Goal: Information Seeking & Learning: Learn about a topic

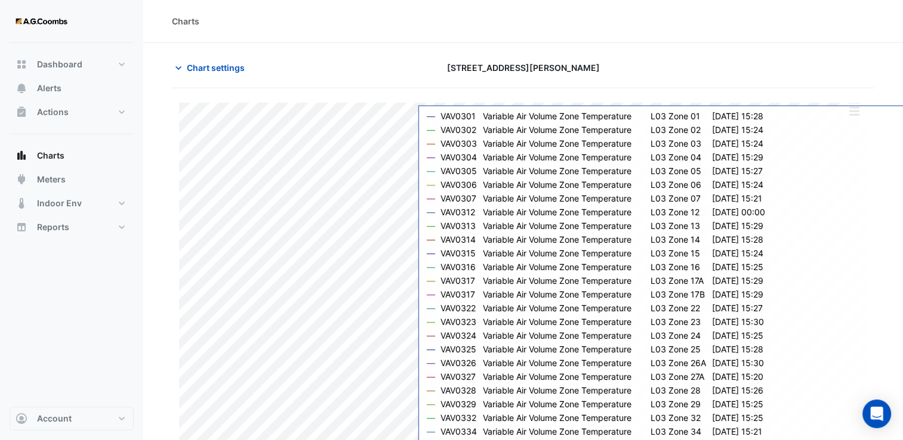
type input "**********"
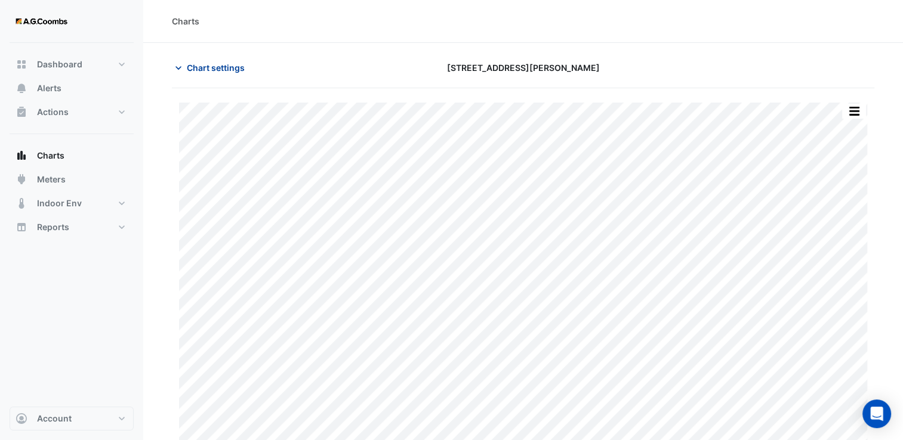
click at [212, 58] on button "Chart settings" at bounding box center [212, 67] width 81 height 21
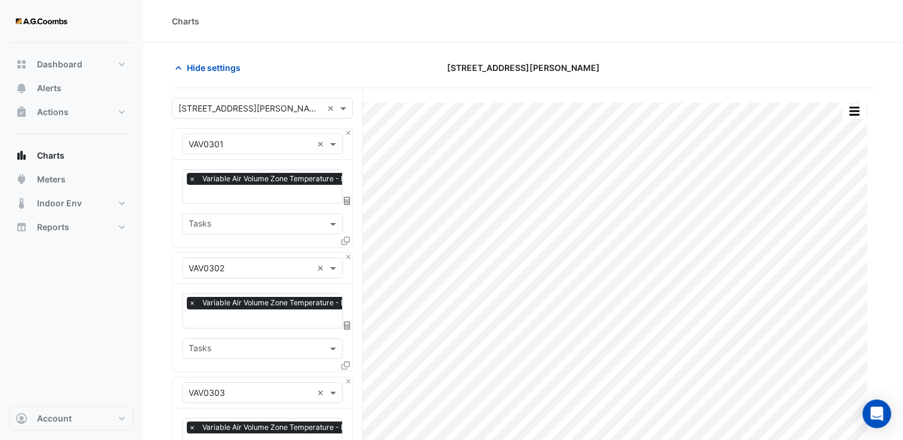
click at [315, 58] on div "Hide settings" at bounding box center [284, 67] width 239 height 21
click at [178, 67] on icon "button" at bounding box center [178, 68] width 6 height 4
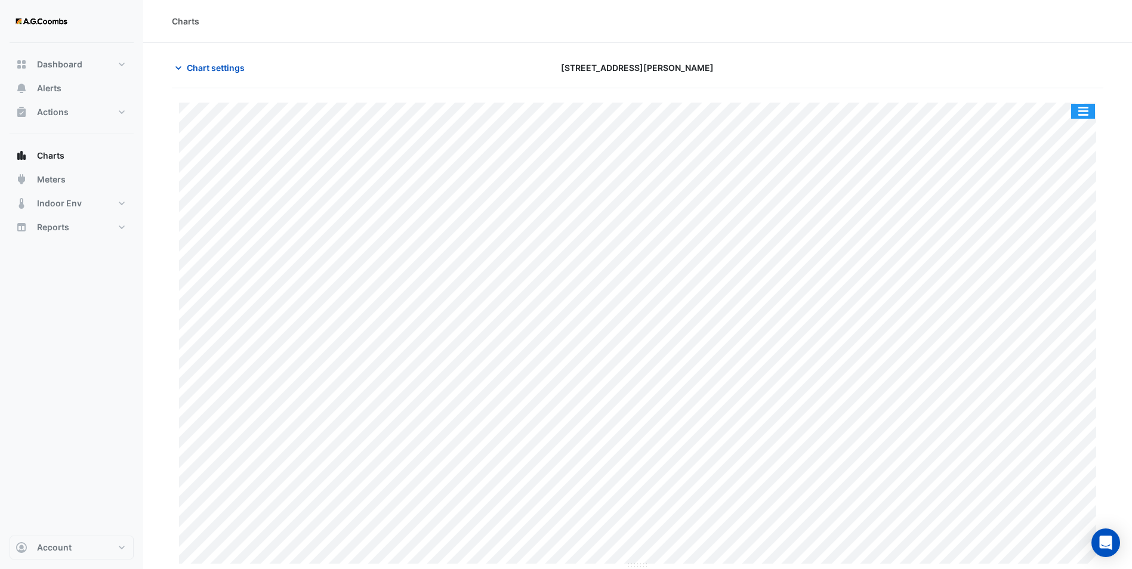
click at [911, 105] on button "button" at bounding box center [1083, 111] width 24 height 15
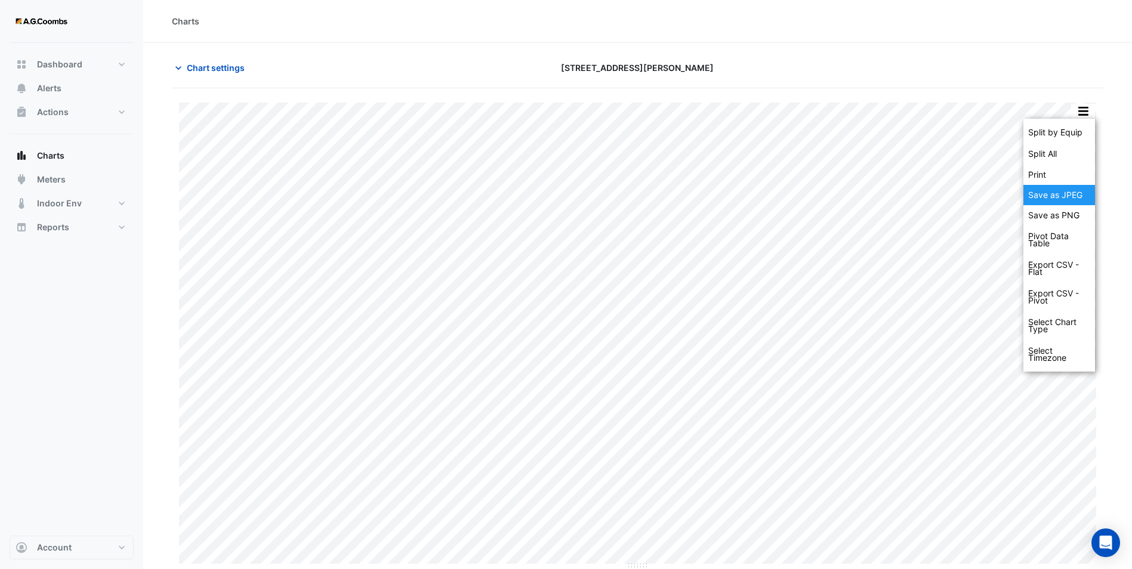
click at [911, 190] on div "Save as JPEG" at bounding box center [1060, 195] width 72 height 20
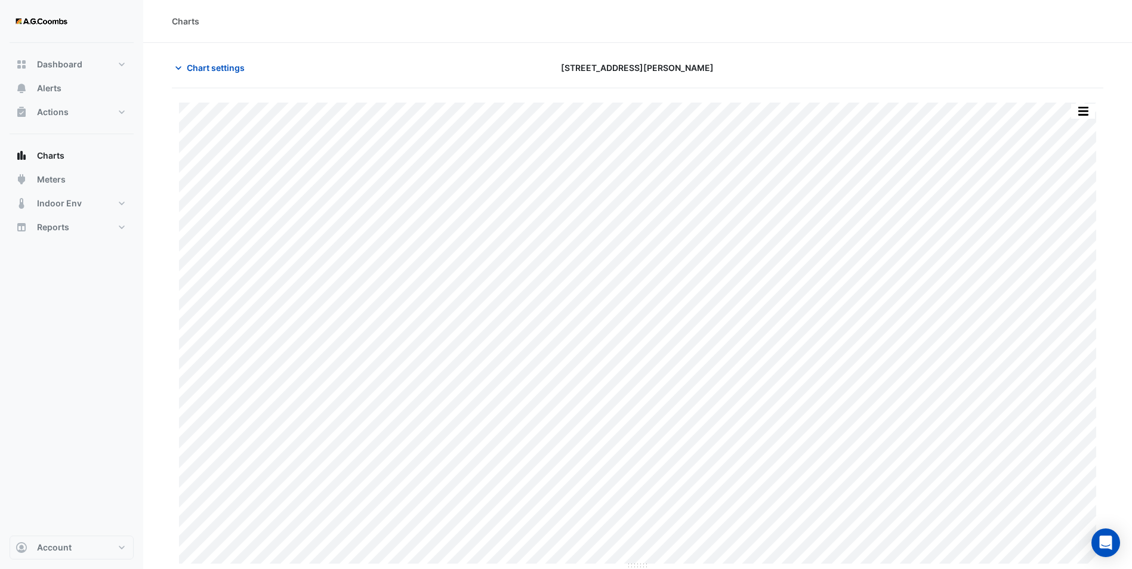
click at [440, 36] on div "Charts" at bounding box center [637, 21] width 989 height 43
click at [196, 63] on span "Chart settings" at bounding box center [216, 67] width 58 height 13
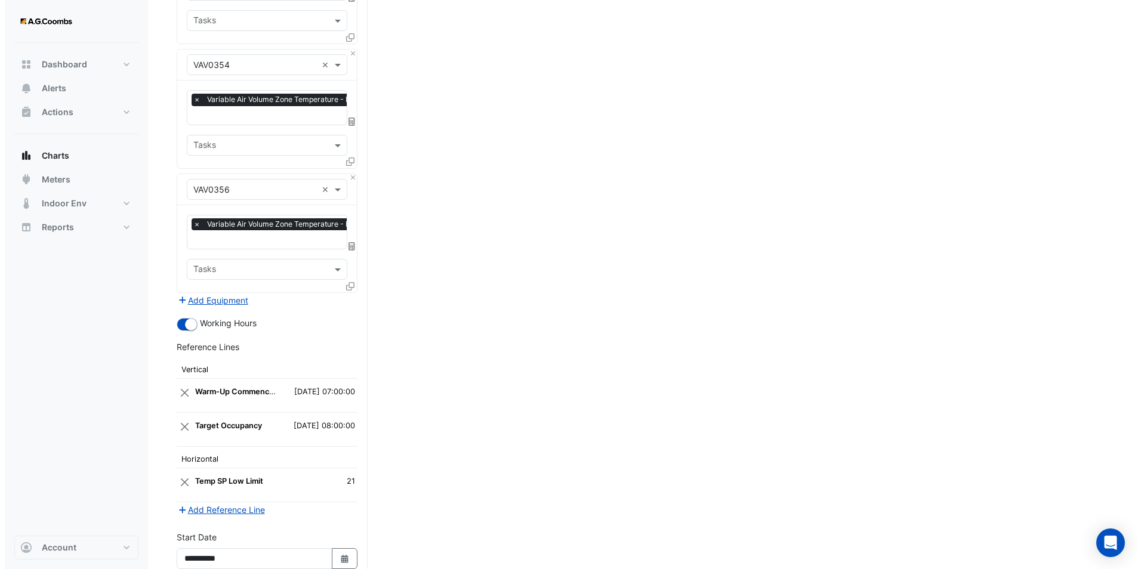
scroll to position [4391, 0]
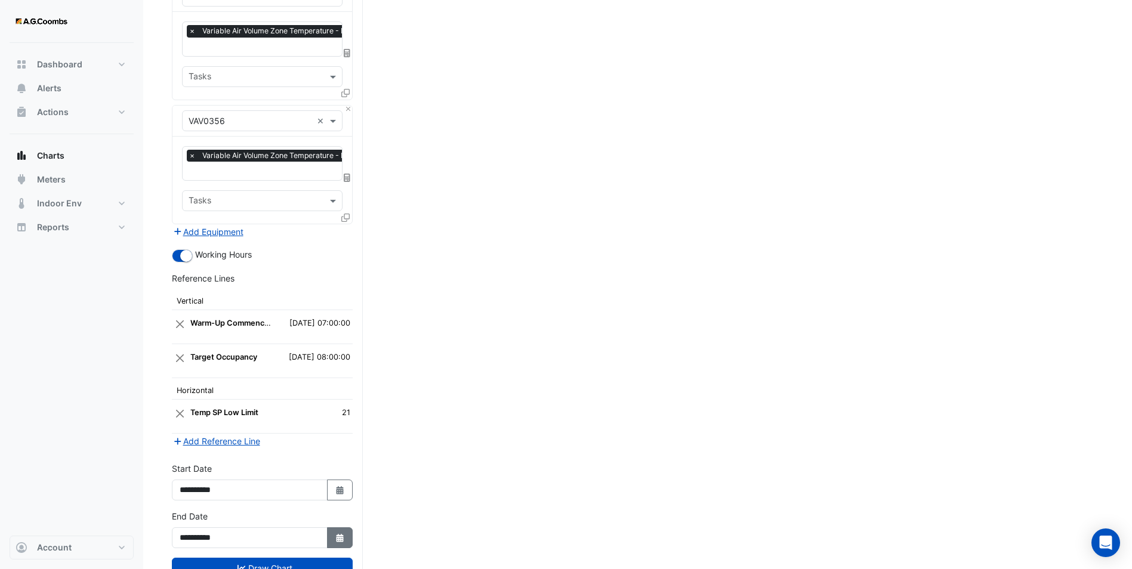
click at [338, 440] on icon "button" at bounding box center [339, 538] width 7 height 8
click at [189, 440] on div "28" at bounding box center [192, 451] width 19 height 19
type input "**********"
click at [343, 440] on icon "button" at bounding box center [339, 490] width 7 height 8
select select "*"
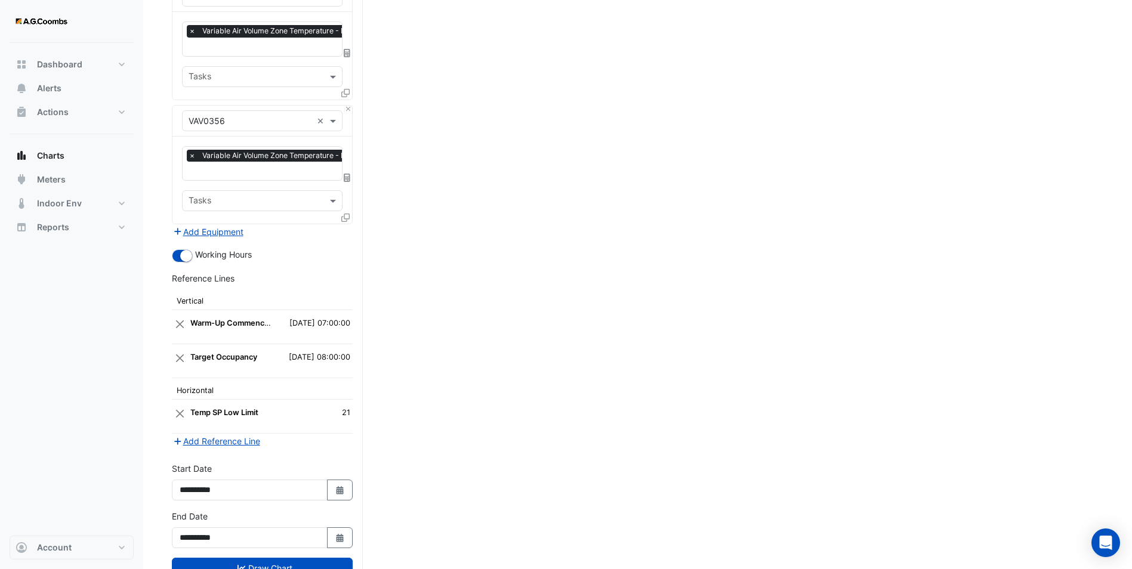
select select "****"
click at [193, 402] on div "28" at bounding box center [192, 403] width 19 height 19
type input "**********"
click at [207, 434] on button "Add Reference Line" at bounding box center [216, 441] width 89 height 14
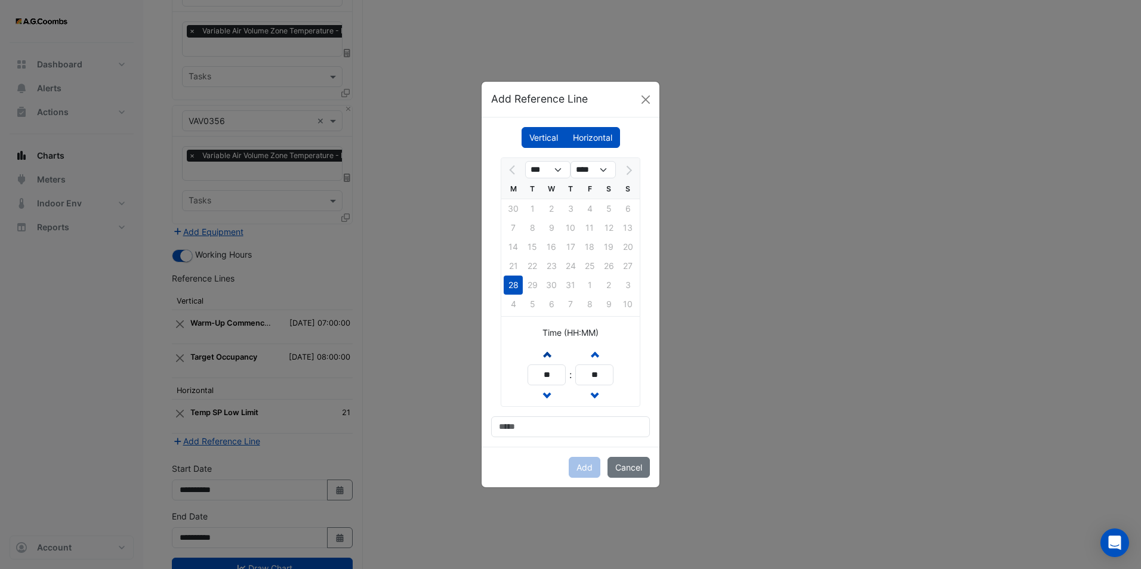
click at [554, 352] on button "Increment hours" at bounding box center [546, 354] width 21 height 21
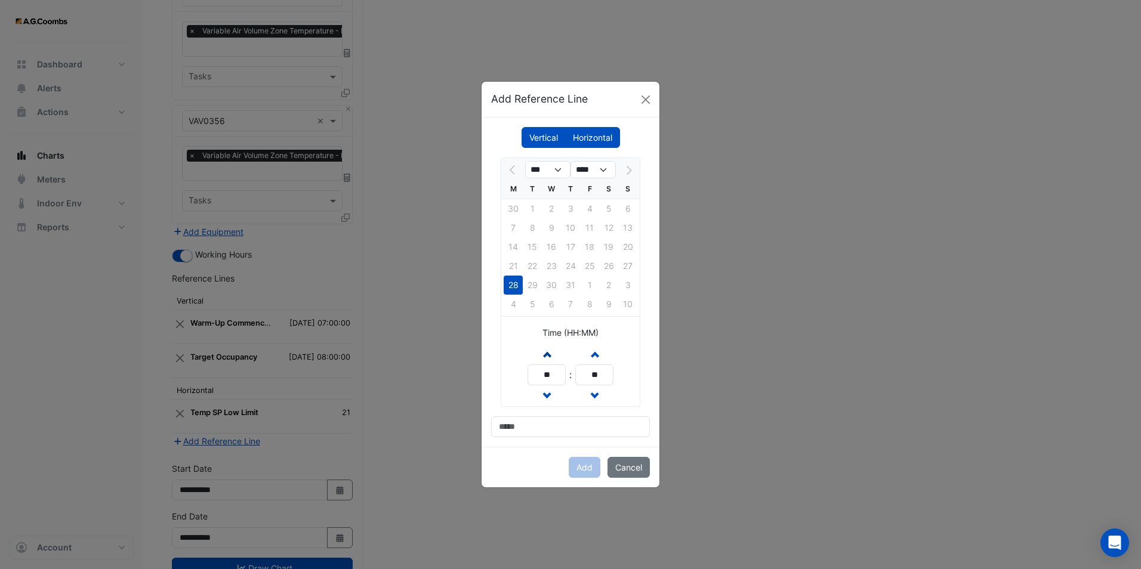
click at [554, 352] on button "Increment hours" at bounding box center [546, 354] width 21 height 21
type input "**"
click at [529, 424] on input at bounding box center [570, 427] width 159 height 21
type input "**********"
click at [587, 440] on button "Add" at bounding box center [585, 467] width 32 height 21
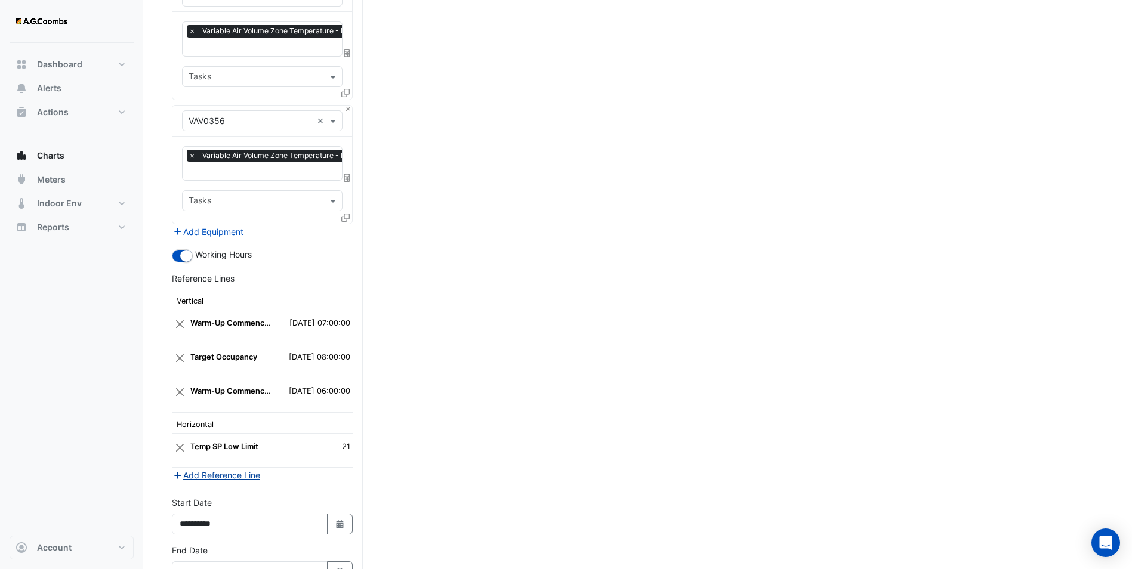
click at [215, 440] on button "Add Reference Line" at bounding box center [216, 475] width 89 height 14
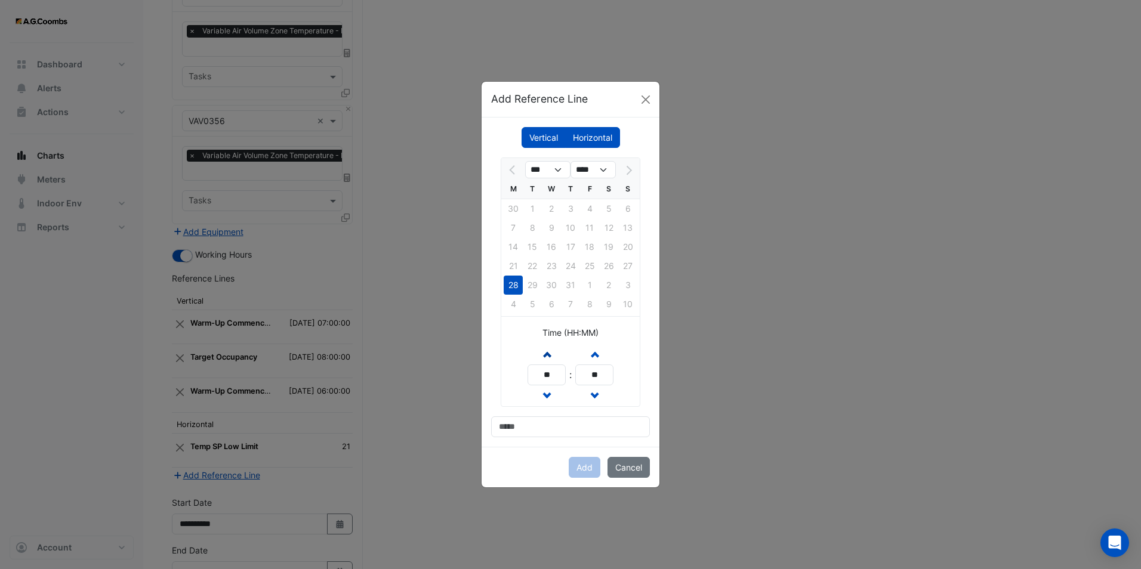
click at [546, 356] on span "button" at bounding box center [547, 354] width 6 height 10
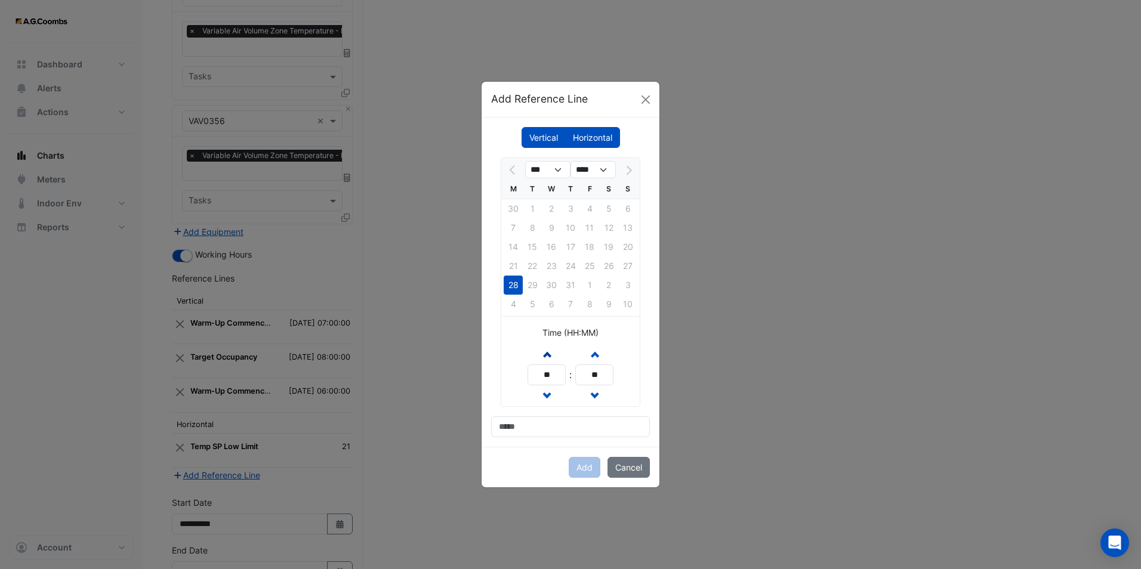
click at [546, 356] on span "button" at bounding box center [547, 354] width 6 height 10
click at [544, 394] on span "button" at bounding box center [547, 396] width 6 height 10
type input "**"
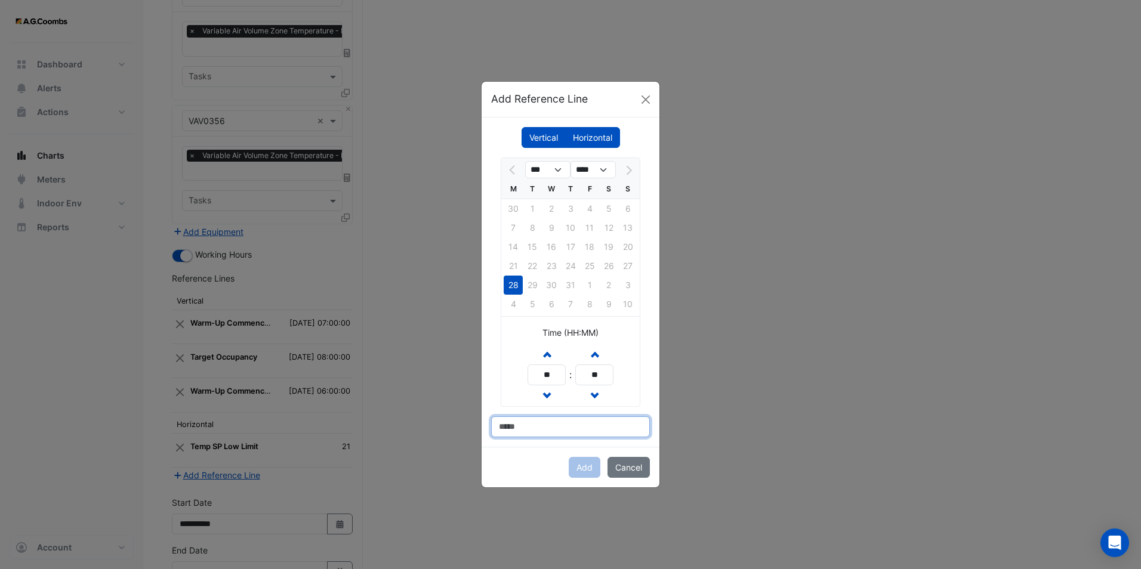
click at [539, 422] on input at bounding box center [570, 427] width 159 height 21
type input "**********"
click at [582, 440] on button "Add" at bounding box center [585, 467] width 32 height 21
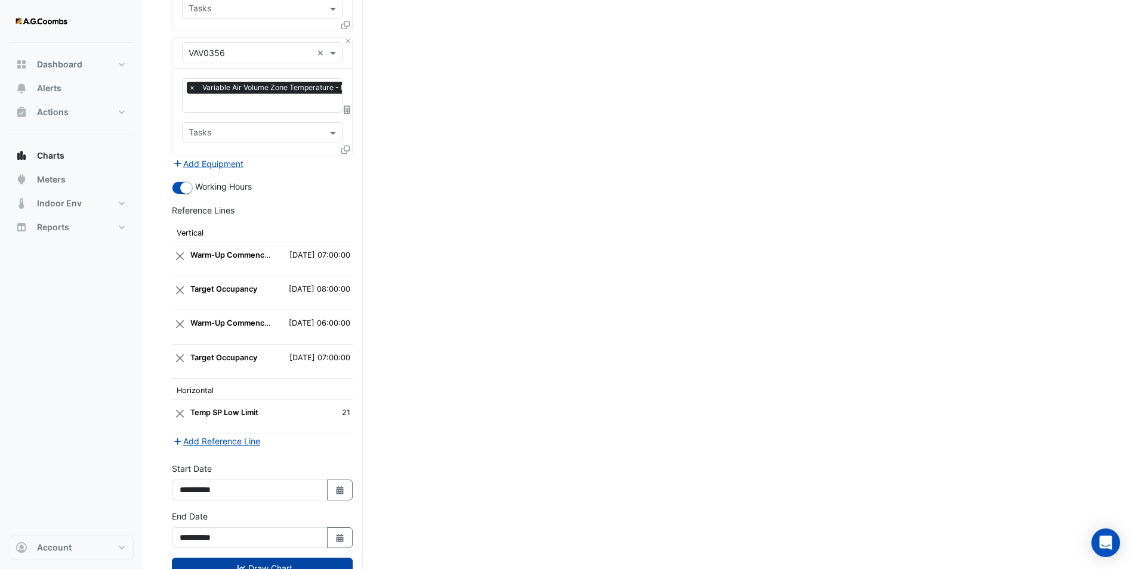
click at [269, 440] on button "Draw Chart" at bounding box center [262, 568] width 181 height 21
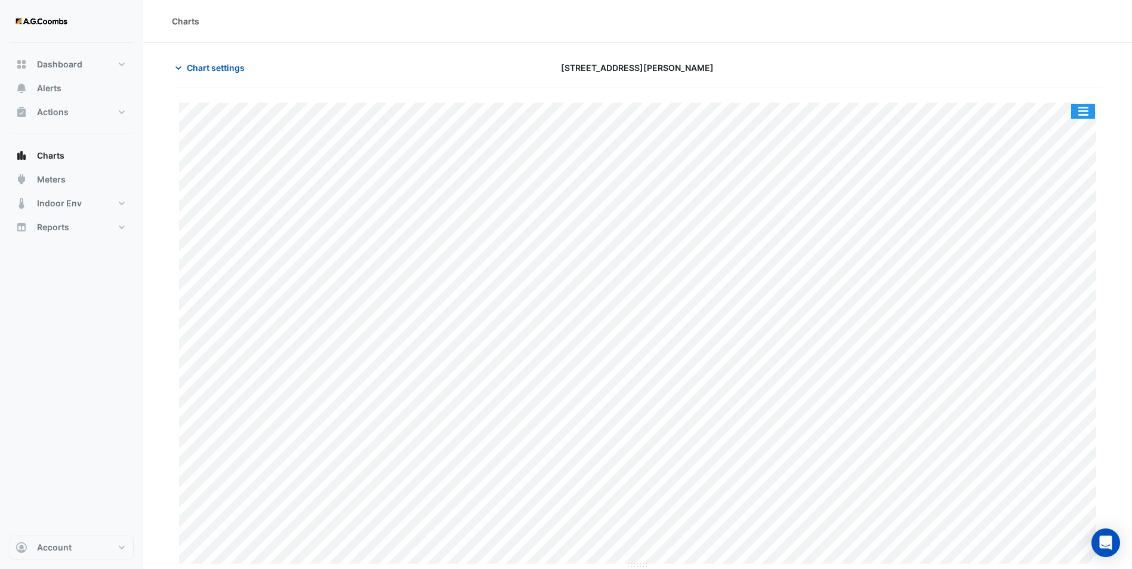
click at [911, 106] on button "button" at bounding box center [1083, 111] width 24 height 15
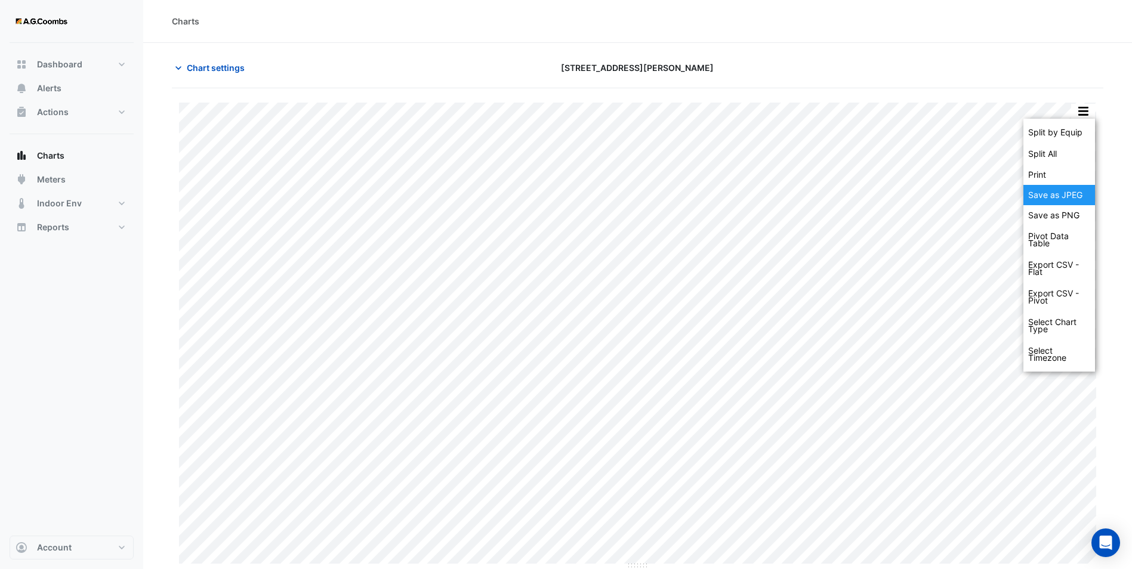
click at [911, 195] on div "Save as JPEG" at bounding box center [1060, 195] width 72 height 20
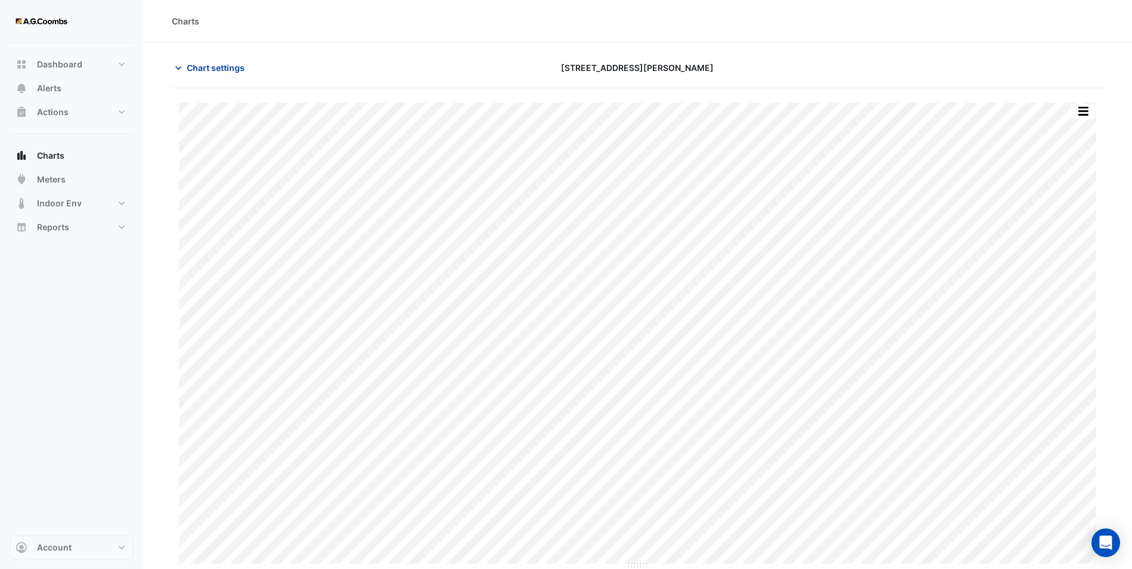
click at [191, 71] on span "Chart settings" at bounding box center [216, 67] width 58 height 13
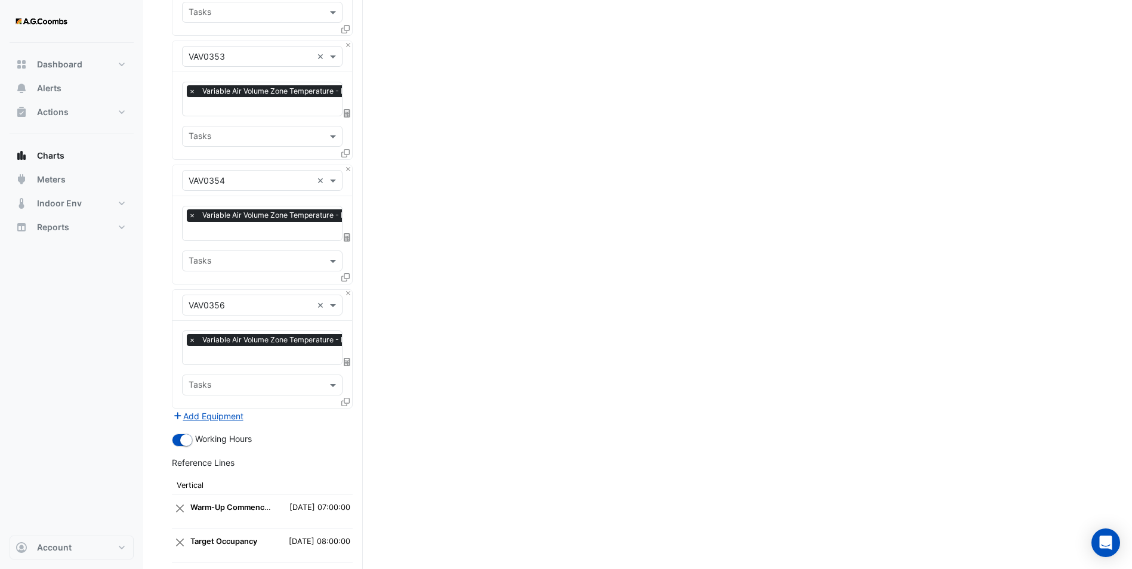
scroll to position [4459, 0]
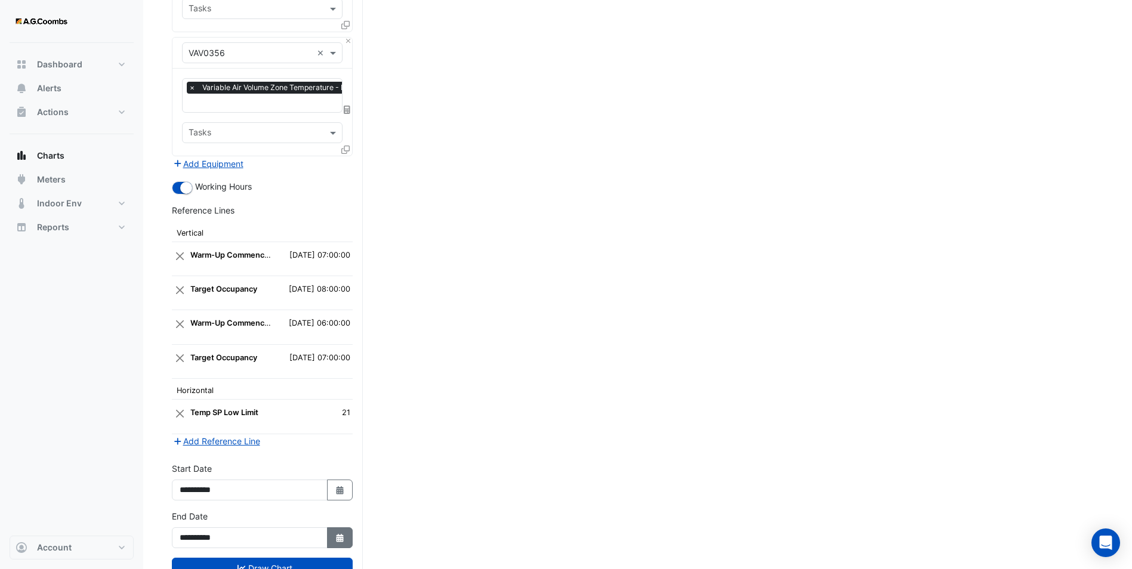
click at [342, 440] on button "Select Date" at bounding box center [340, 538] width 26 height 21
click at [198, 440] on div "4" at bounding box center [192, 470] width 19 height 19
type input "**********"
click at [327, 440] on button "Select Date" at bounding box center [340, 490] width 26 height 21
select select "*"
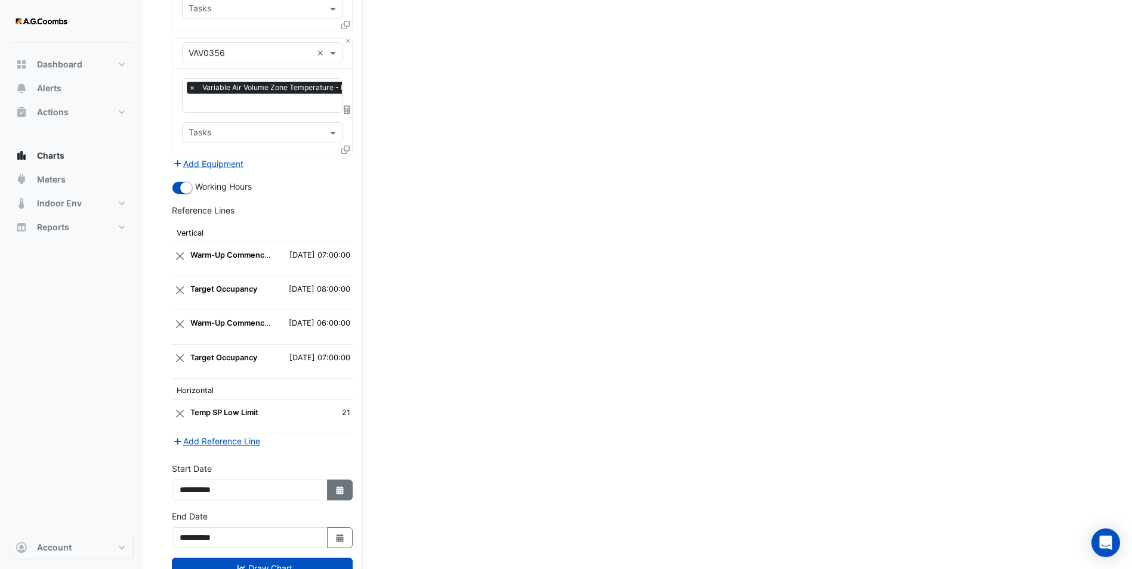
select select "****"
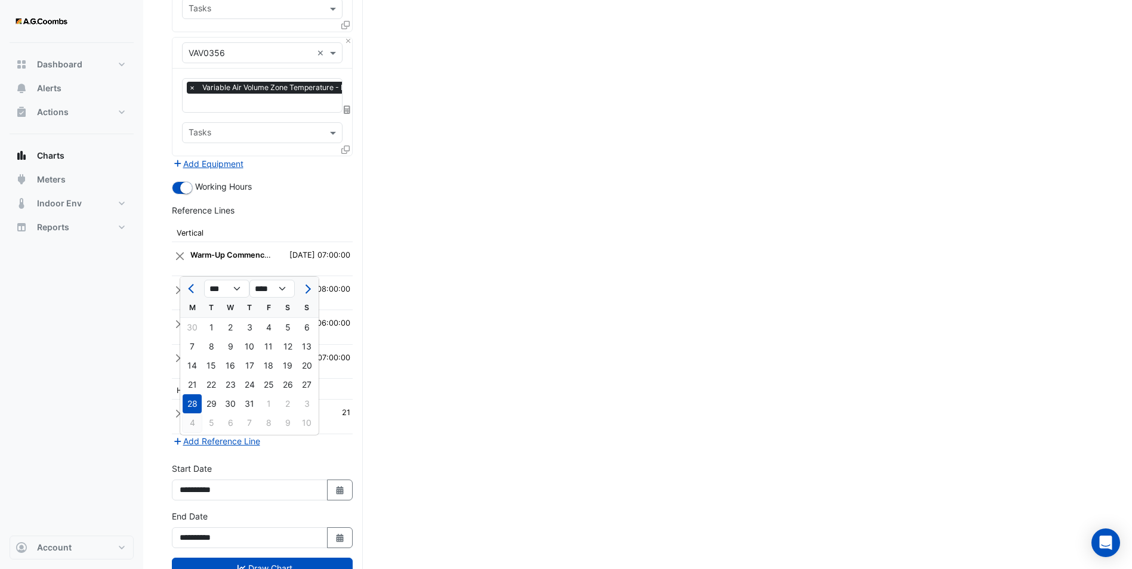
click at [192, 426] on div "4" at bounding box center [192, 423] width 19 height 19
type input "**********"
click at [242, 434] on button "Add Reference Line" at bounding box center [216, 441] width 89 height 14
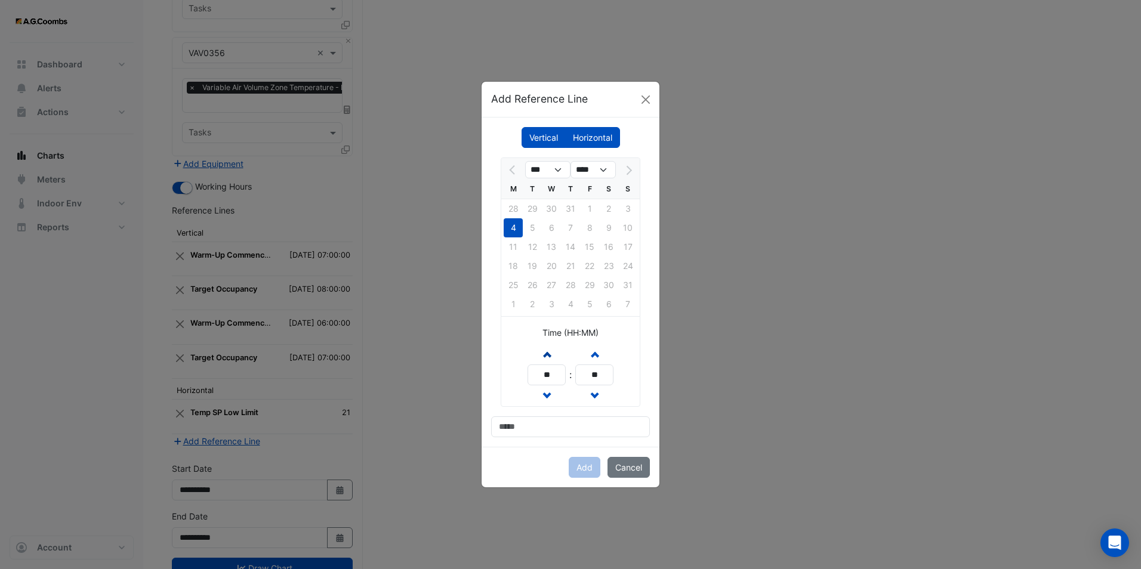
click at [546, 351] on span "button" at bounding box center [547, 354] width 6 height 10
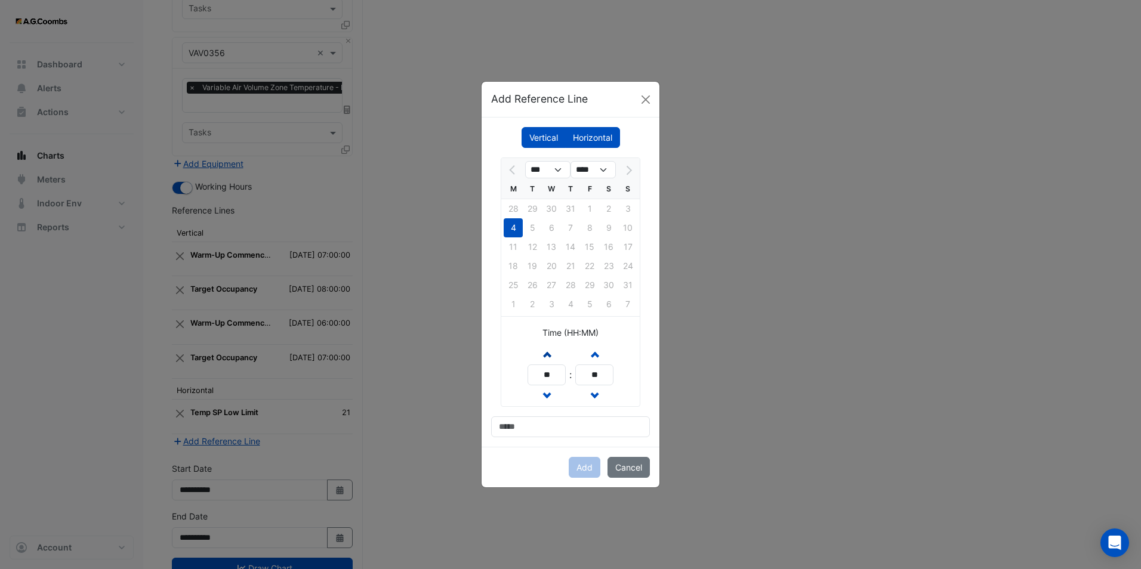
click at [546, 351] on span "button" at bounding box center [547, 354] width 6 height 10
type input "**"
drag, startPoint x: 544, startPoint y: 426, endPoint x: 551, endPoint y: 421, distance: 9.0
click at [544, 426] on input at bounding box center [570, 427] width 159 height 21
type input "**********"
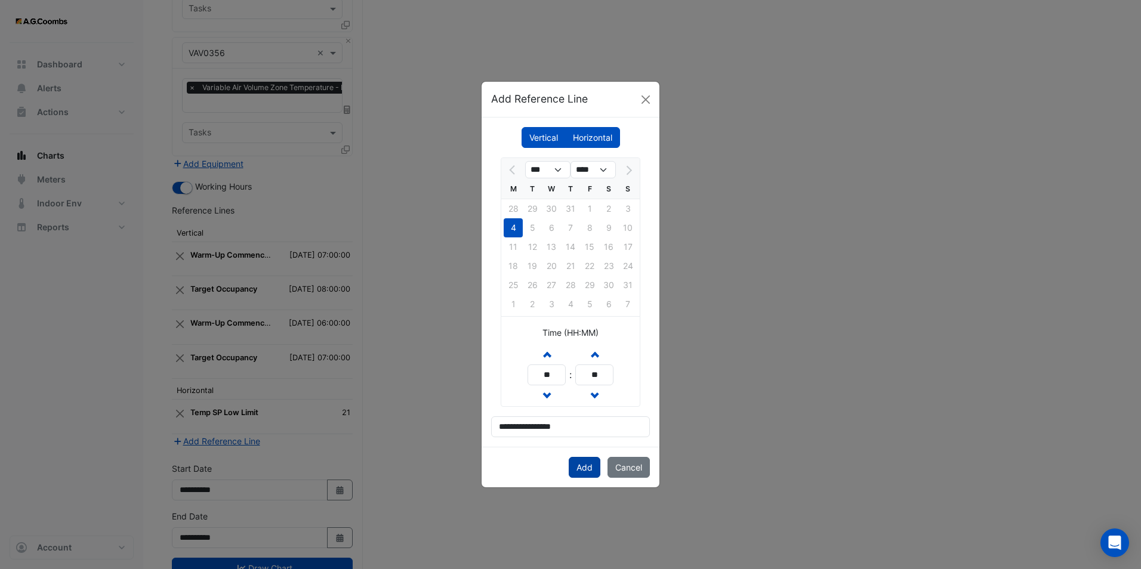
click at [594, 440] on button "Add" at bounding box center [585, 467] width 32 height 21
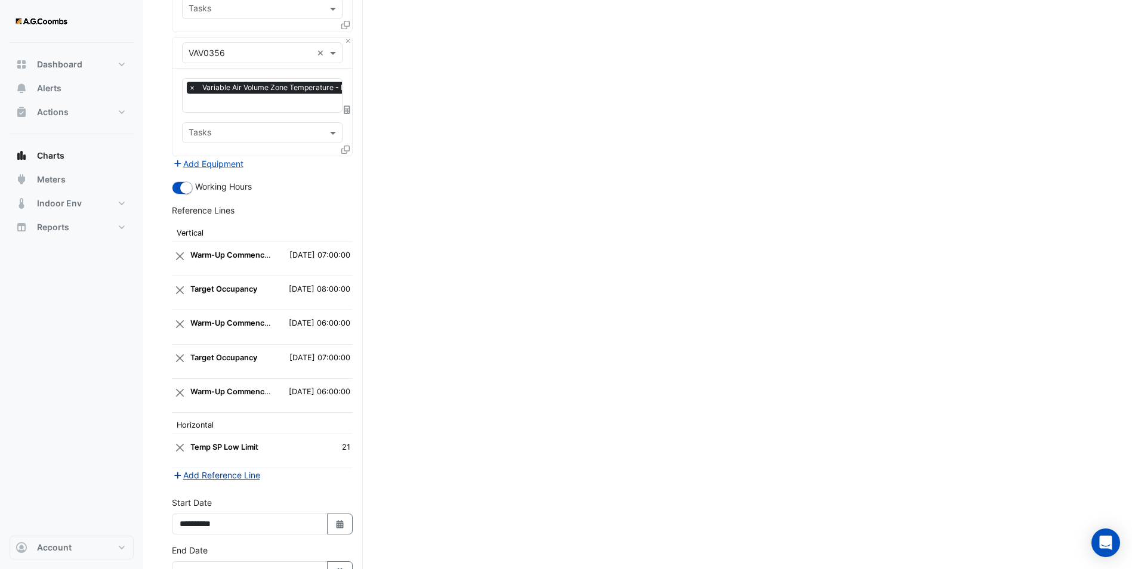
click at [239, 440] on button "Add Reference Line" at bounding box center [216, 475] width 89 height 14
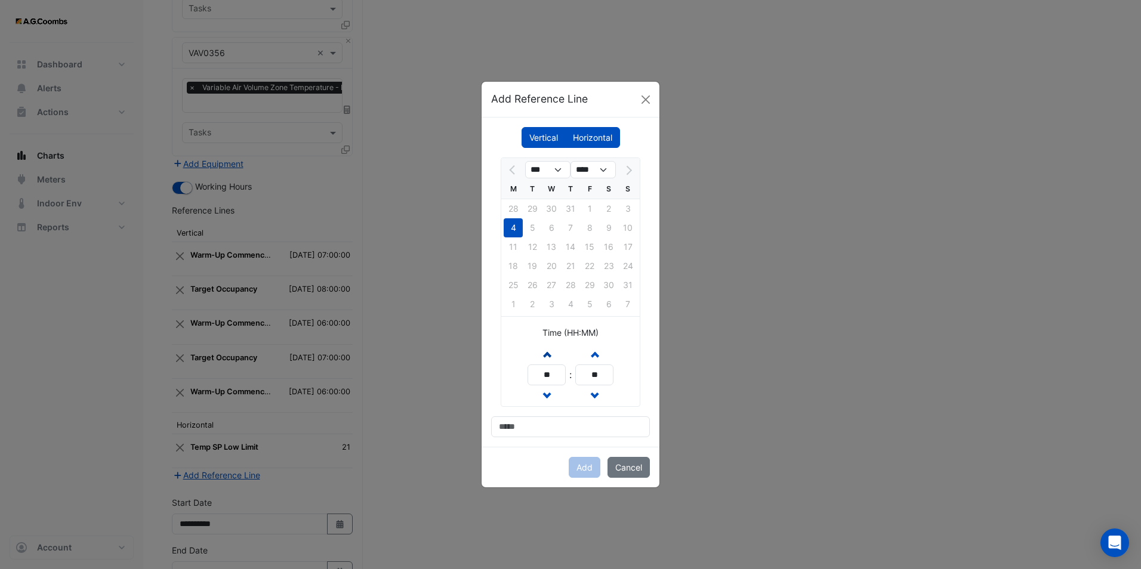
click at [551, 353] on button "Increment hours" at bounding box center [546, 354] width 21 height 21
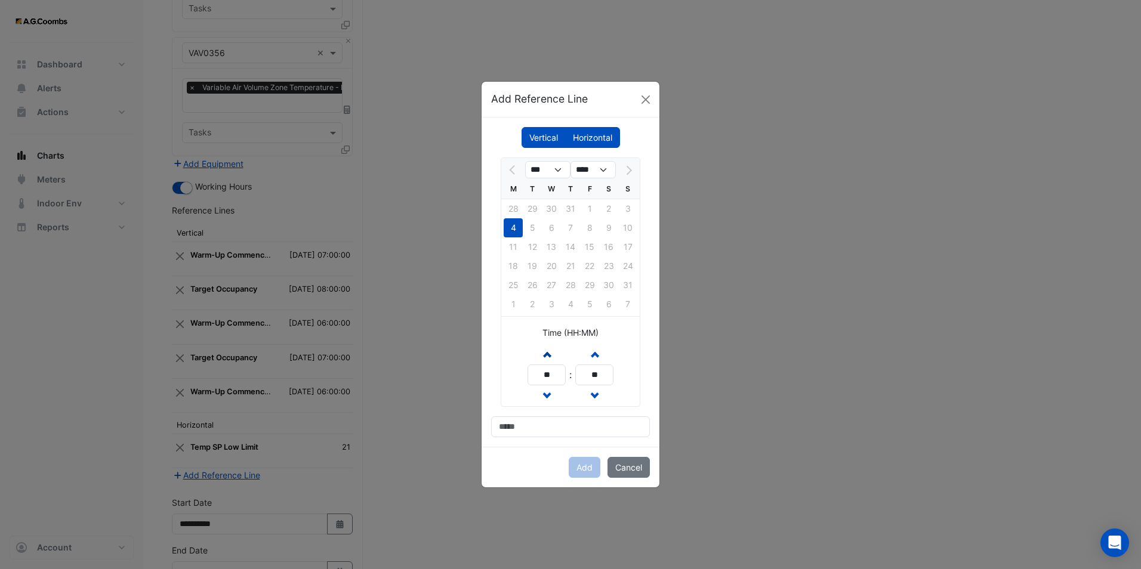
click at [551, 353] on button "Increment hours" at bounding box center [546, 354] width 21 height 21
drag, startPoint x: 547, startPoint y: 355, endPoint x: 557, endPoint y: 415, distance: 60.6
click at [547, 356] on span "button" at bounding box center [547, 354] width 6 height 10
type input "**"
click at [553, 421] on input at bounding box center [570, 427] width 159 height 21
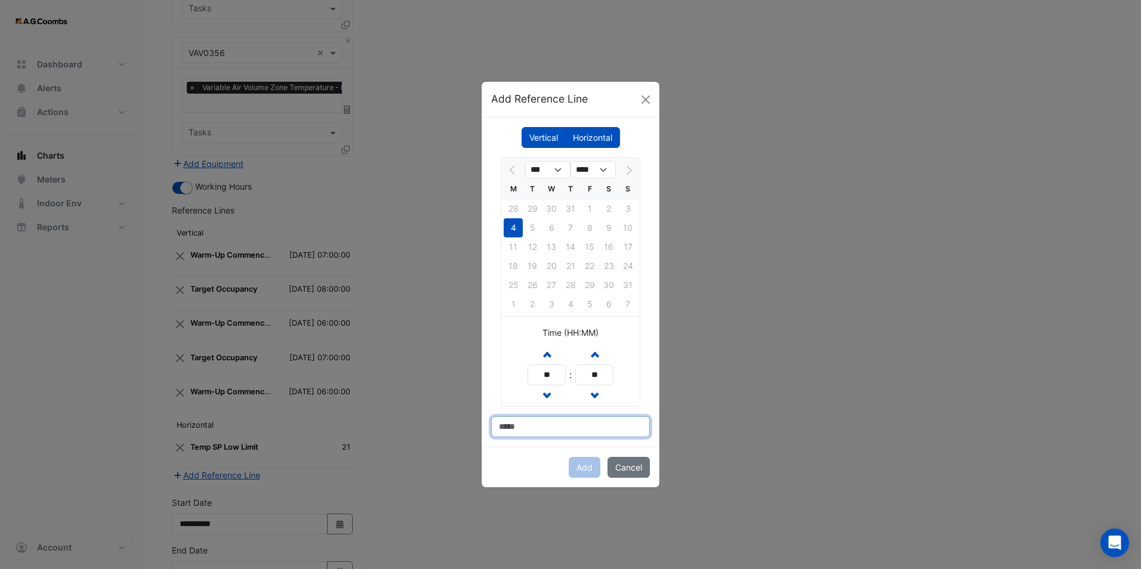
type input "**********"
click at [591, 440] on button "Add" at bounding box center [585, 467] width 32 height 21
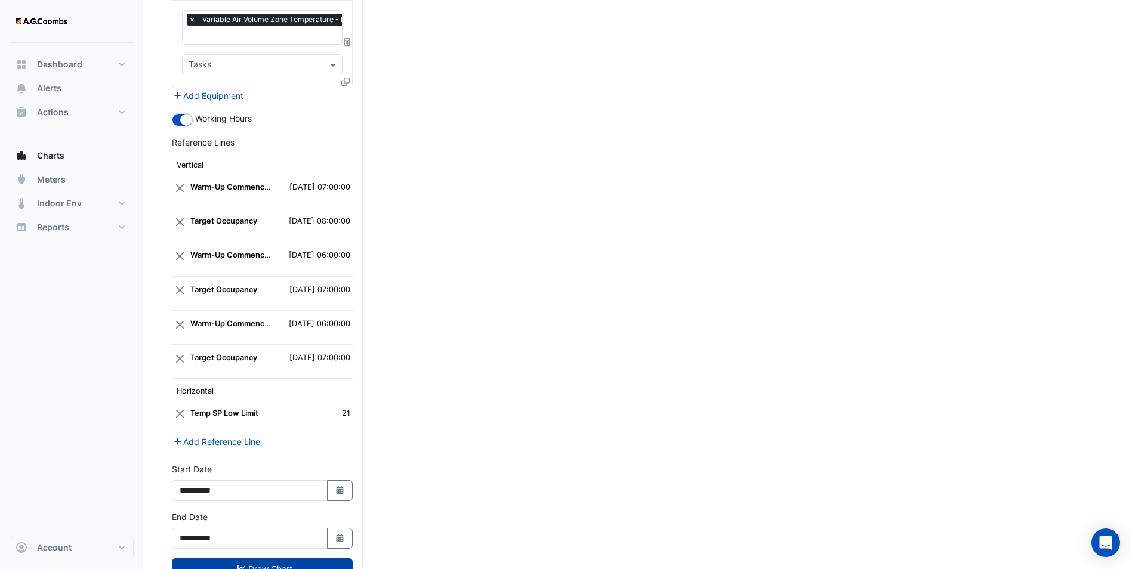
click at [253, 440] on button "Draw Chart" at bounding box center [262, 569] width 181 height 21
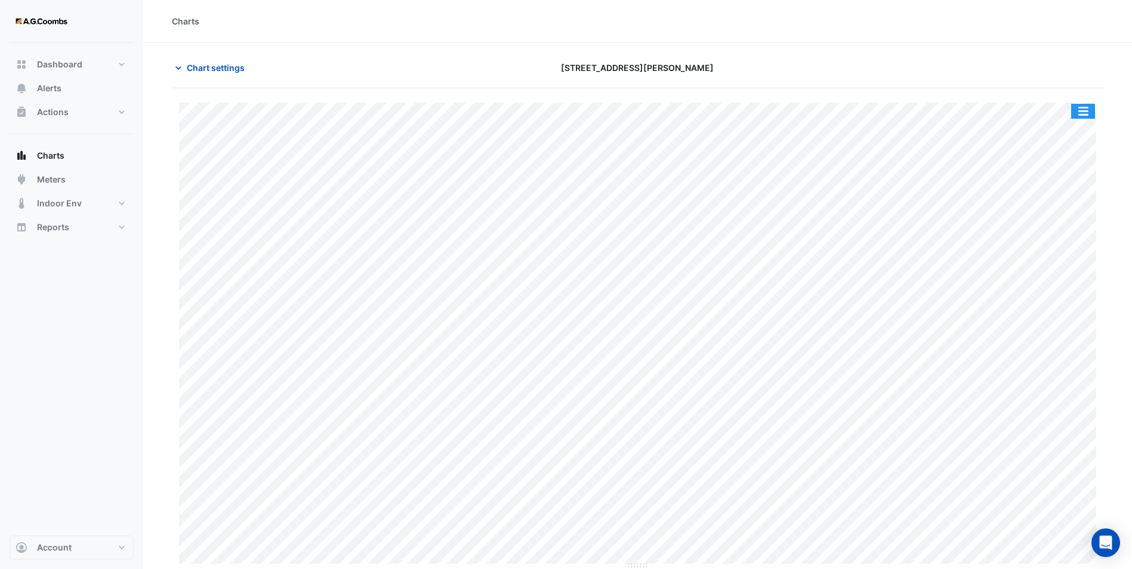
click at [911, 108] on button "button" at bounding box center [1083, 111] width 24 height 15
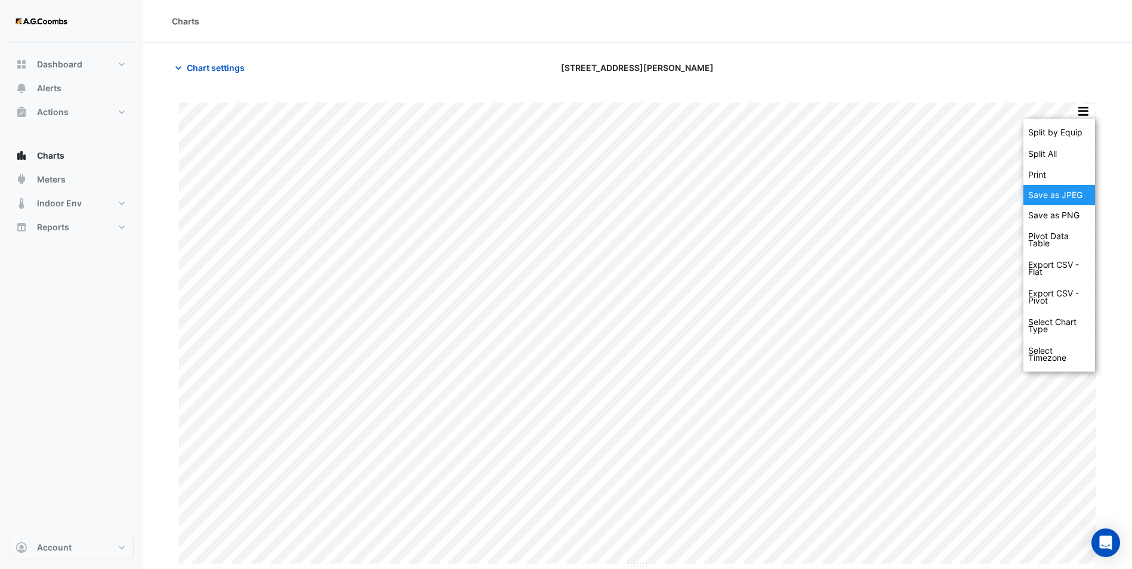
click at [911, 187] on div "Save as JPEG" at bounding box center [1060, 195] width 72 height 20
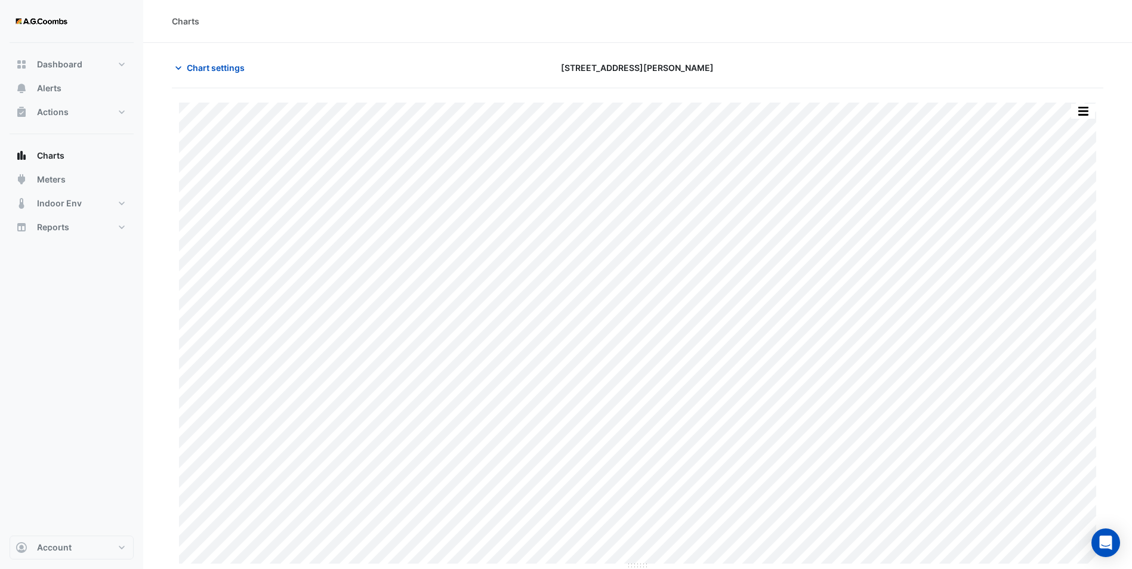
click at [709, 33] on div "Charts" at bounding box center [637, 21] width 989 height 43
click at [211, 58] on button "Chart settings" at bounding box center [212, 67] width 81 height 21
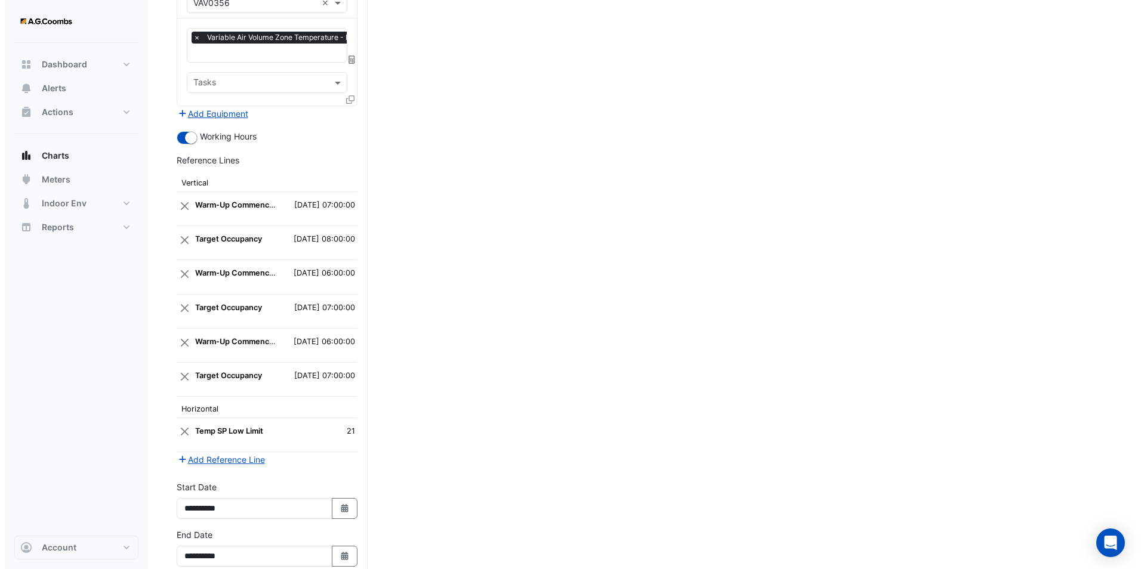
scroll to position [4527, 0]
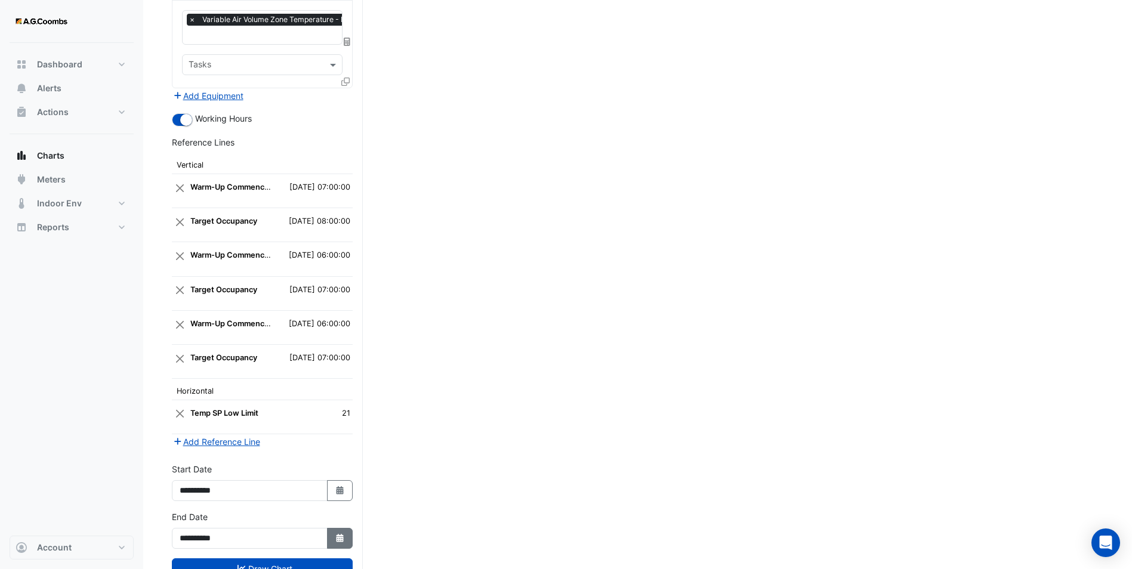
click at [347, 440] on button "Select Date" at bounding box center [340, 538] width 26 height 21
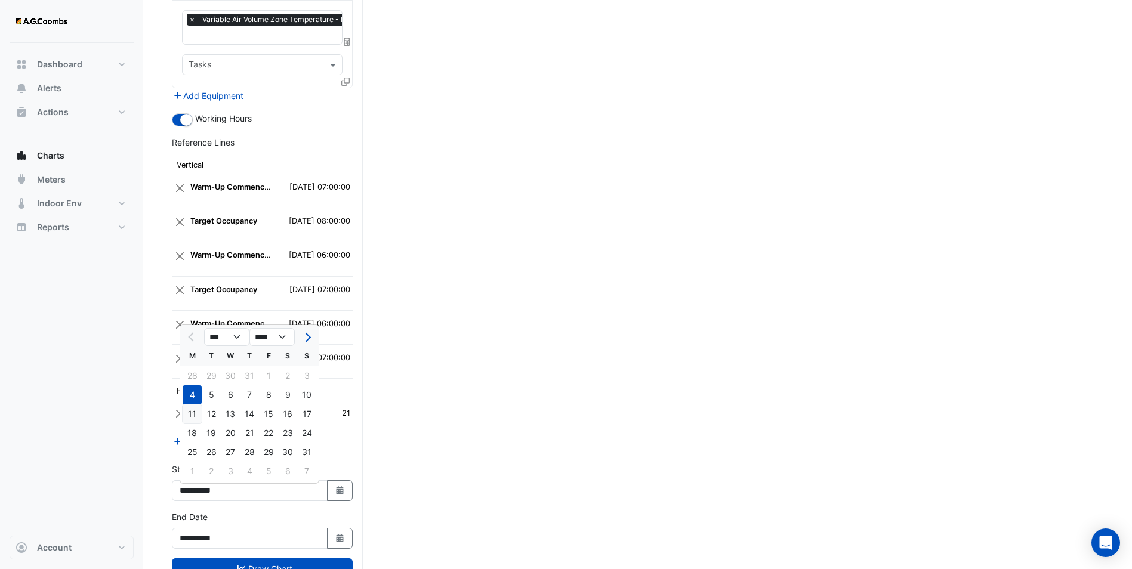
click at [196, 416] on div "11" at bounding box center [192, 414] width 19 height 19
type input "**********"
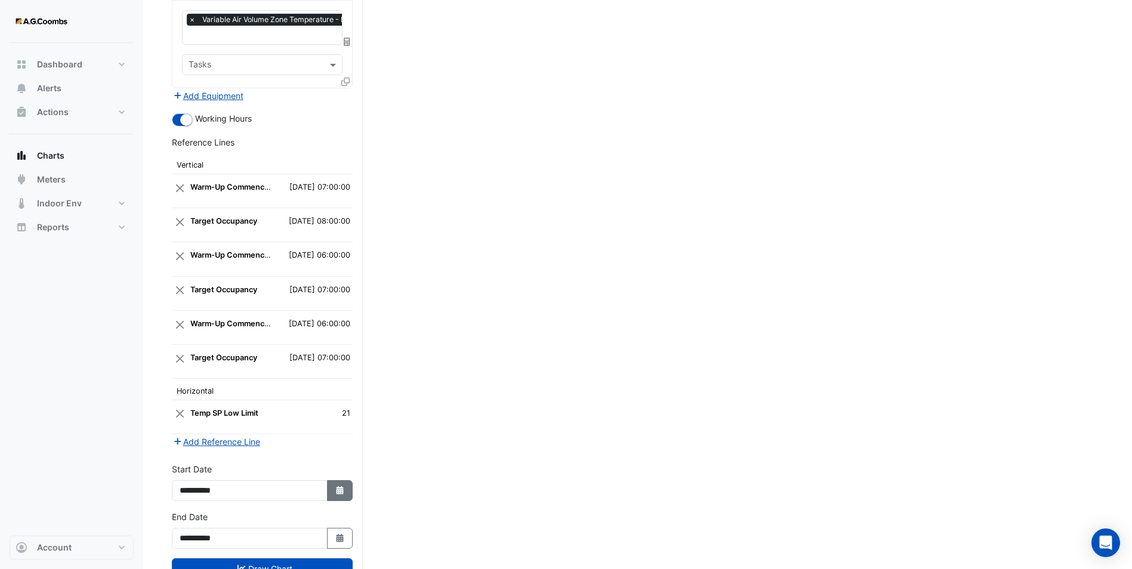
click at [331, 440] on button "Select Date" at bounding box center [340, 490] width 26 height 21
select select "*"
select select "****"
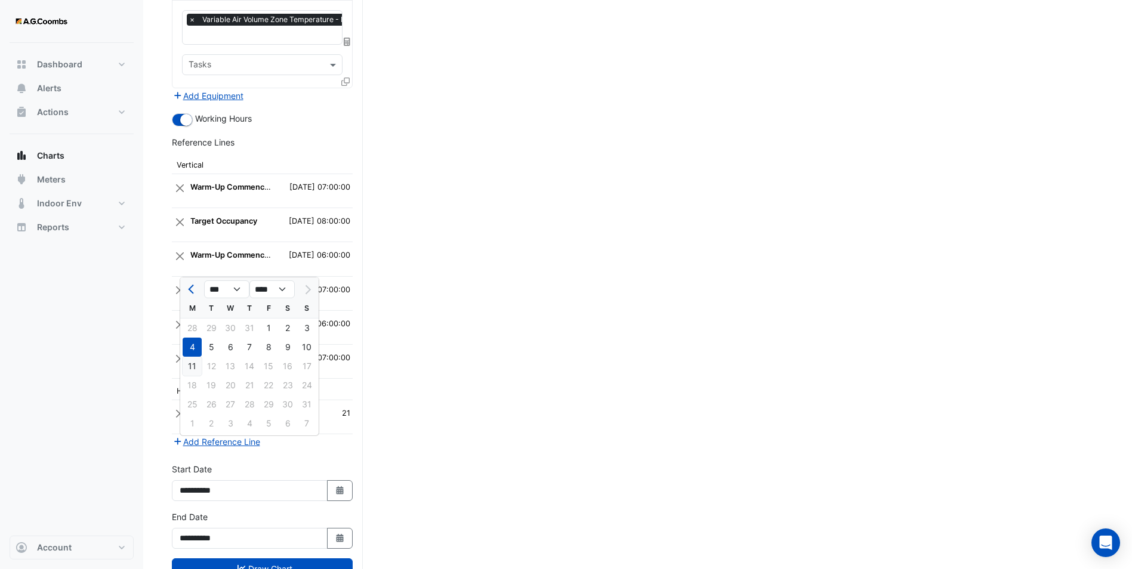
click at [190, 363] on div "11" at bounding box center [192, 366] width 19 height 19
type input "**********"
click at [221, 435] on button "Add Reference Line" at bounding box center [216, 442] width 89 height 14
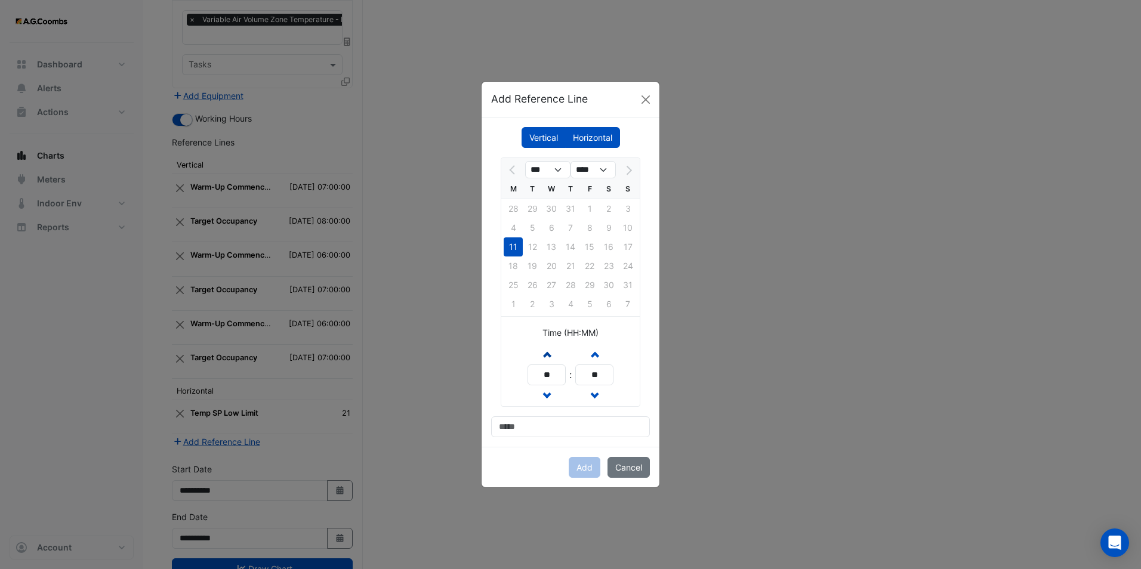
click at [546, 356] on span "button" at bounding box center [547, 354] width 6 height 10
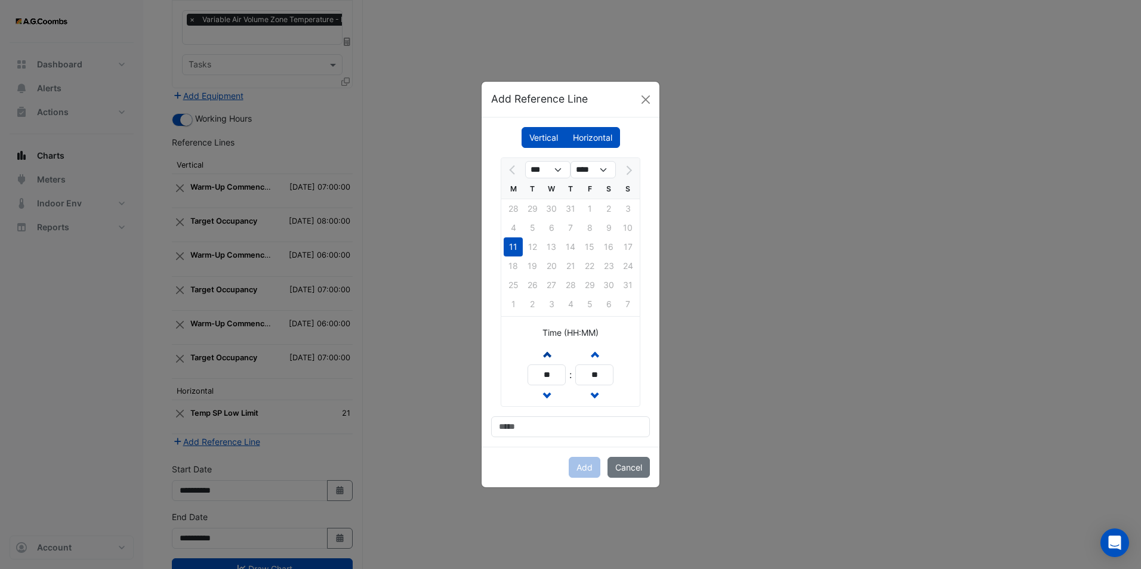
type input "**"
click at [541, 424] on input at bounding box center [570, 427] width 159 height 21
type input "**********"
click at [581, 440] on button "Add" at bounding box center [585, 467] width 32 height 21
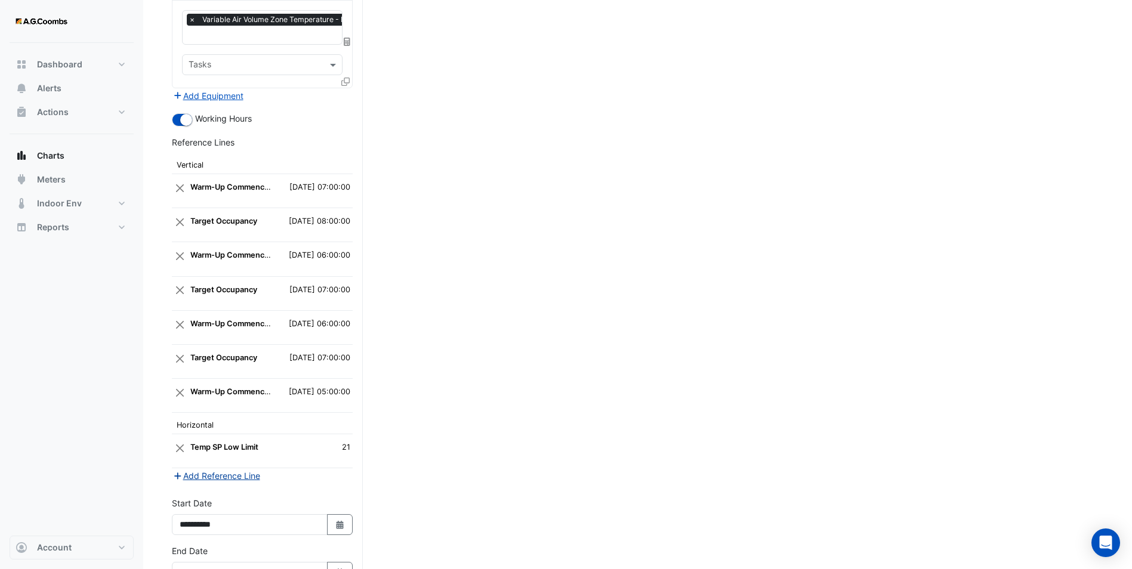
click at [214, 440] on button "Add Reference Line" at bounding box center [216, 476] width 89 height 14
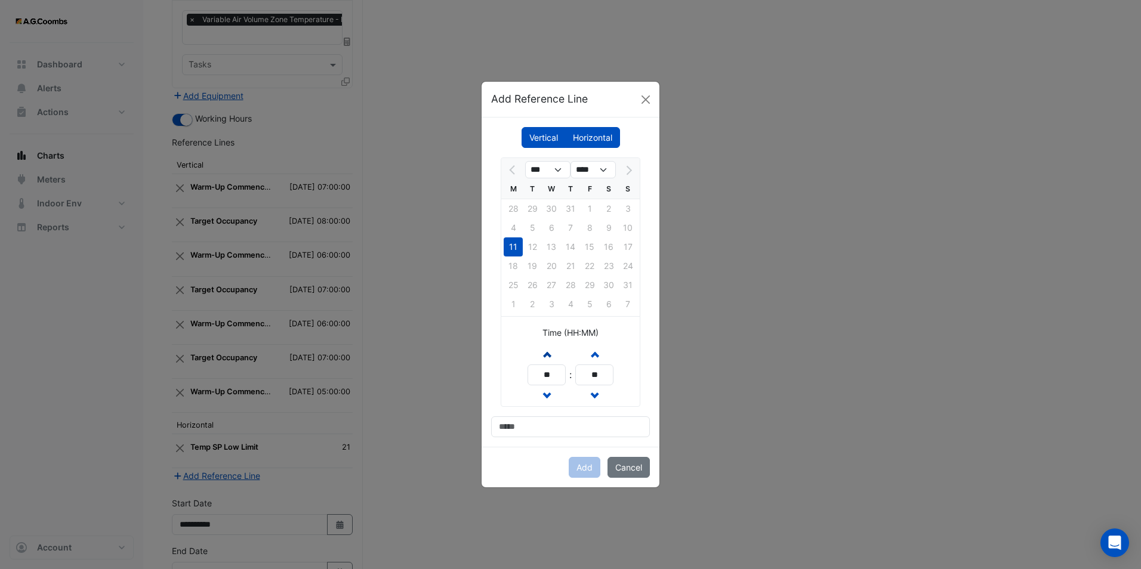
click at [545, 360] on button "Increment hours" at bounding box center [546, 354] width 21 height 21
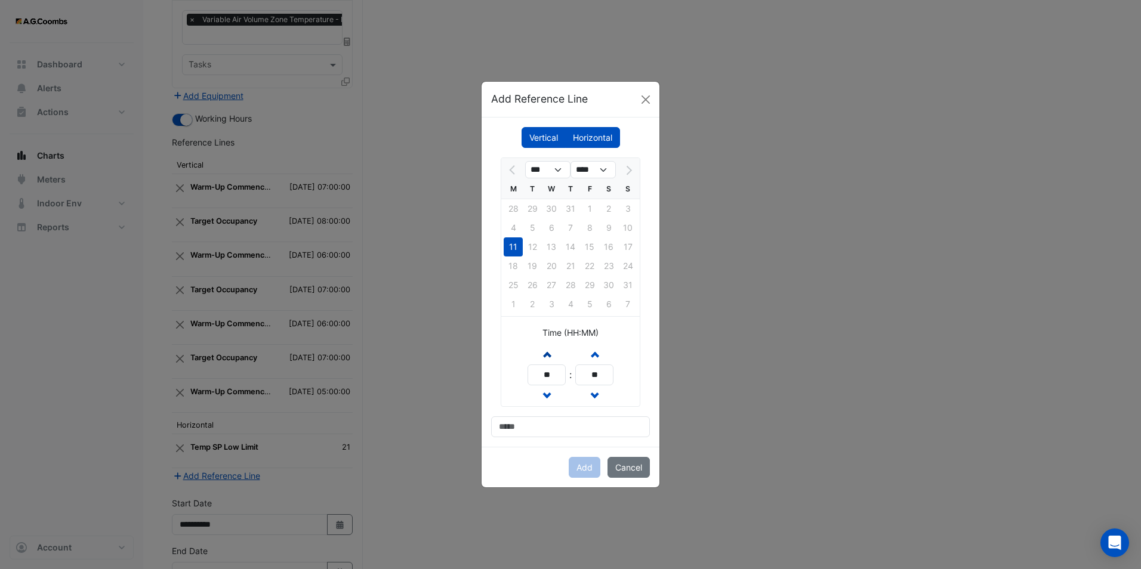
click at [545, 360] on button "Increment hours" at bounding box center [546, 354] width 21 height 21
type input "**"
click at [569, 426] on input at bounding box center [570, 427] width 159 height 21
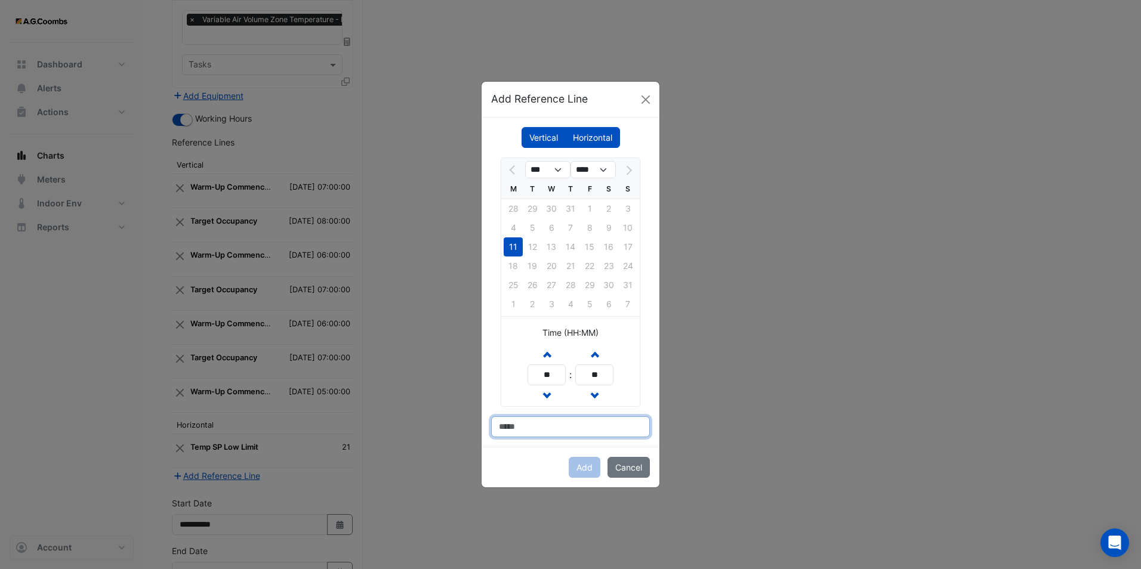
type input "**********"
click at [594, 440] on button "Add" at bounding box center [585, 467] width 32 height 21
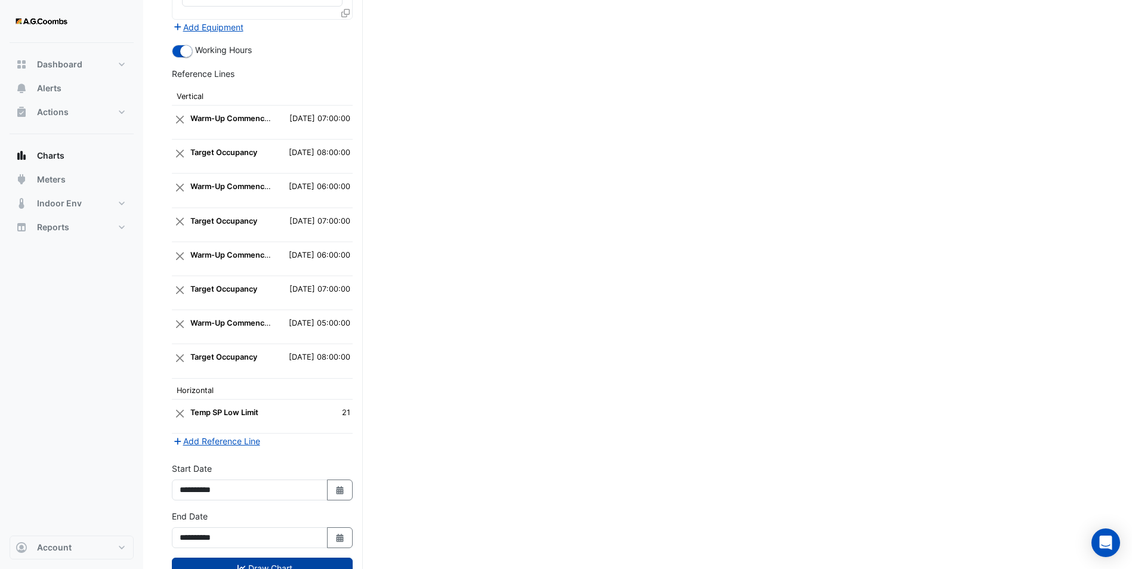
click at [288, 440] on button "Draw Chart" at bounding box center [262, 568] width 181 height 21
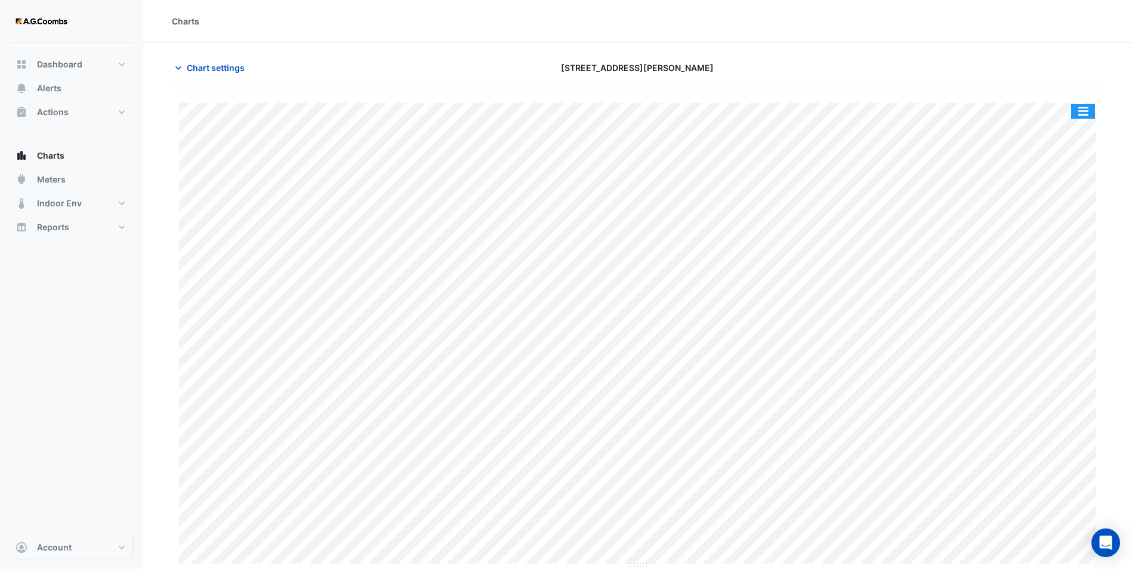
click at [911, 107] on button "button" at bounding box center [1083, 111] width 24 height 15
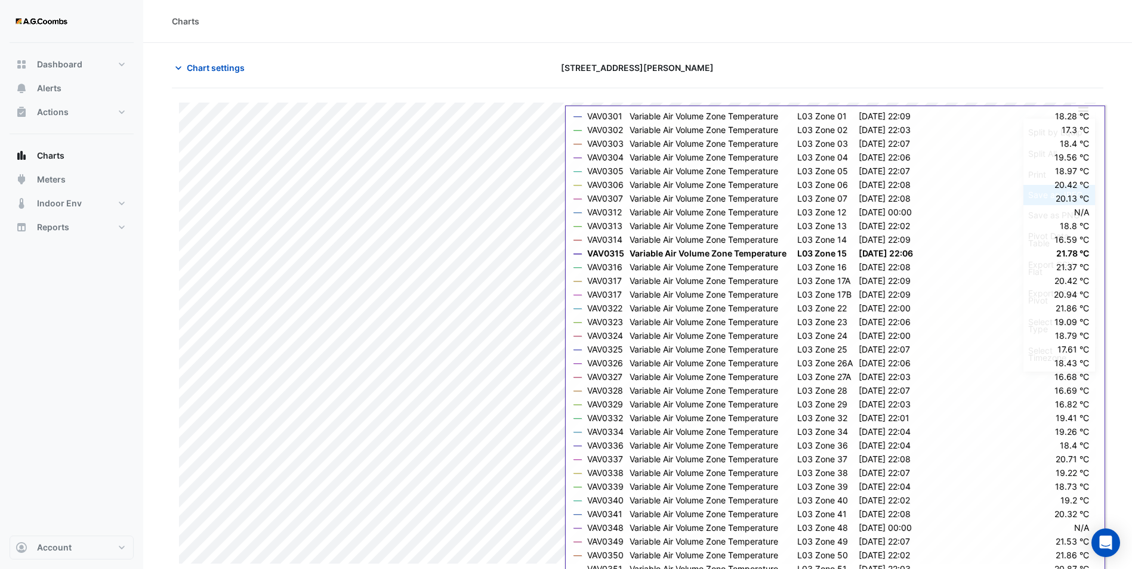
click at [911, 194] on div "Save as JPEG" at bounding box center [1060, 195] width 72 height 20
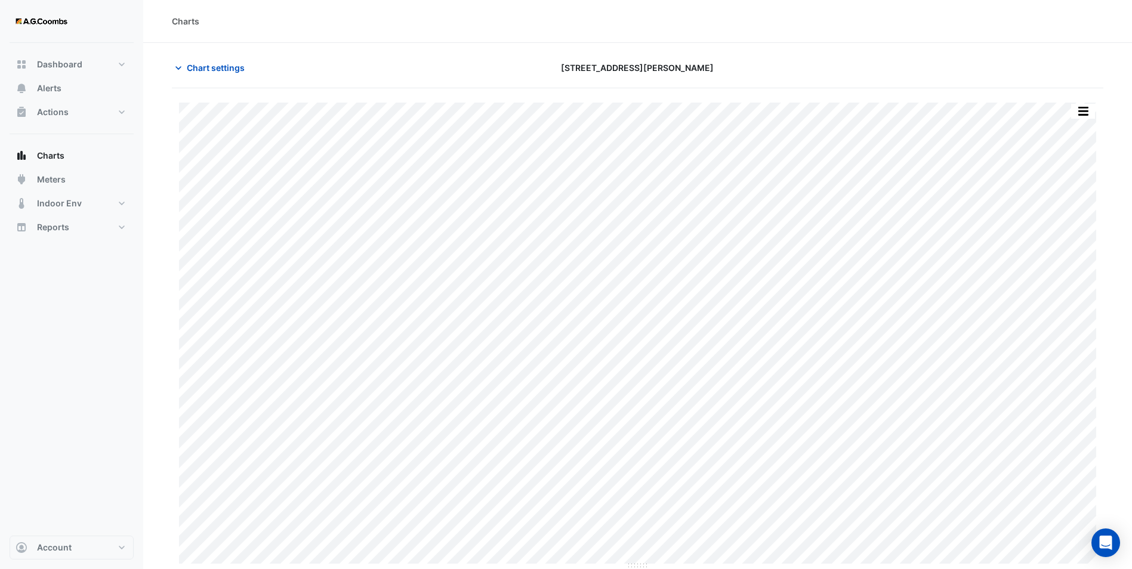
click at [325, 26] on div "Charts" at bounding box center [638, 21] width 932 height 13
click at [200, 70] on span "Chart settings" at bounding box center [216, 67] width 58 height 13
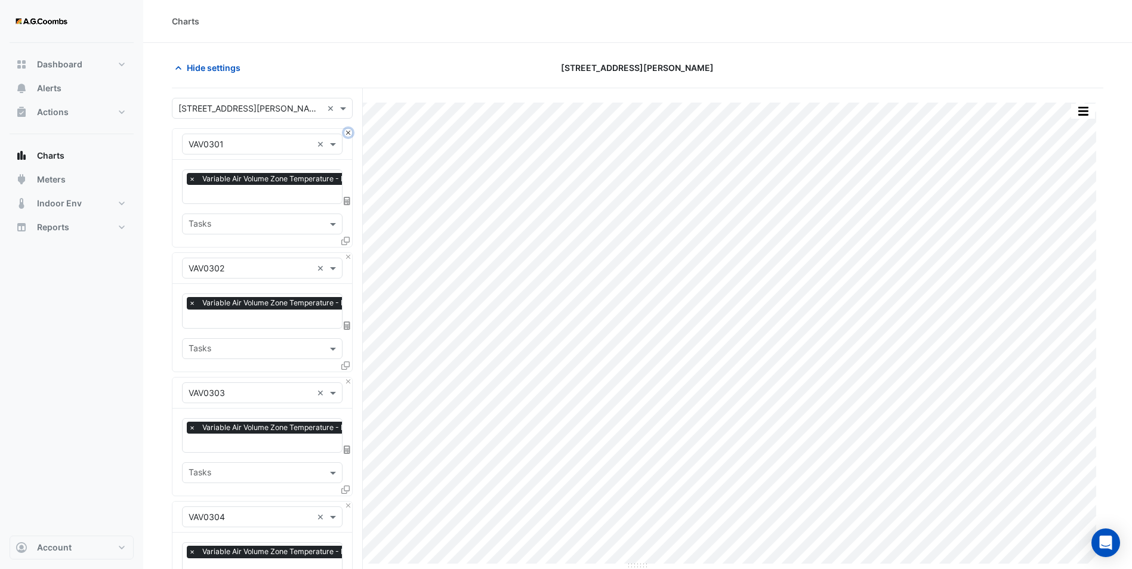
click at [347, 133] on button "Close" at bounding box center [348, 133] width 8 height 8
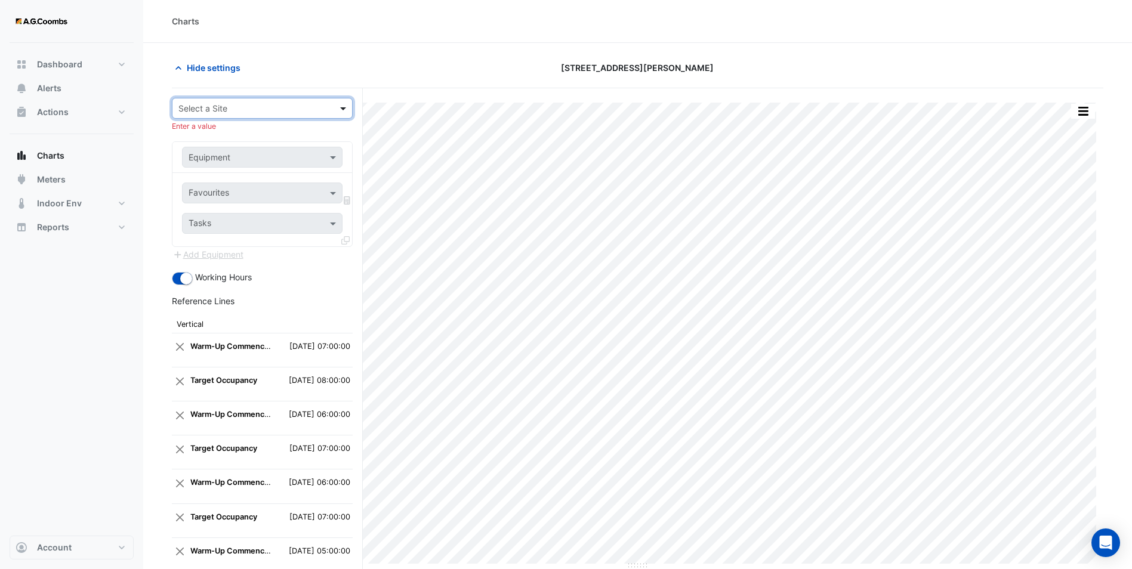
click at [346, 108] on span at bounding box center [344, 108] width 15 height 13
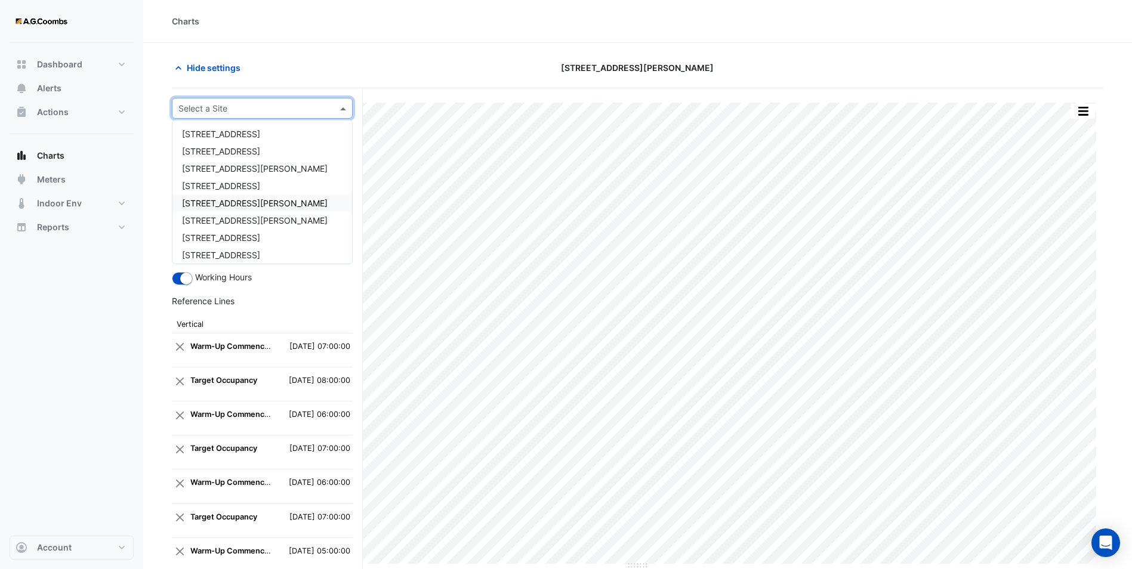
click at [233, 202] on span "[STREET_ADDRESS][PERSON_NAME]" at bounding box center [255, 203] width 146 height 10
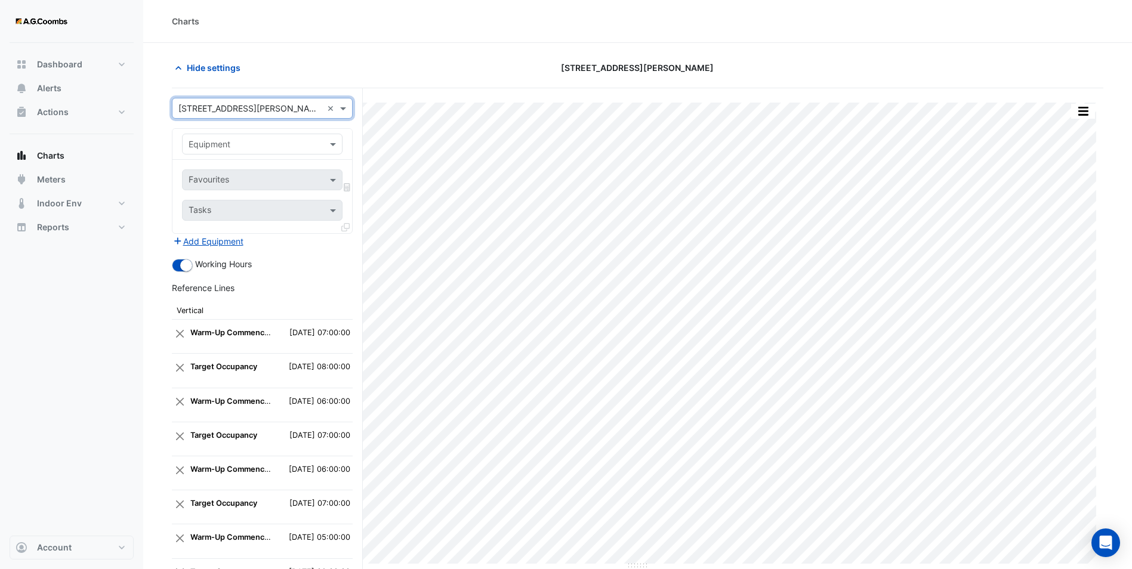
click at [249, 142] on input "text" at bounding box center [251, 144] width 124 height 13
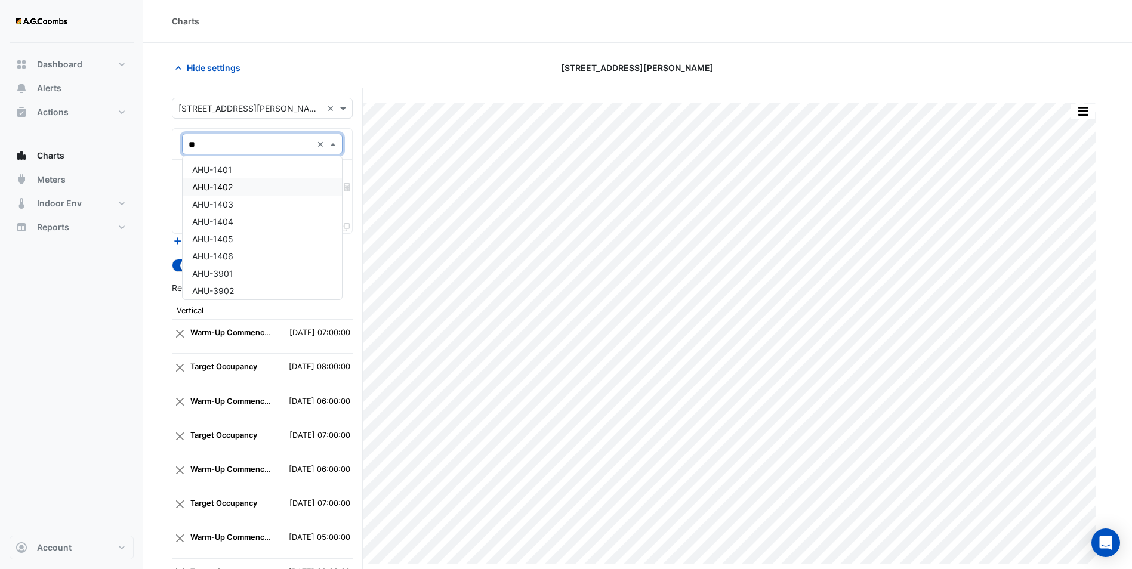
type input "***"
click at [235, 172] on div "AHU-1401" at bounding box center [262, 169] width 159 height 17
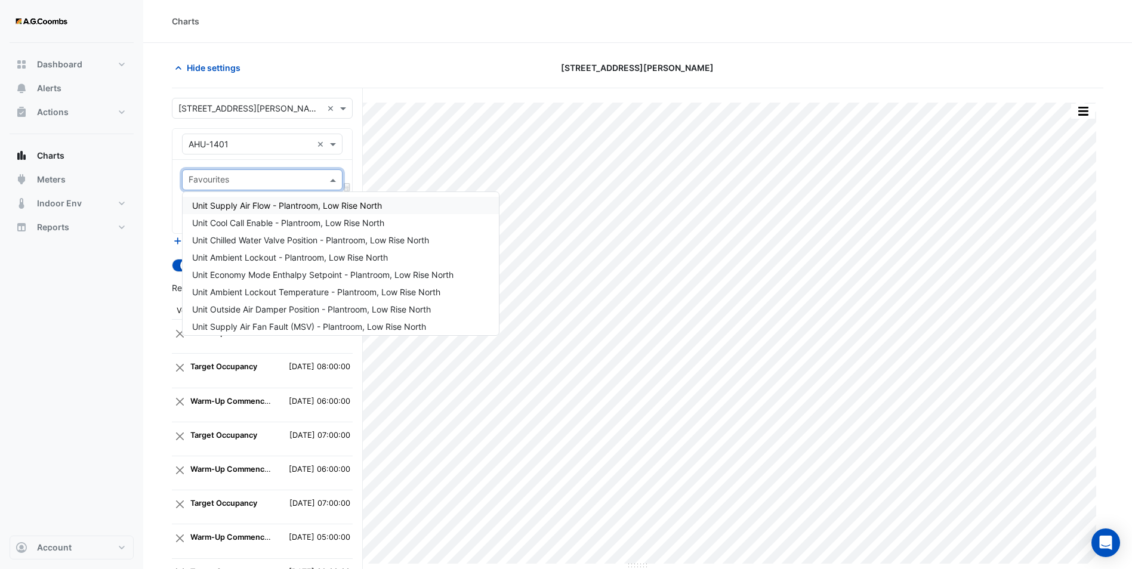
click at [246, 183] on input "text" at bounding box center [256, 181] width 134 height 13
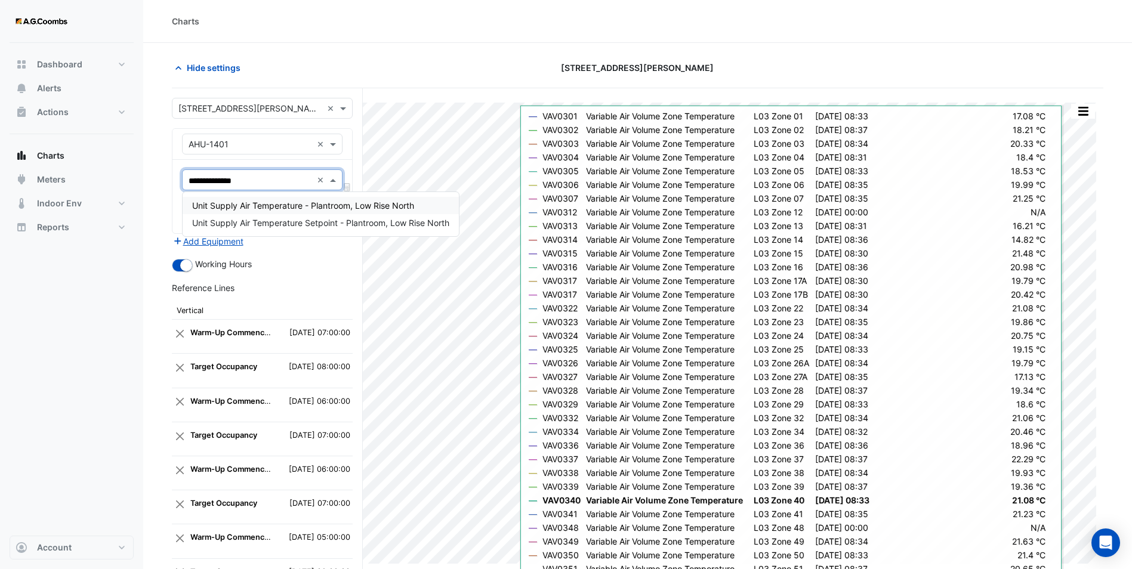
type input "**********"
click at [316, 208] on span "Unit Supply Air Temperature - Plantroom, Low Rise North" at bounding box center [303, 206] width 222 height 10
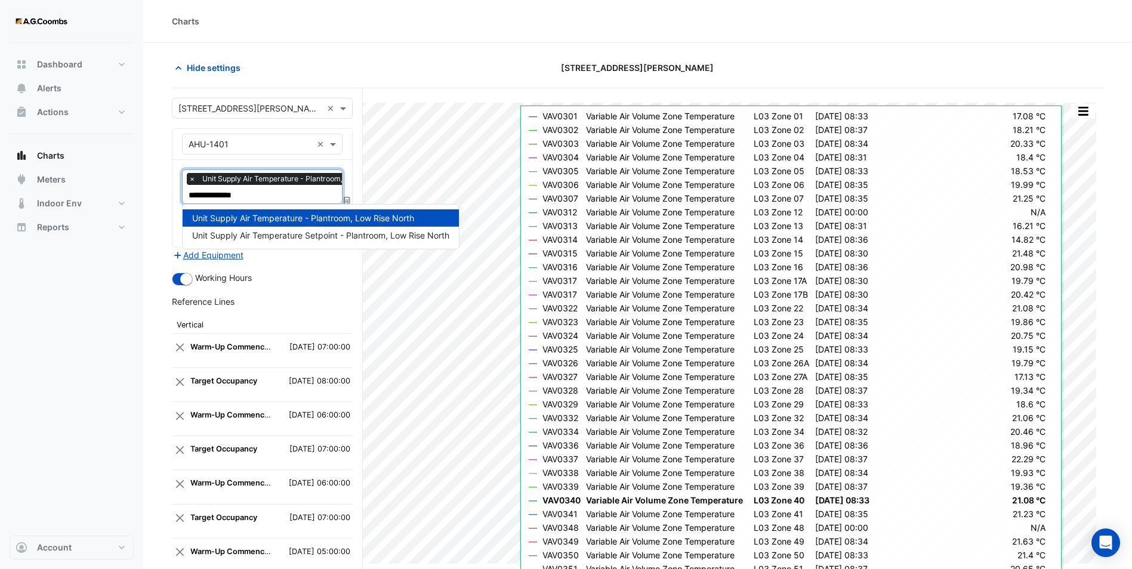
type input "**********"
click at [328, 241] on div "Unit Supply Air Temperature Setpoint - Plantroom, Low Rise North" at bounding box center [321, 235] width 276 height 17
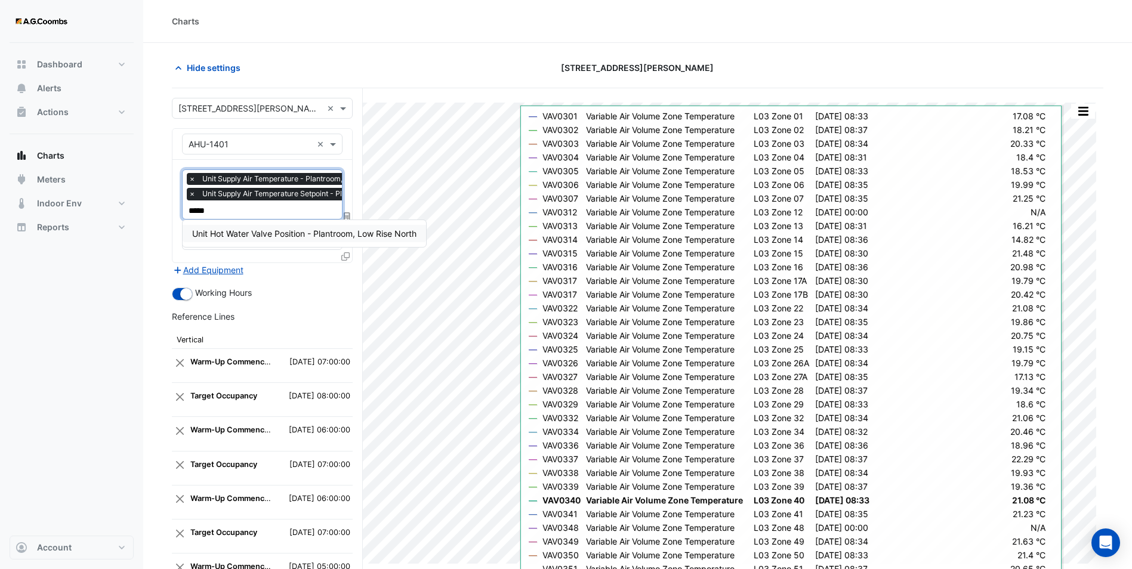
type input "******"
click at [262, 230] on span "Unit Hot Water Valve Position - Plantroom, Low Rise North" at bounding box center [304, 234] width 224 height 10
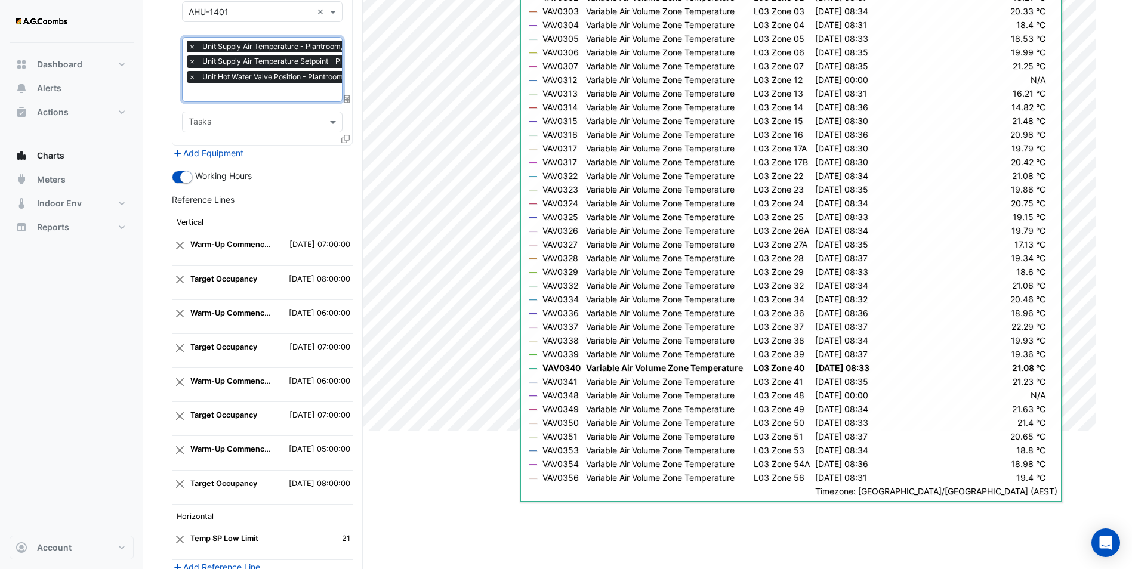
scroll to position [300, 0]
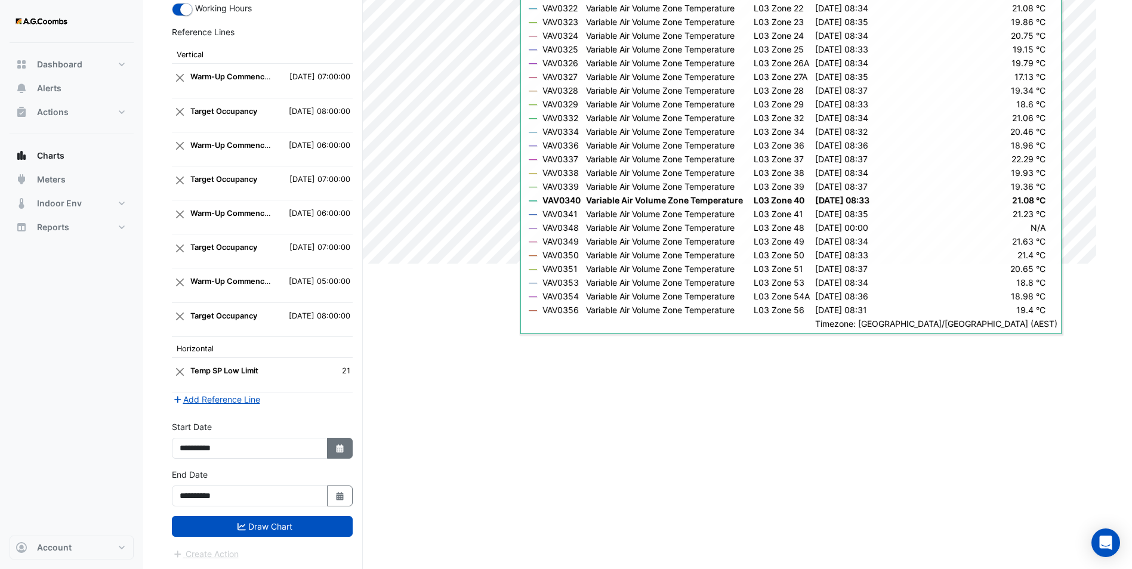
click at [336, 440] on icon "Select Date" at bounding box center [340, 449] width 11 height 8
select select "*"
select select "****"
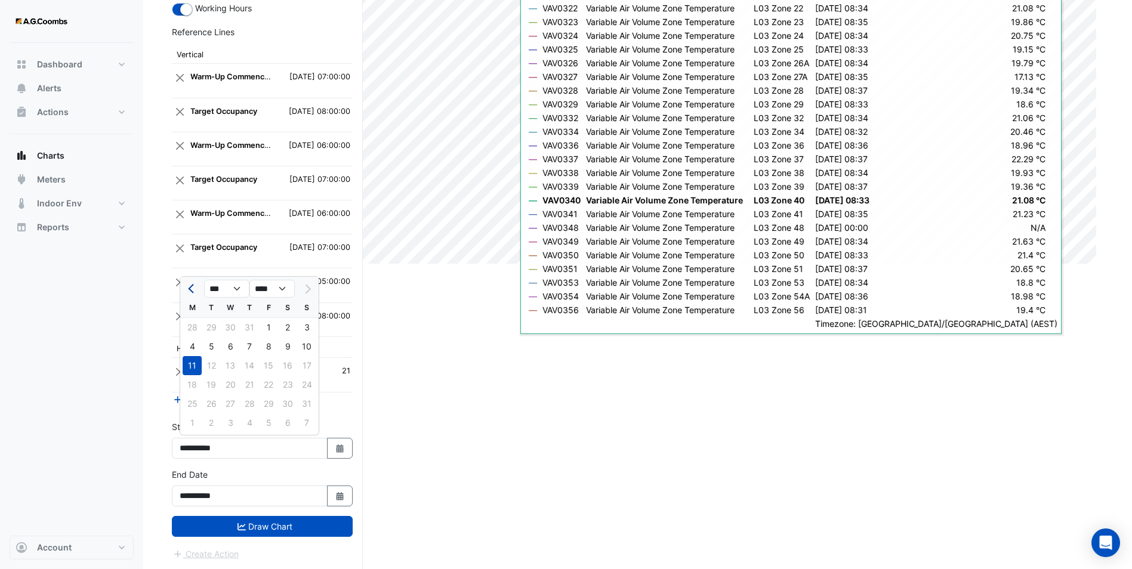
click at [195, 295] on button "Previous month" at bounding box center [192, 288] width 14 height 19
select select "*"
click at [199, 381] on div "21" at bounding box center [192, 384] width 19 height 19
type input "**********"
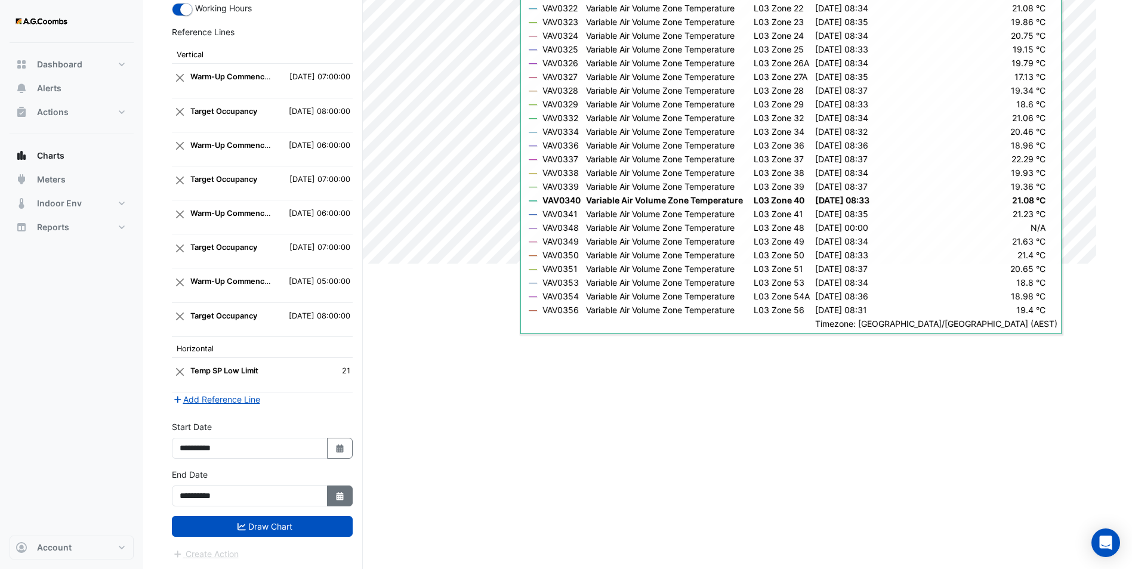
click at [335, 440] on fa-icon "Select Date" at bounding box center [340, 496] width 11 height 10
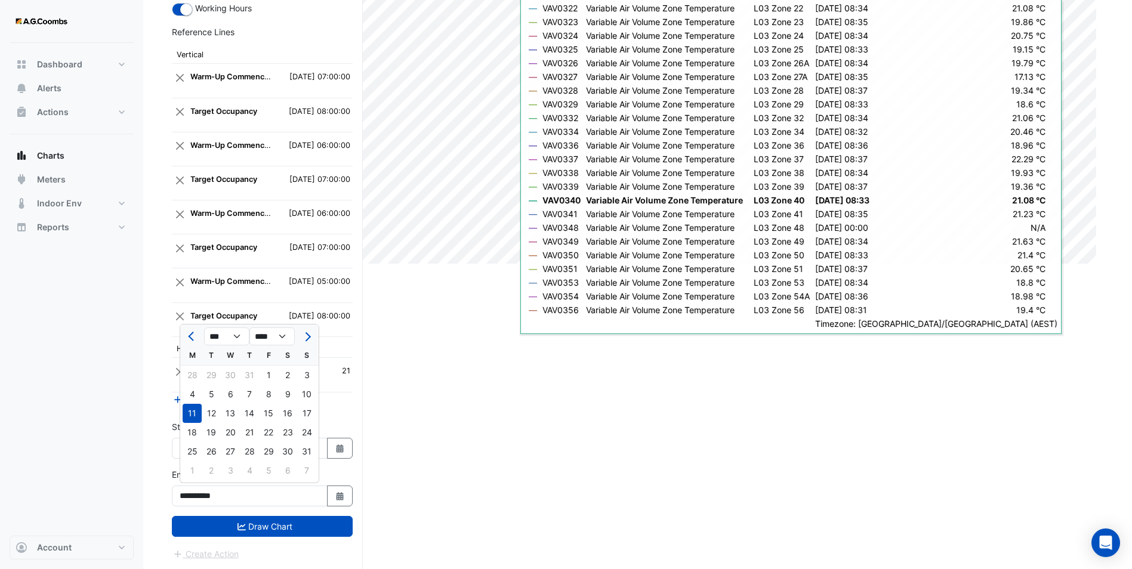
click at [196, 336] on span "Previous month" at bounding box center [192, 336] width 9 height 9
select select "*"
click at [193, 438] on div "21" at bounding box center [192, 432] width 19 height 19
type input "**********"
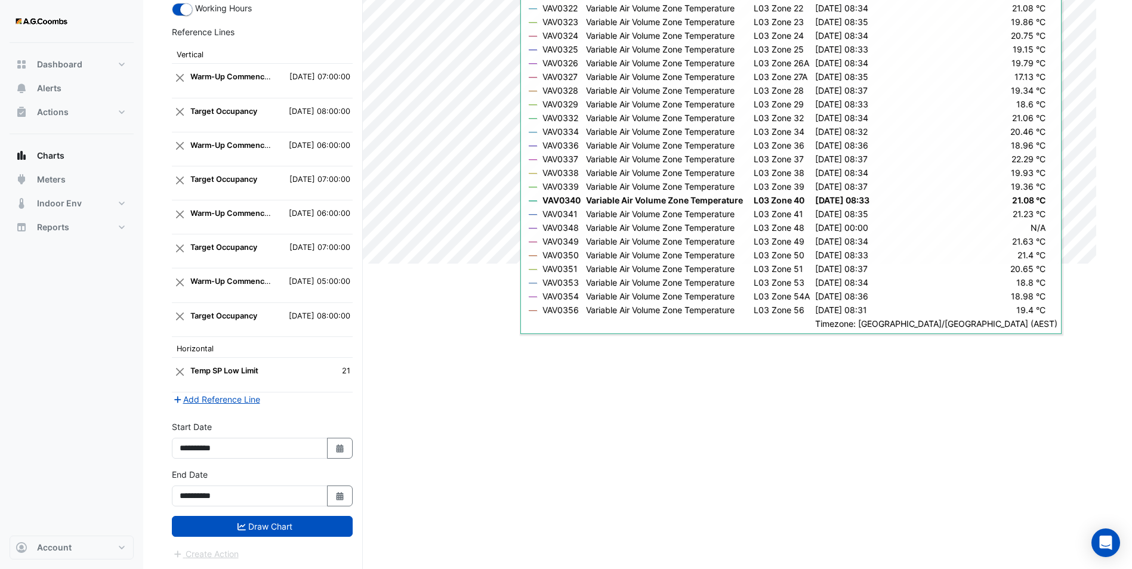
click at [275, 440] on div "**********" at bounding box center [262, 492] width 195 height 48
click at [181, 368] on button "Close" at bounding box center [179, 371] width 11 height 23
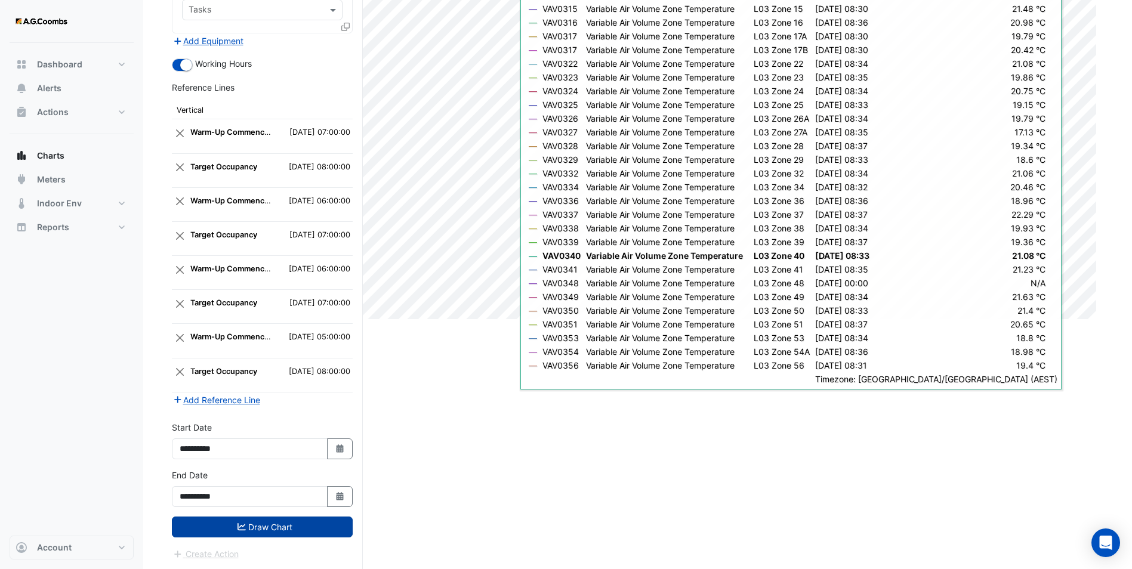
click at [282, 440] on button "Draw Chart" at bounding box center [262, 527] width 181 height 21
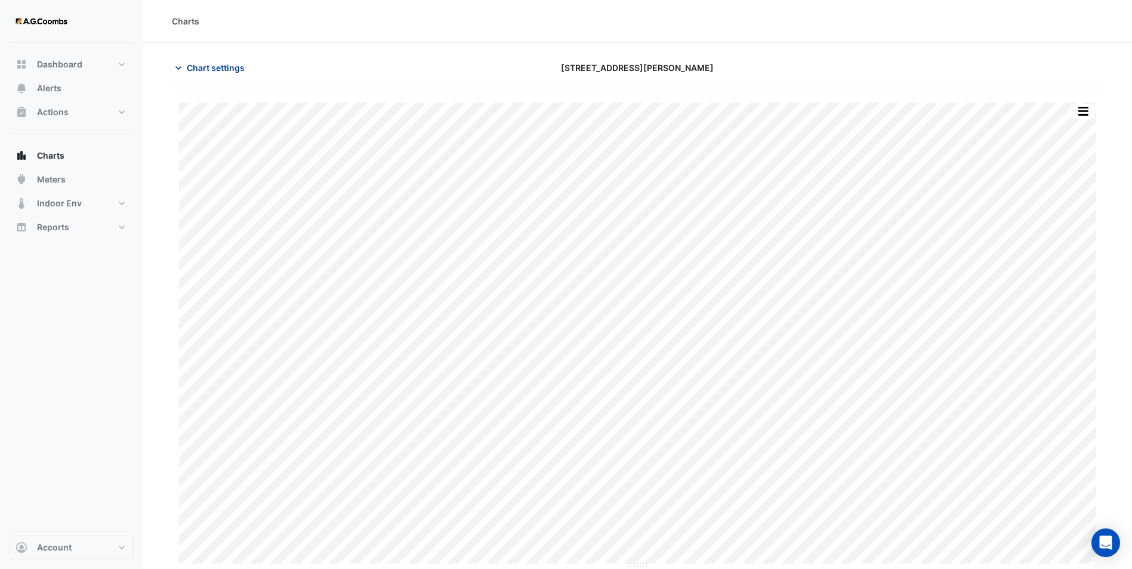
click at [195, 69] on span "Chart settings" at bounding box center [216, 67] width 58 height 13
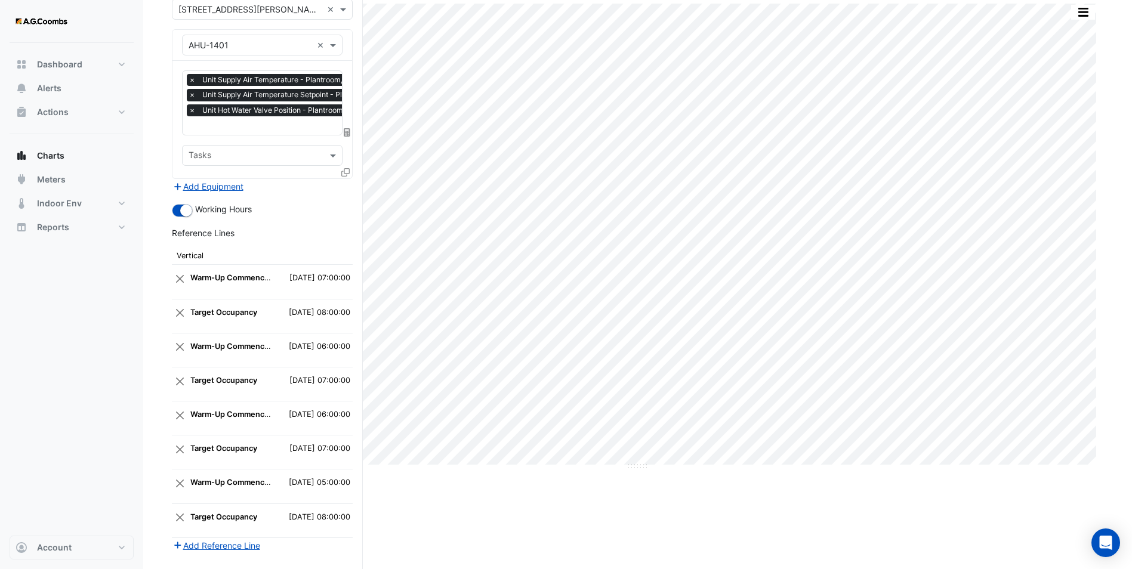
scroll to position [245, 0]
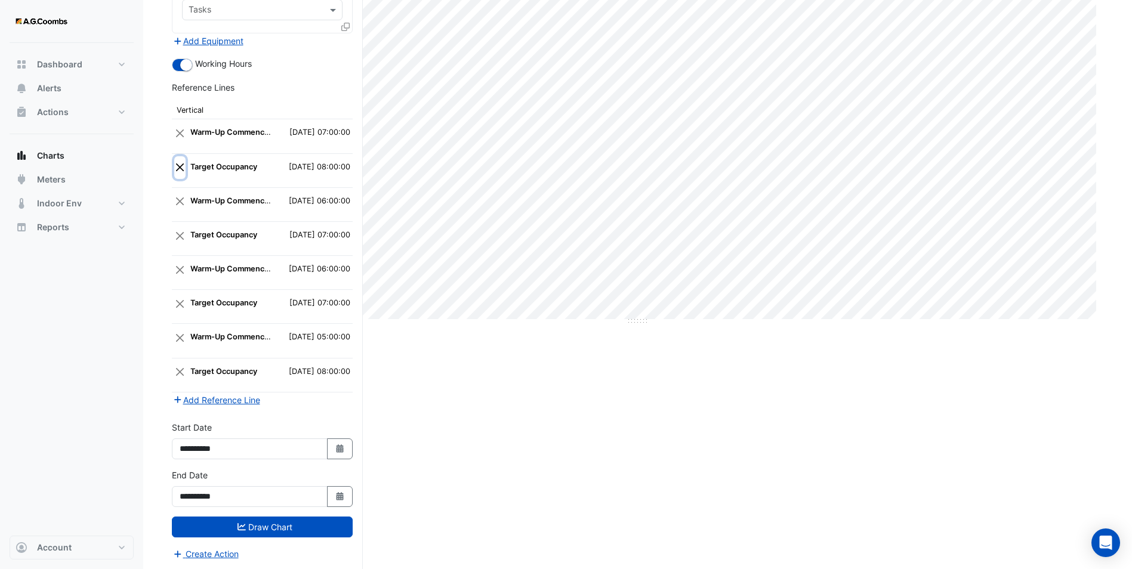
click at [181, 165] on button "Close" at bounding box center [179, 167] width 11 height 23
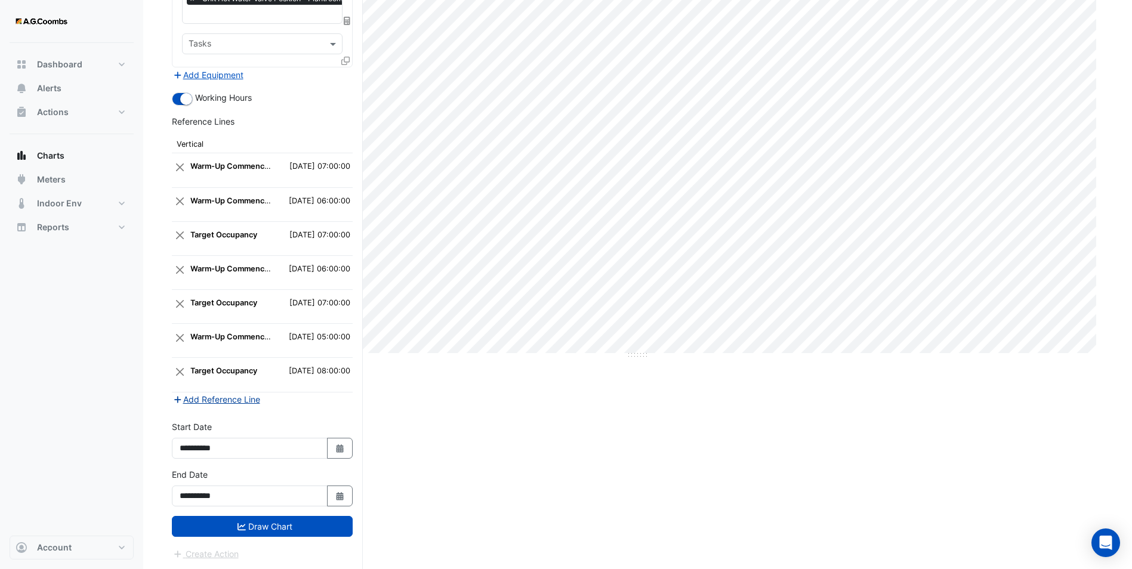
click at [223, 397] on button "Add Reference Line" at bounding box center [216, 400] width 89 height 14
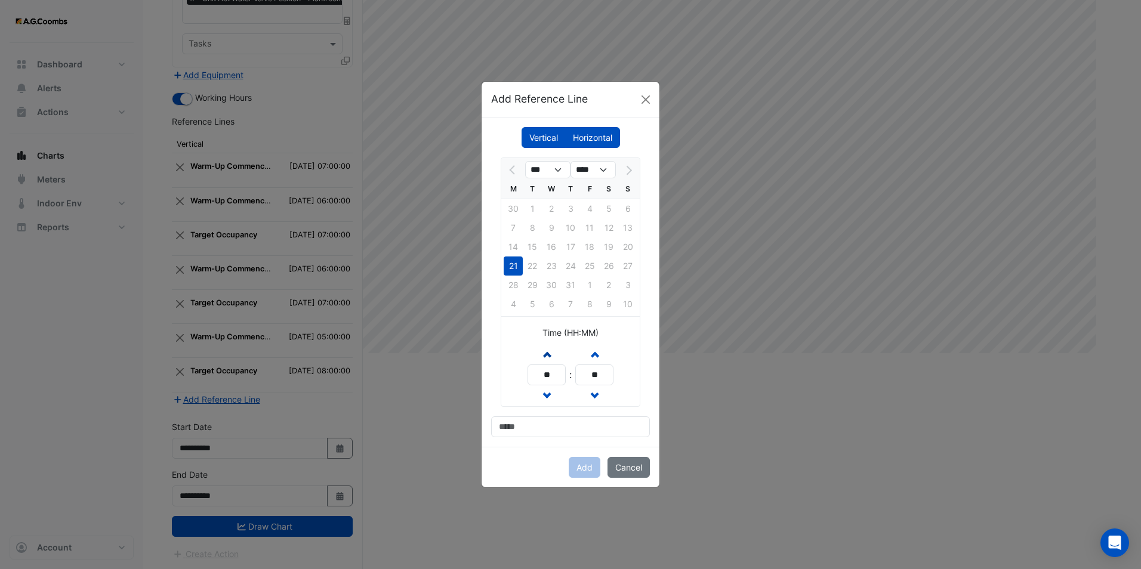
click at [551, 352] on button "Increment hours" at bounding box center [546, 354] width 21 height 21
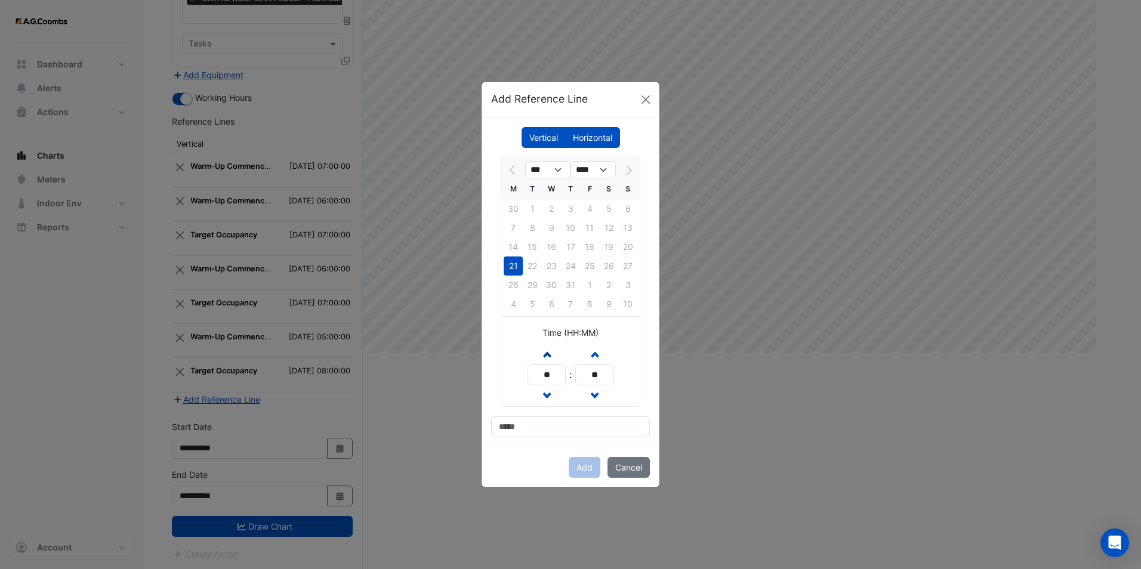
click at [551, 352] on button "Increment hours" at bounding box center [546, 354] width 21 height 21
type input "**"
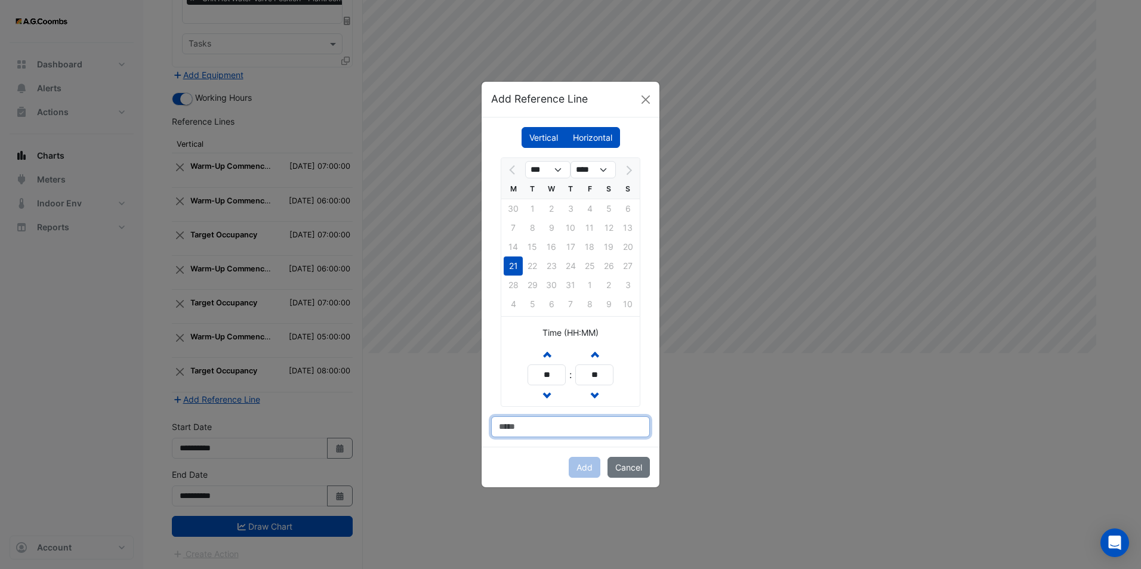
click at [544, 427] on input at bounding box center [570, 427] width 159 height 21
type input "**********"
click at [581, 440] on button "Add" at bounding box center [585, 467] width 32 height 21
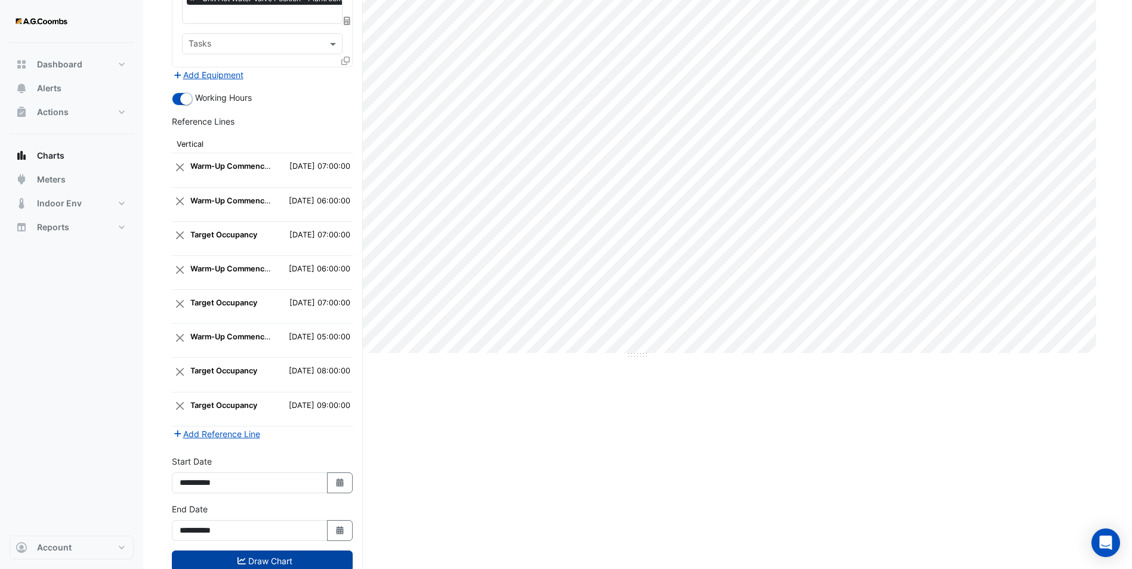
scroll to position [245, 0]
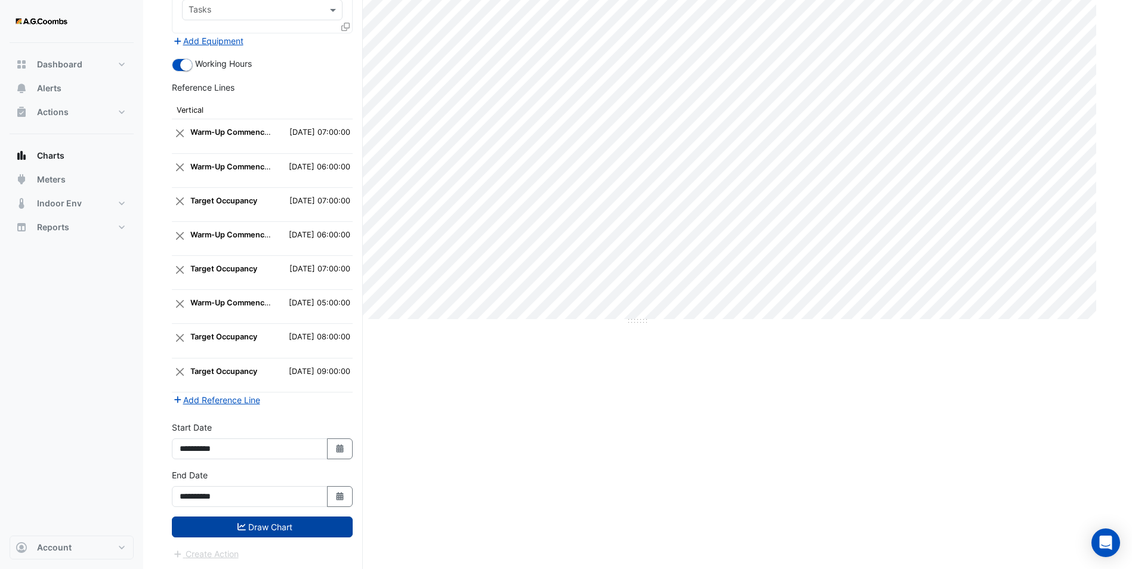
click at [289, 440] on button "Draw Chart" at bounding box center [262, 527] width 181 height 21
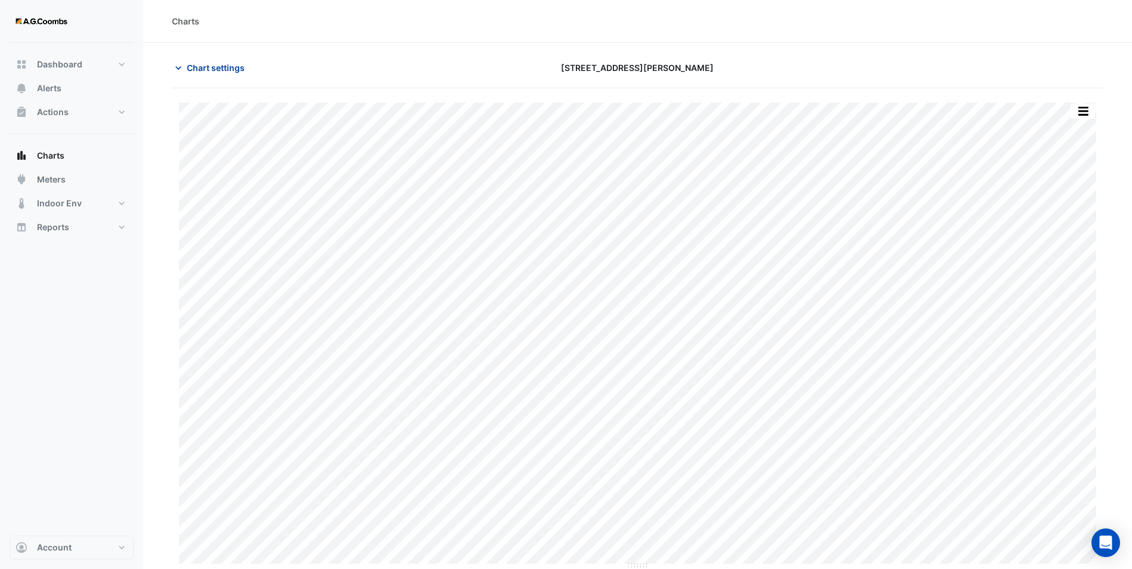
click at [215, 64] on span "Chart settings" at bounding box center [216, 67] width 58 height 13
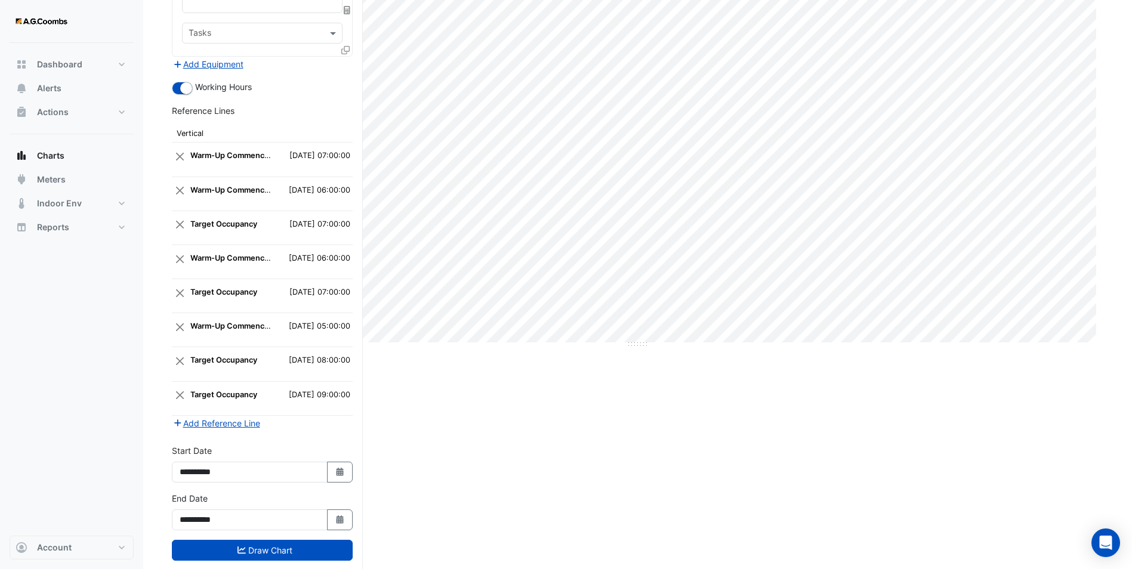
scroll to position [245, 0]
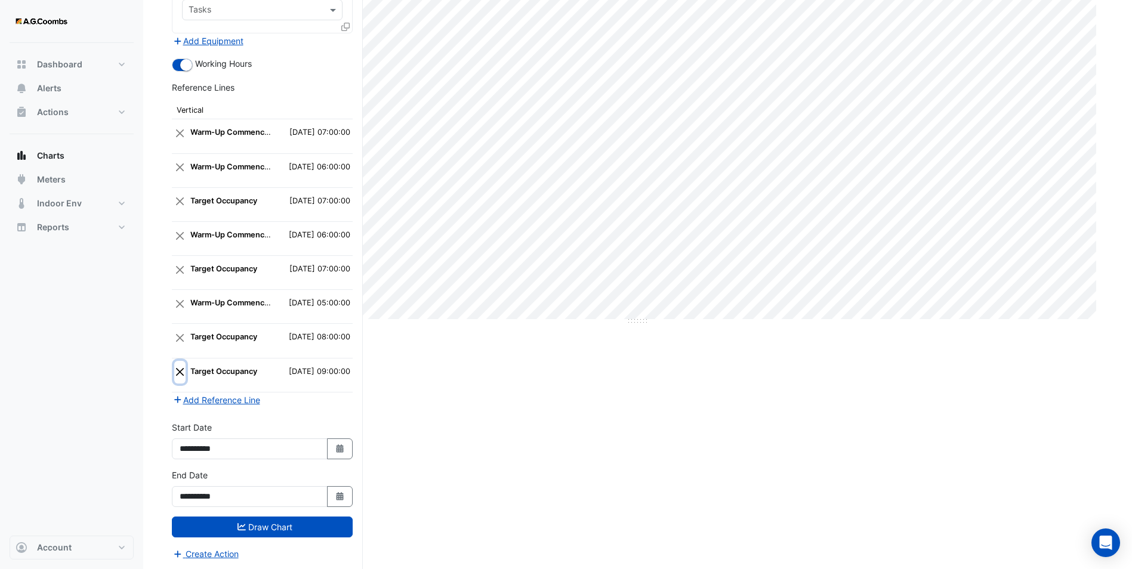
click at [182, 370] on button "Close" at bounding box center [179, 372] width 11 height 23
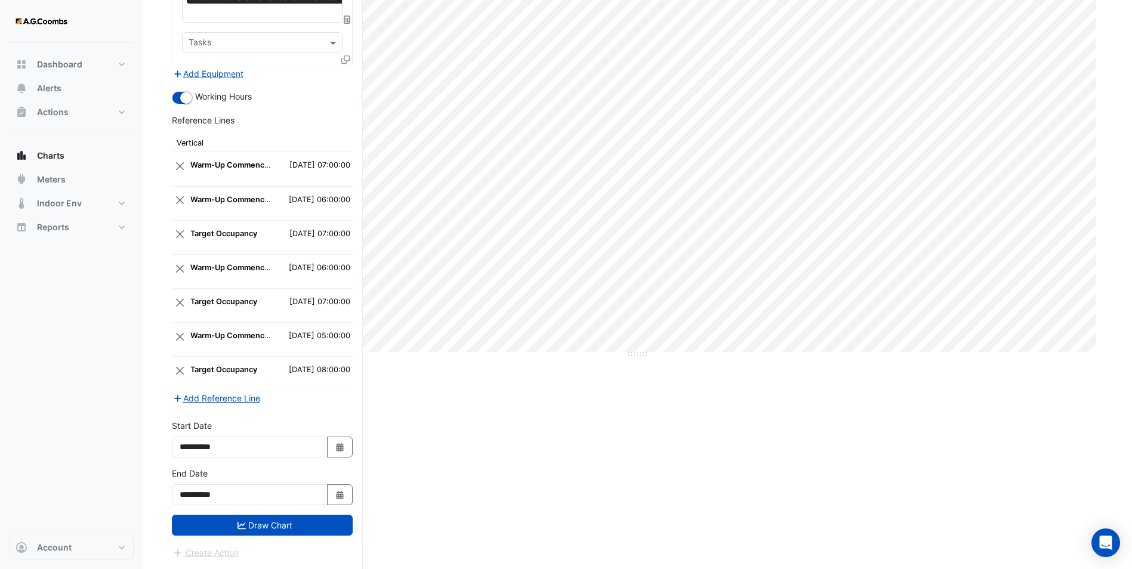
scroll to position [211, 0]
click at [203, 396] on button "Add Reference Line" at bounding box center [216, 400] width 89 height 14
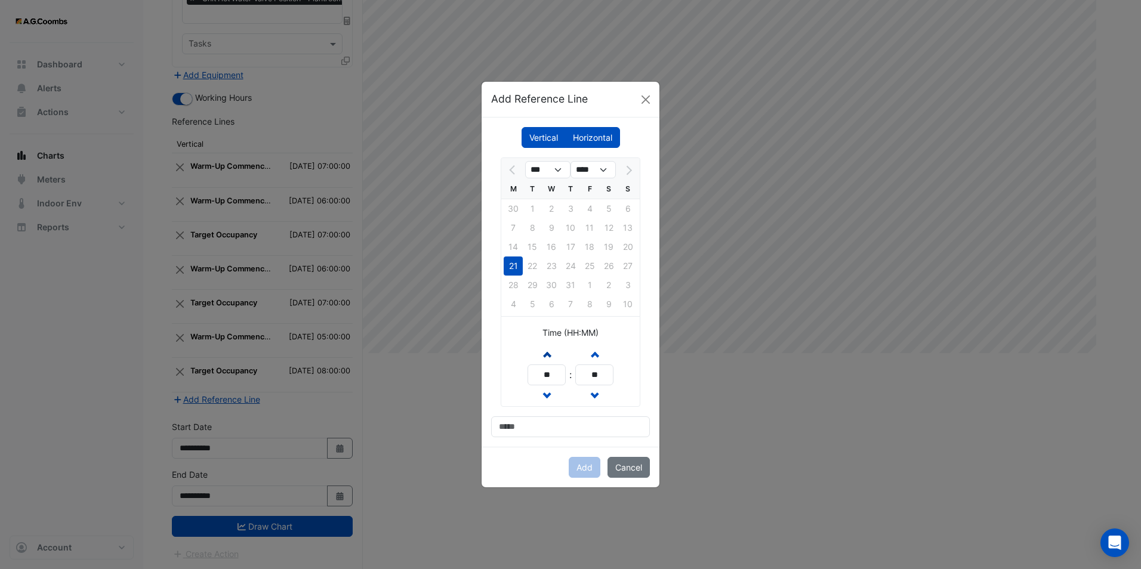
click at [549, 351] on span "button" at bounding box center [547, 354] width 6 height 10
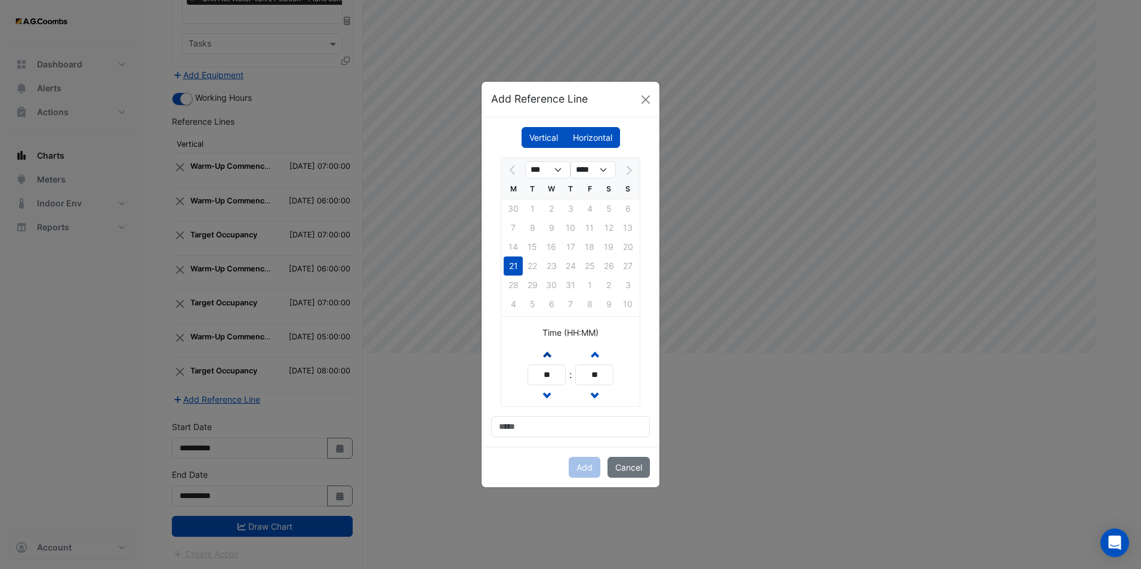
click at [549, 351] on span "button" at bounding box center [547, 354] width 6 height 10
click at [544, 356] on span "button" at bounding box center [547, 354] width 6 height 10
type input "**"
drag, startPoint x: 531, startPoint y: 426, endPoint x: 537, endPoint y: 421, distance: 7.8
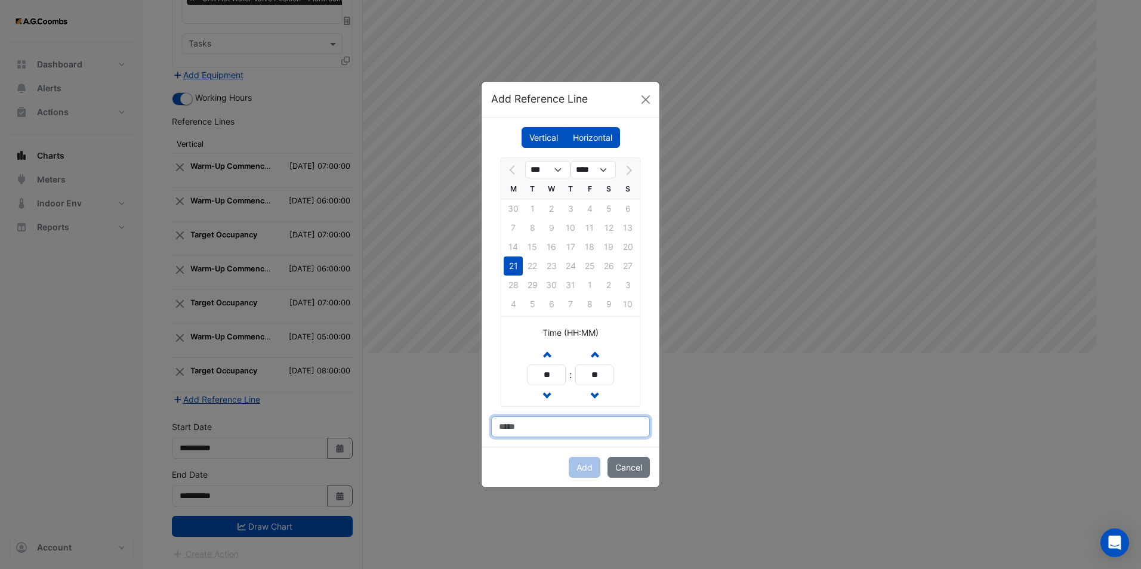
click at [531, 426] on input at bounding box center [570, 427] width 159 height 21
type input "**********"
click at [583, 440] on button "Add" at bounding box center [585, 467] width 32 height 21
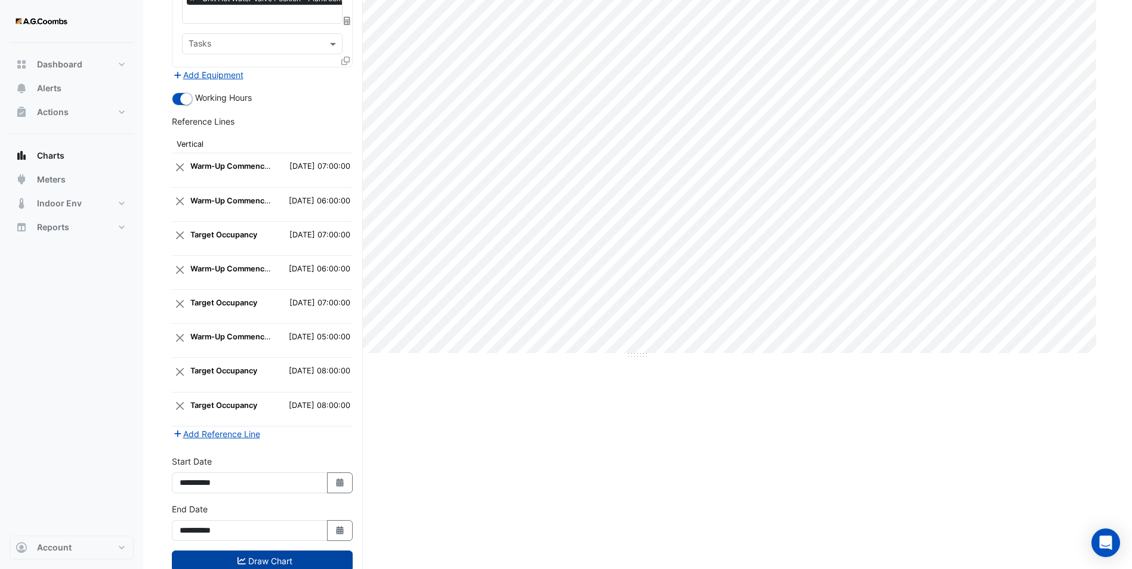
click at [294, 440] on button "Draw Chart" at bounding box center [262, 561] width 181 height 21
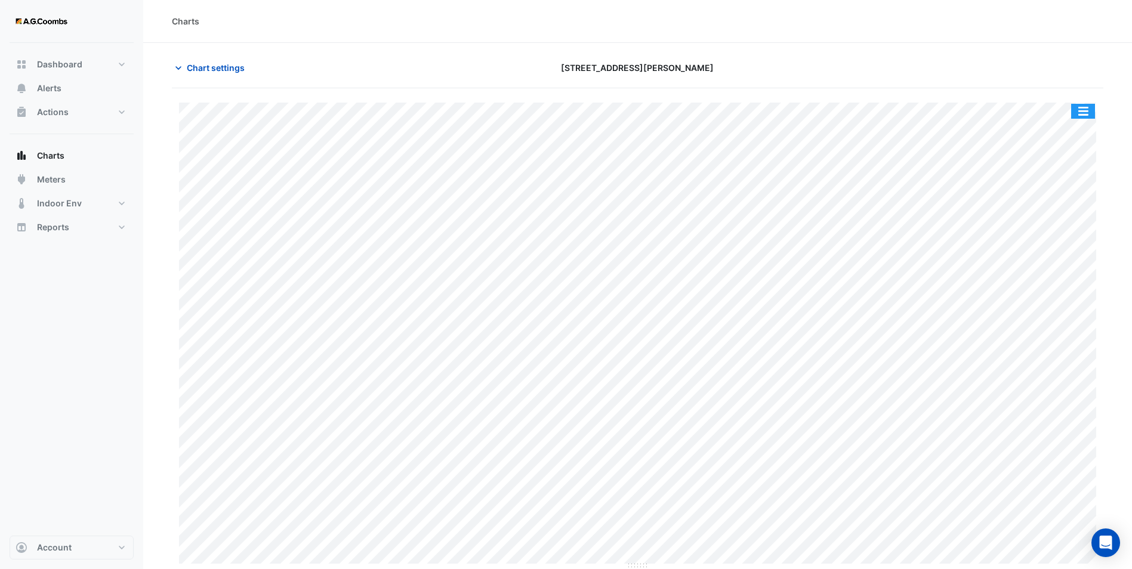
click at [911, 109] on button "button" at bounding box center [1083, 111] width 24 height 15
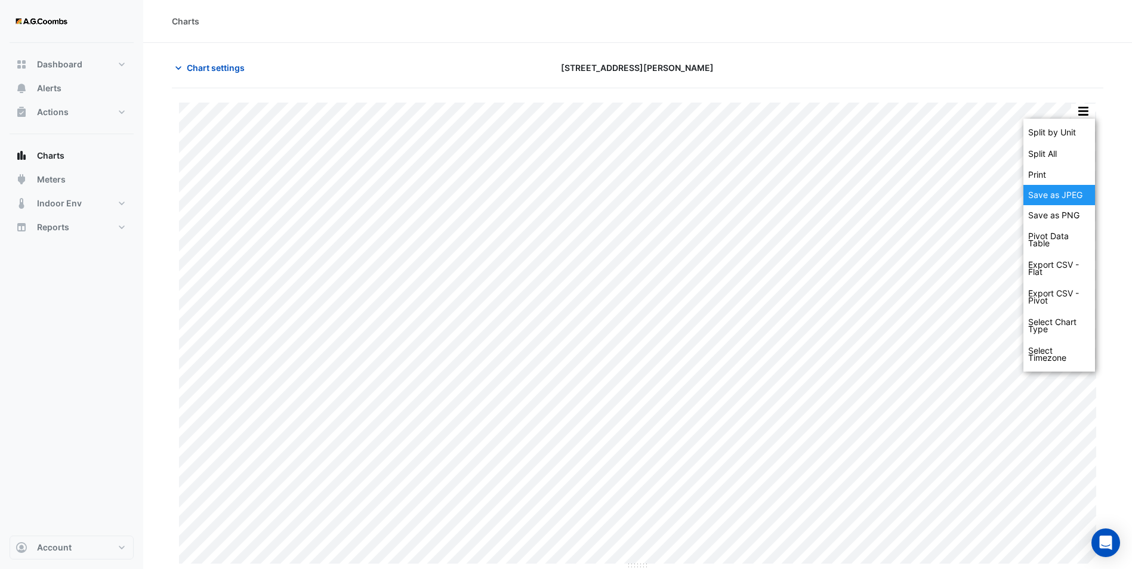
click at [911, 198] on div "Save as JPEG" at bounding box center [1060, 195] width 72 height 20
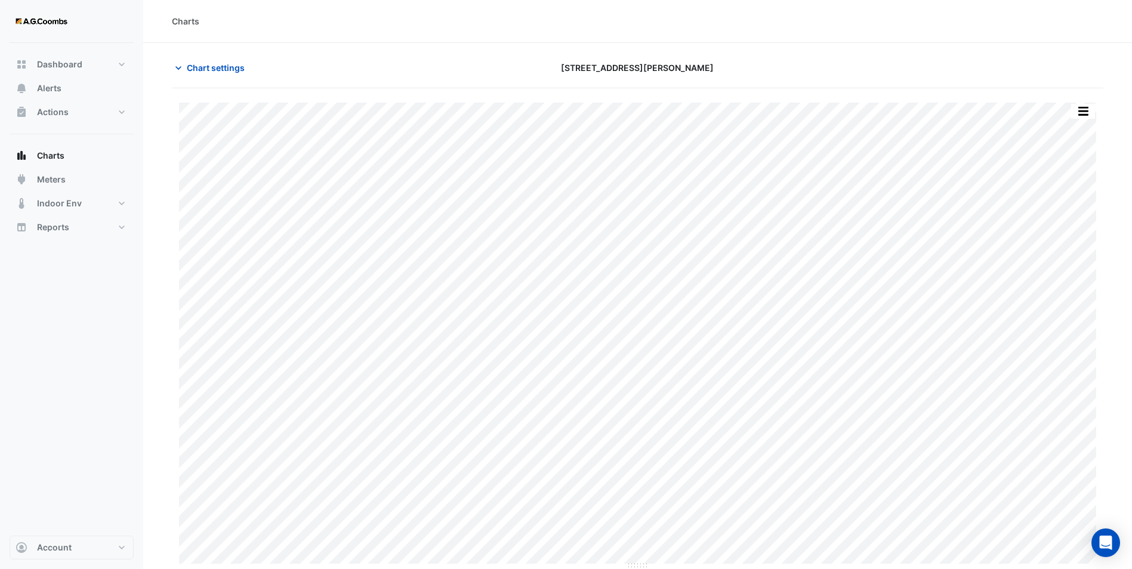
click at [341, 15] on div "Charts" at bounding box center [638, 21] width 932 height 13
click at [198, 73] on span "Chart settings" at bounding box center [216, 67] width 58 height 13
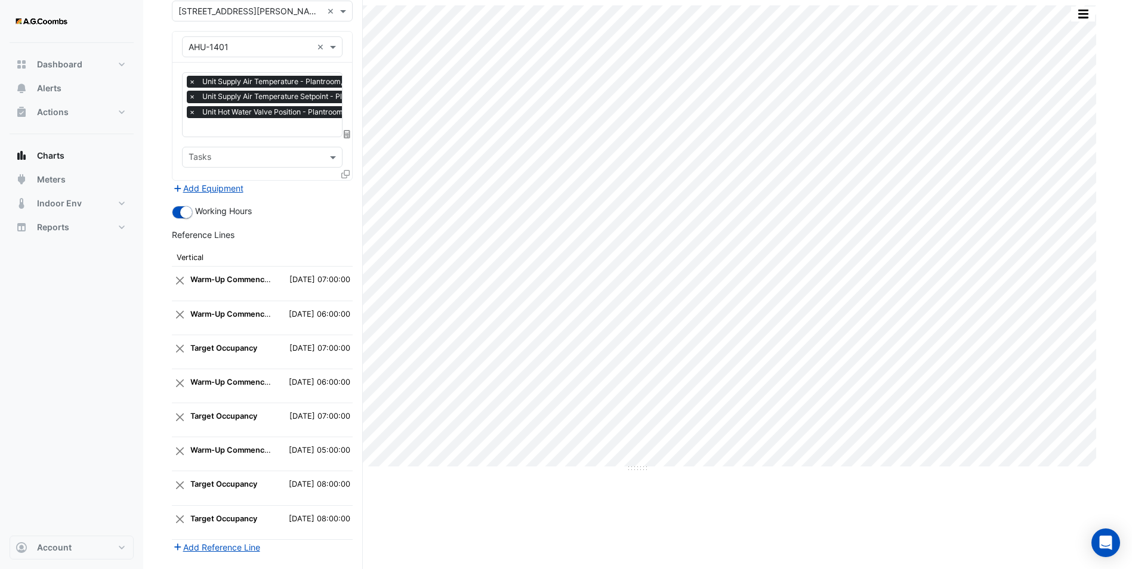
scroll to position [245, 0]
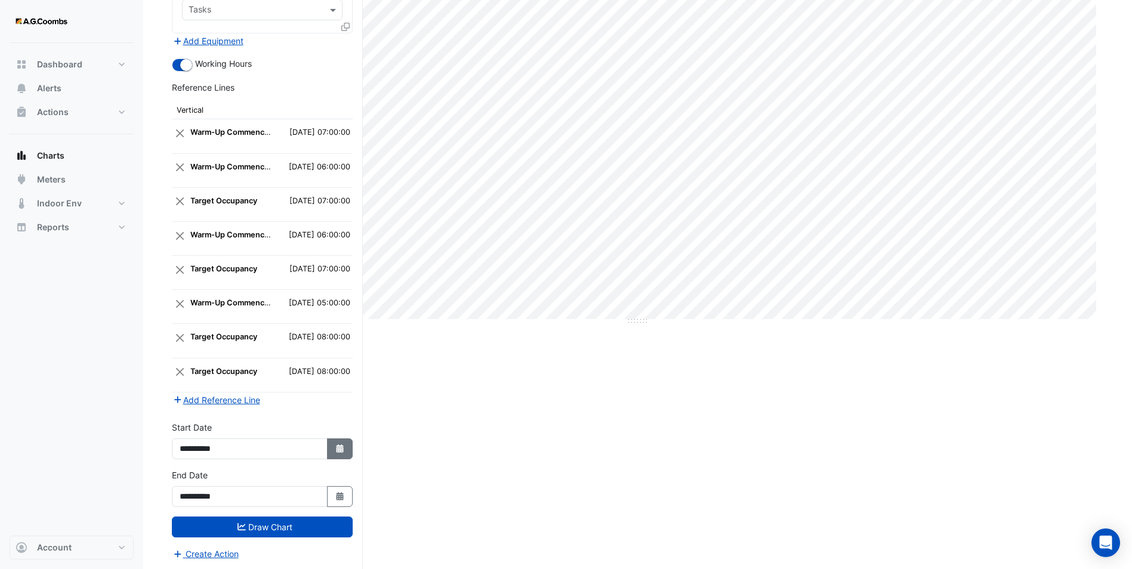
click at [346, 440] on button "Select Date" at bounding box center [340, 449] width 26 height 21
select select "*"
select select "****"
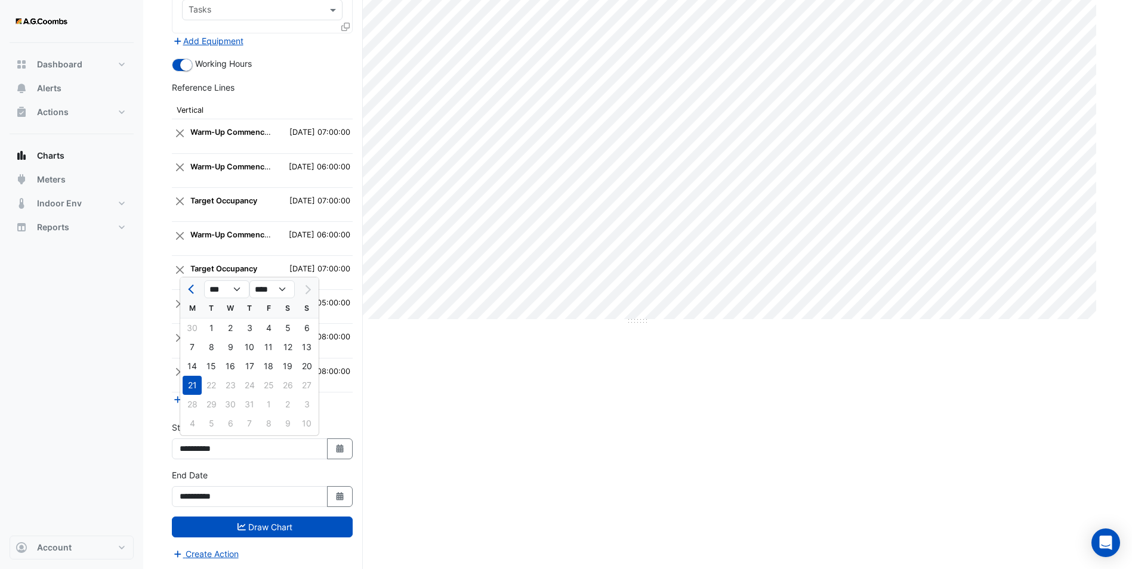
click at [187, 399] on div "28 29 30 31 1 2 3" at bounding box center [249, 404] width 138 height 19
click at [338, 440] on icon "button" at bounding box center [339, 496] width 7 height 8
click at [192, 440] on div "28" at bounding box center [192, 452] width 19 height 19
type input "**********"
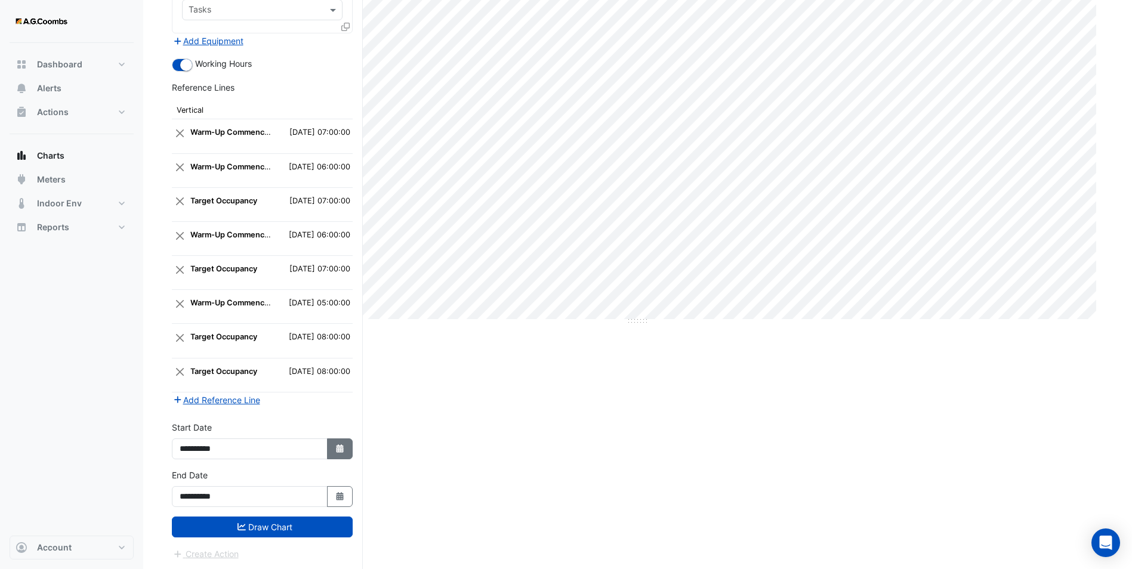
click at [342, 440] on button "Select Date" at bounding box center [340, 449] width 26 height 21
select select "*"
select select "****"
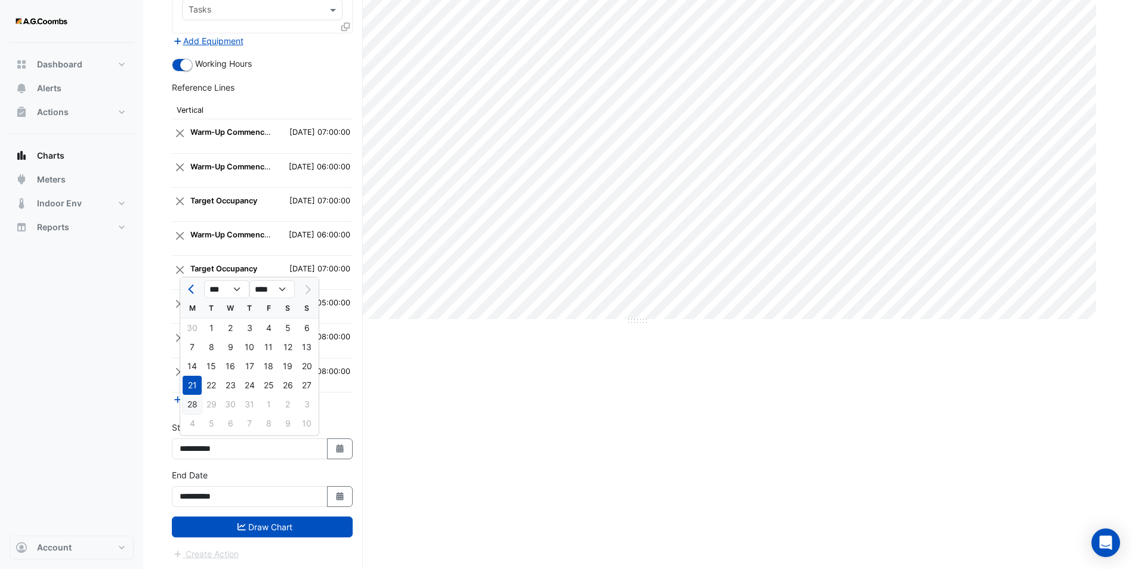
click at [196, 408] on div "28" at bounding box center [192, 404] width 19 height 19
type input "**********"
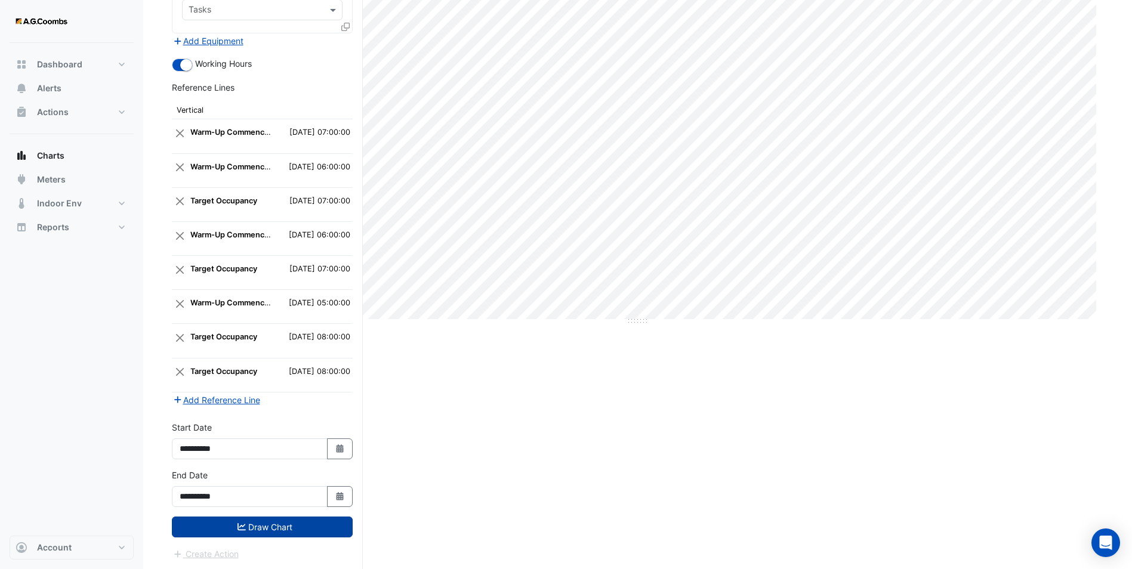
click at [277, 440] on button "Draw Chart" at bounding box center [262, 527] width 181 height 21
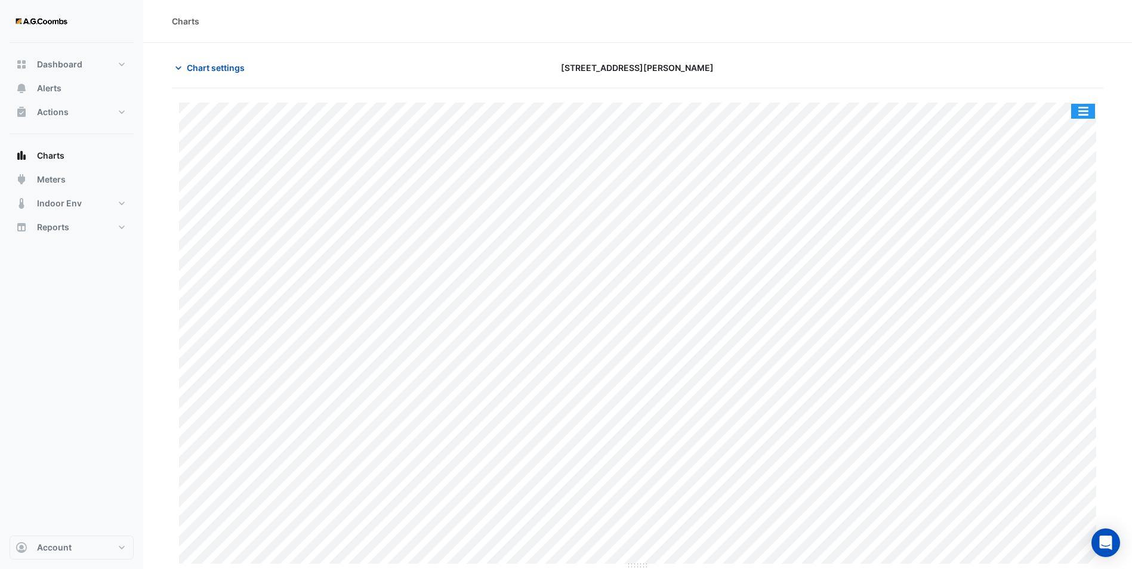
click at [911, 113] on button "button" at bounding box center [1083, 111] width 24 height 15
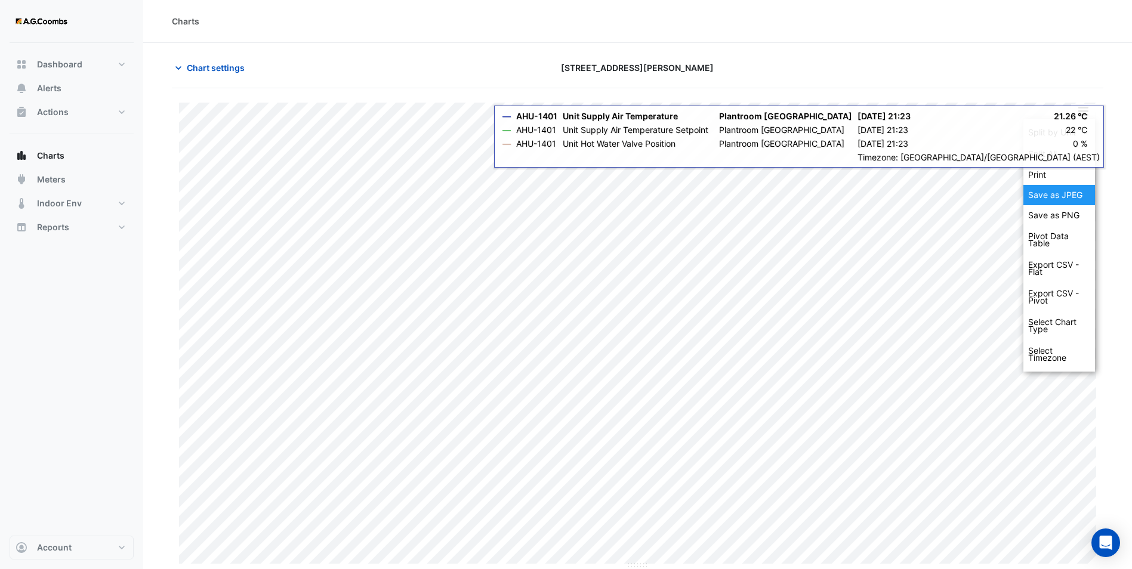
click at [911, 188] on div "Save as JPEG" at bounding box center [1060, 195] width 72 height 20
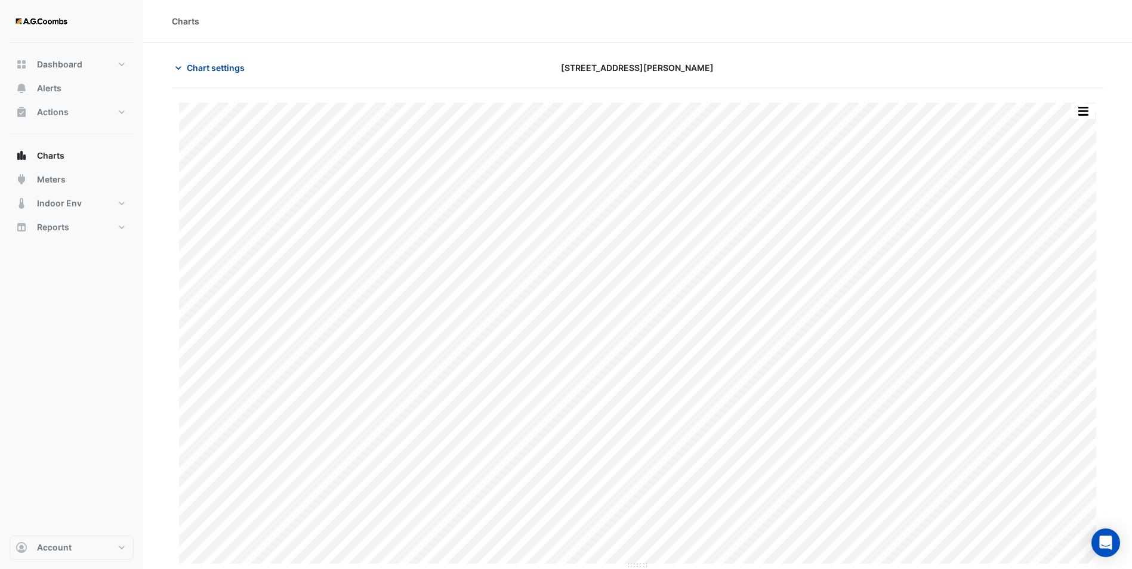
click at [188, 64] on span "Chart settings" at bounding box center [216, 67] width 58 height 13
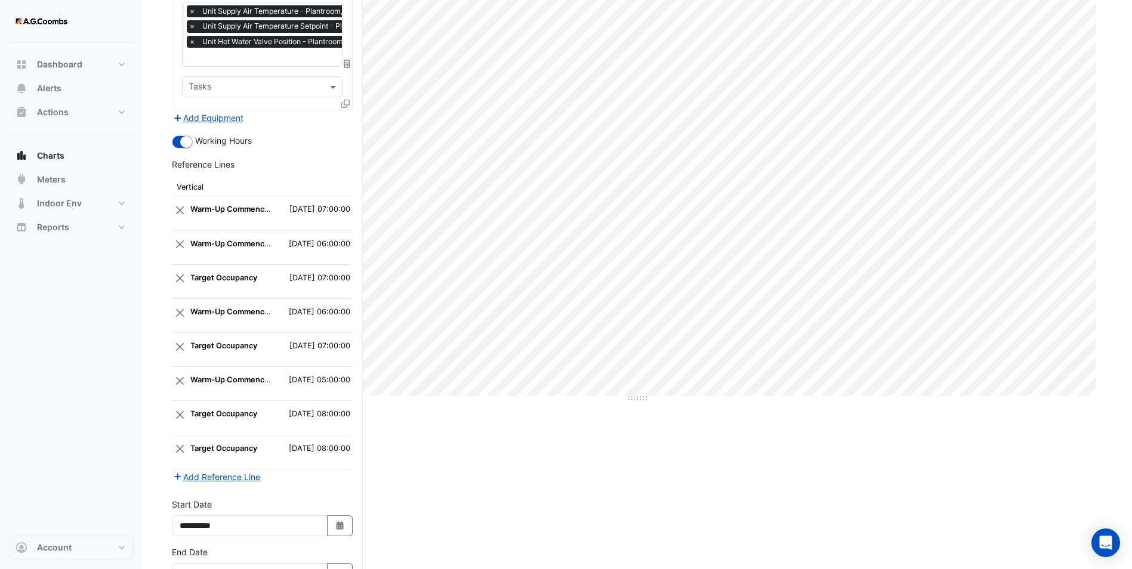
scroll to position [245, 0]
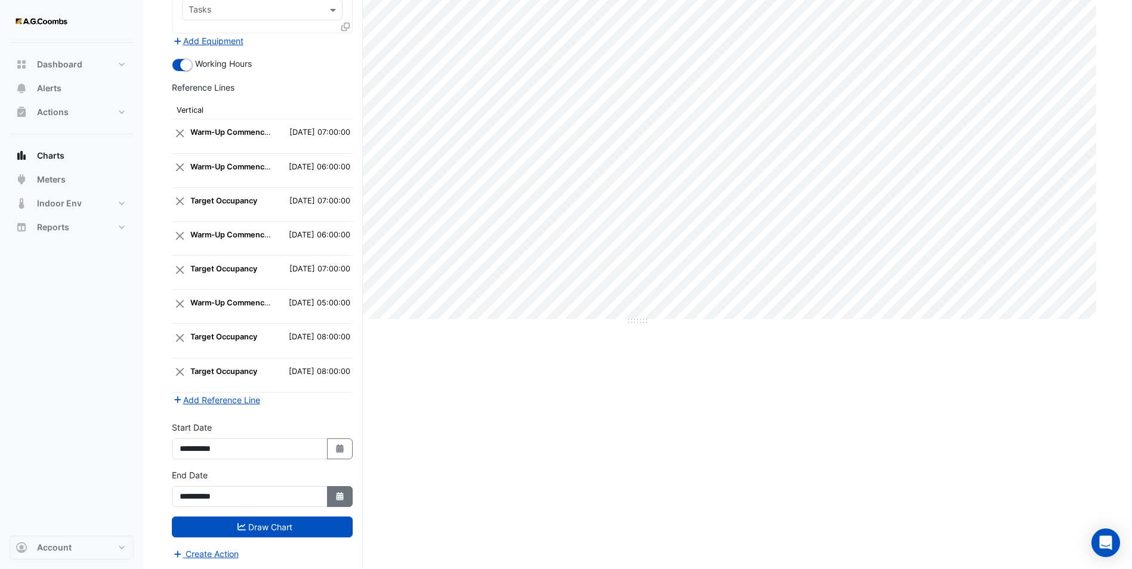
click at [346, 440] on button "Select Date" at bounding box center [340, 496] width 26 height 21
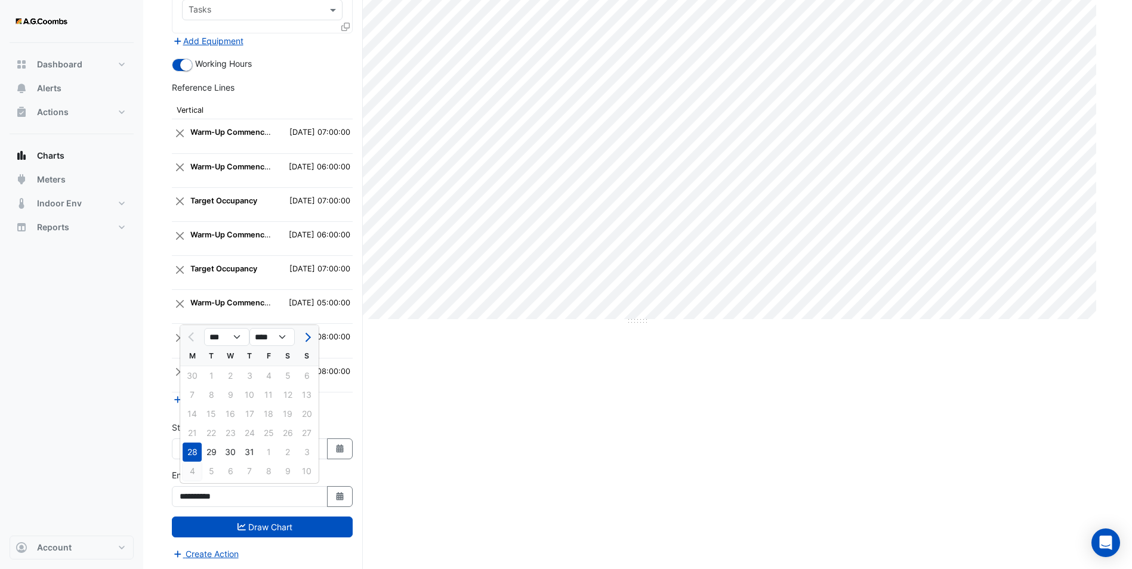
click at [189, 440] on div "4" at bounding box center [192, 471] width 19 height 19
type input "**********"
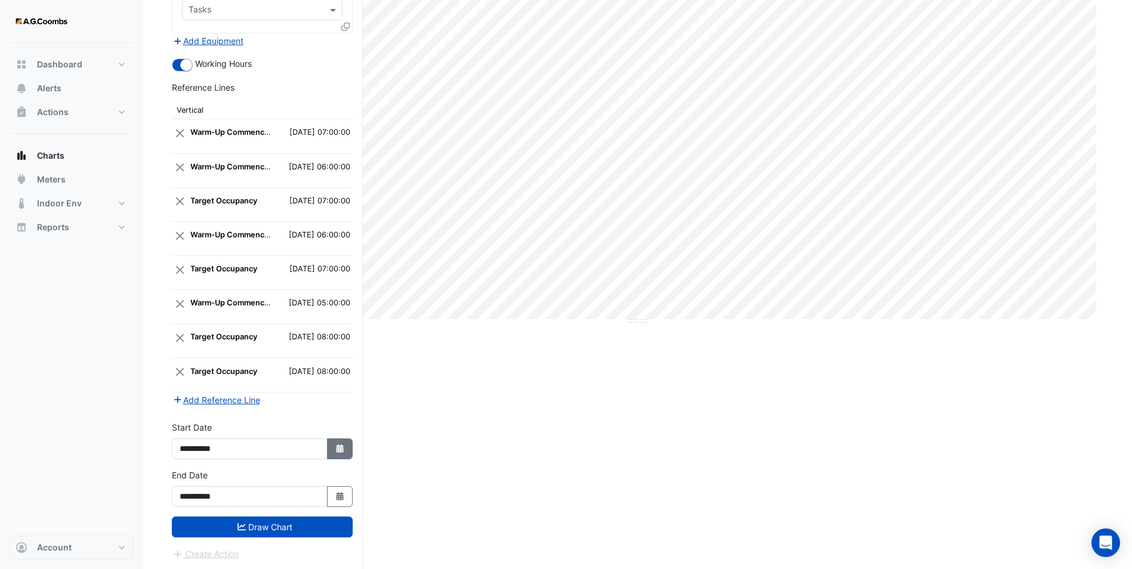
click at [329, 440] on button "Select Date" at bounding box center [340, 449] width 26 height 21
select select "*"
select select "****"
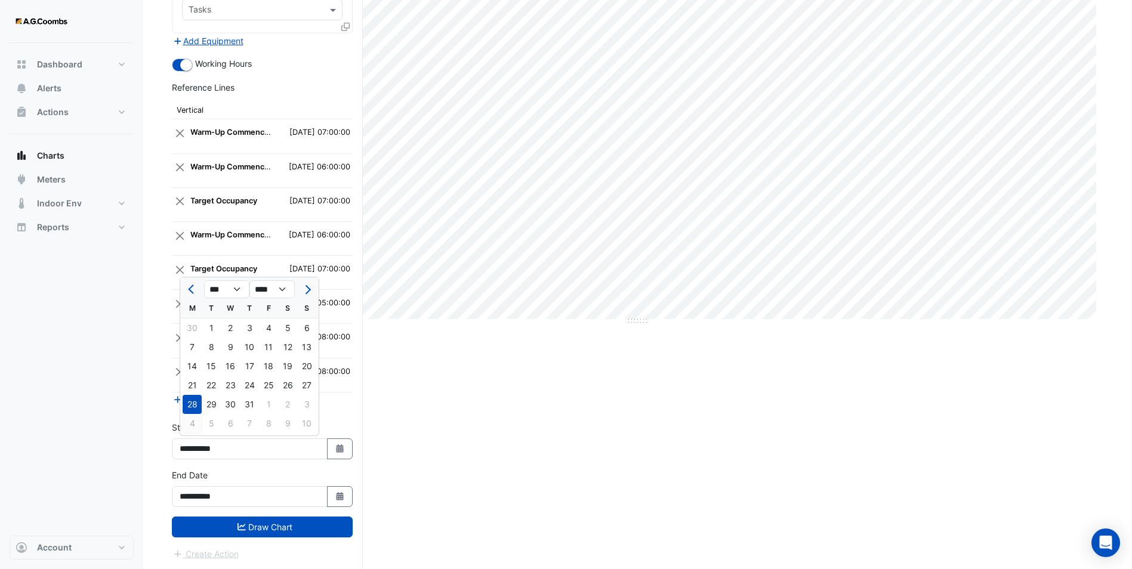
click at [192, 426] on div "4" at bounding box center [192, 423] width 19 height 19
type input "**********"
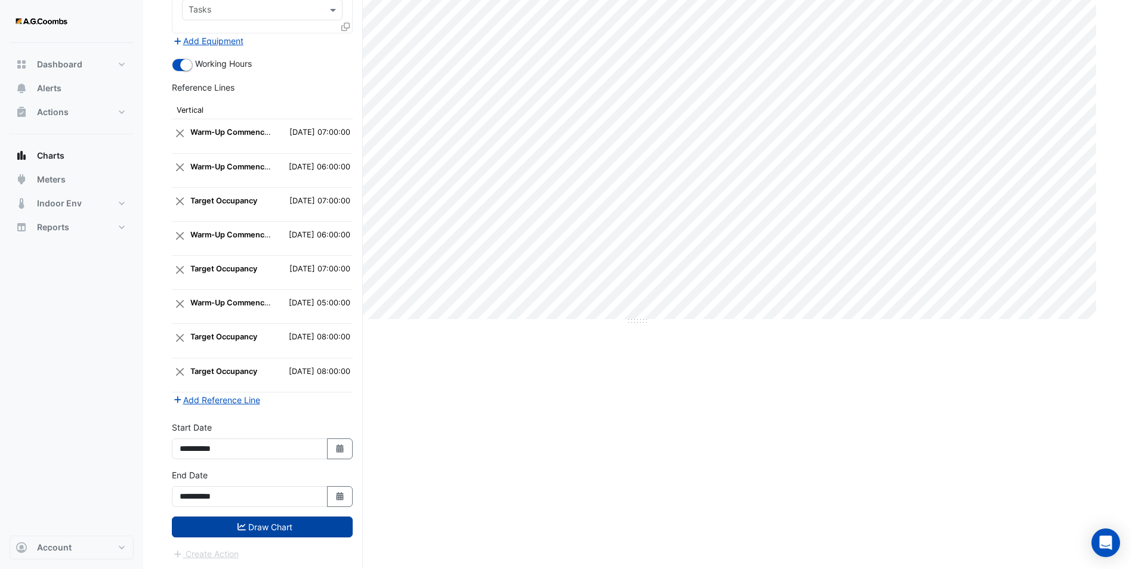
click at [259, 440] on button "Draw Chart" at bounding box center [262, 527] width 181 height 21
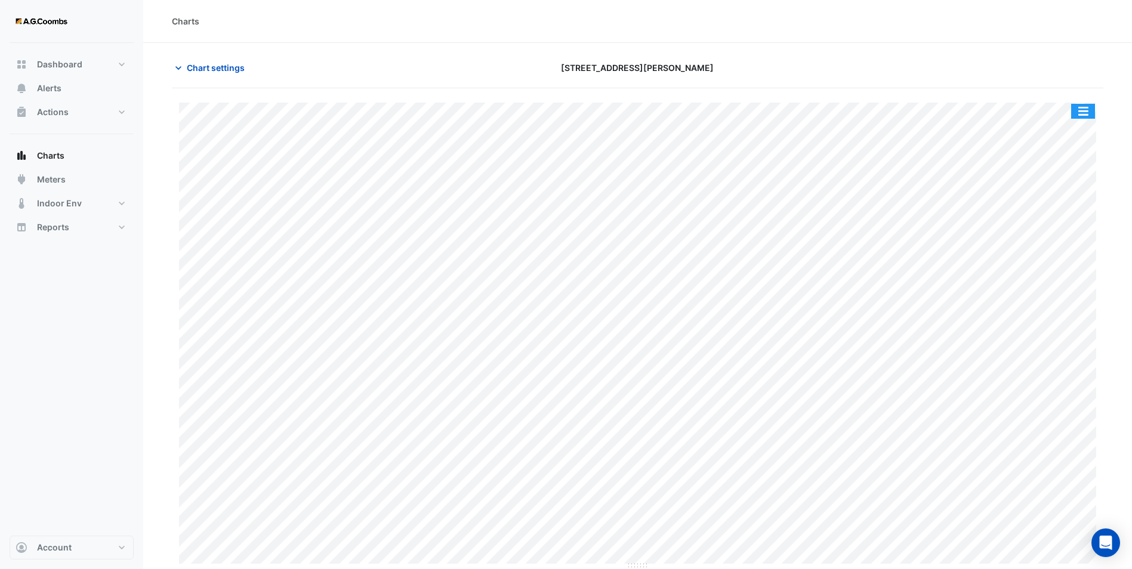
click at [911, 112] on button "button" at bounding box center [1083, 111] width 24 height 15
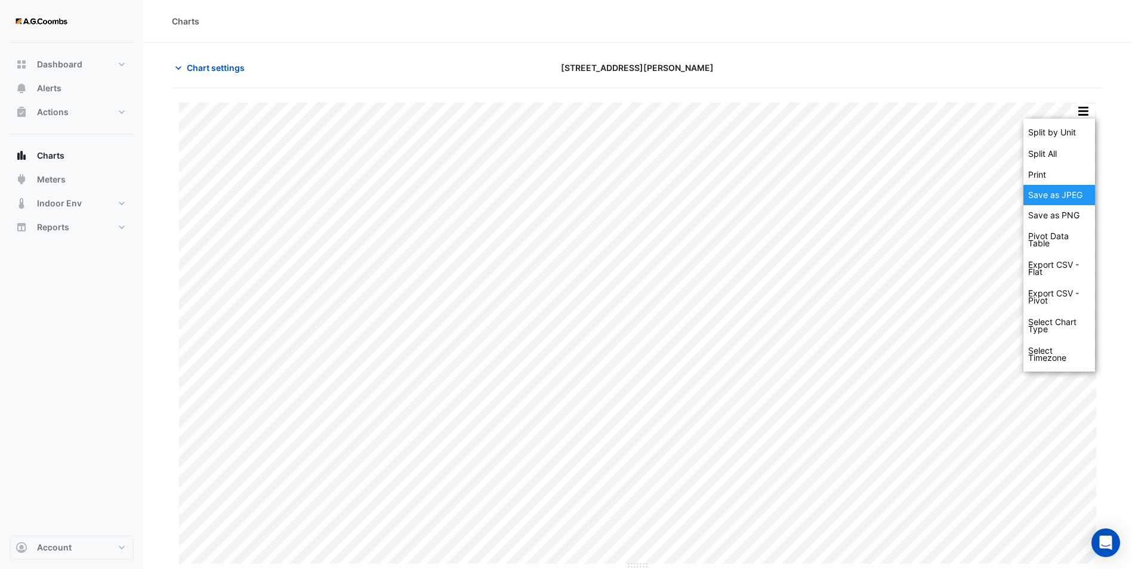
click at [911, 198] on div "Save as JPEG" at bounding box center [1060, 195] width 72 height 20
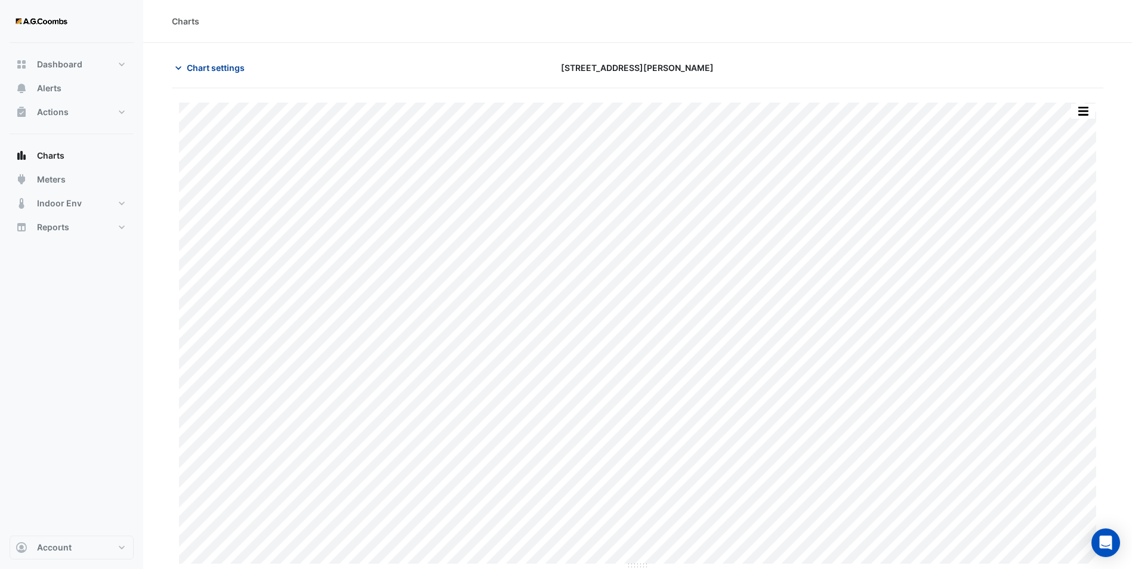
click at [212, 67] on span "Chart settings" at bounding box center [216, 67] width 58 height 13
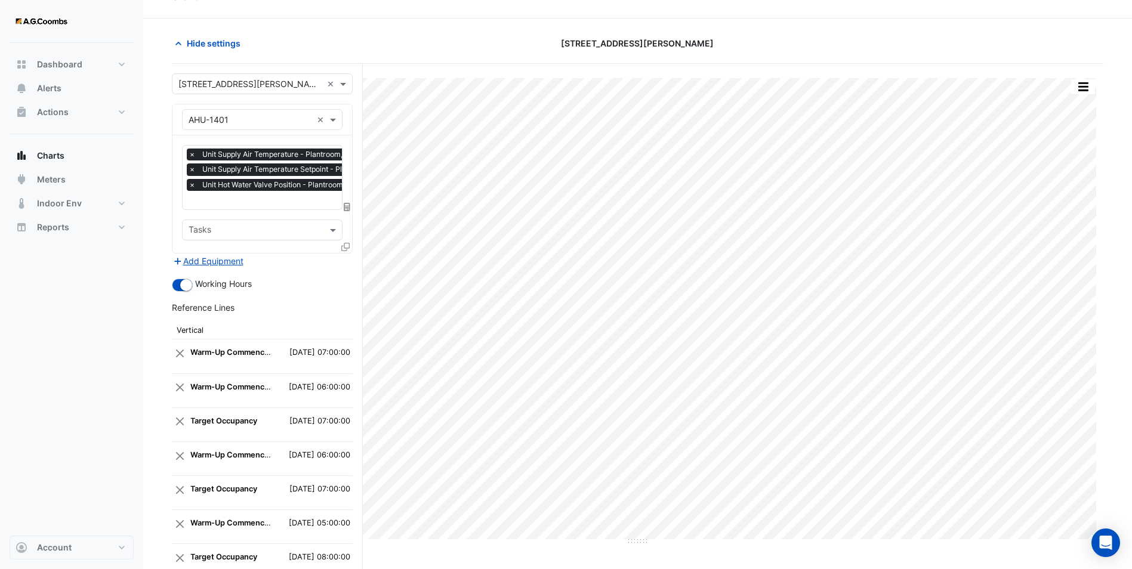
scroll to position [245, 0]
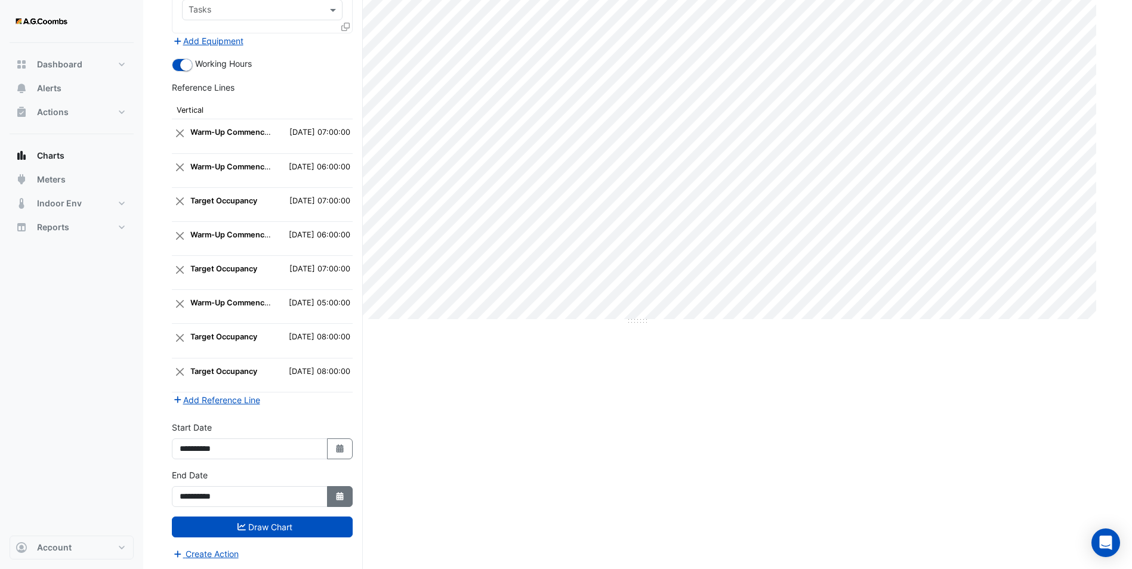
click at [337, 440] on fa-icon "Select Date" at bounding box center [340, 497] width 11 height 10
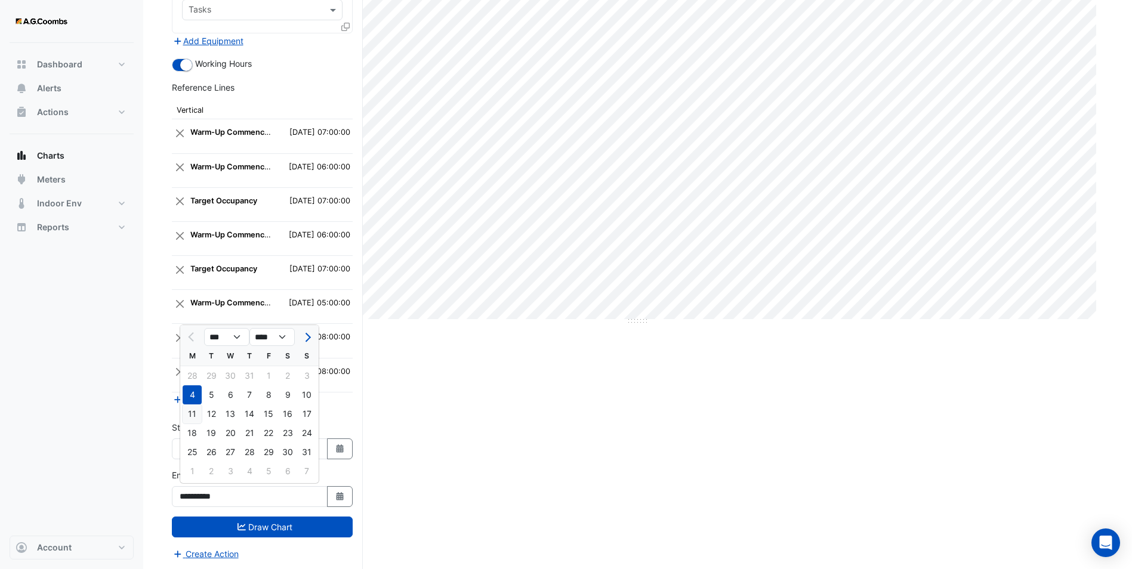
click at [195, 415] on div "11" at bounding box center [192, 414] width 19 height 19
type input "**********"
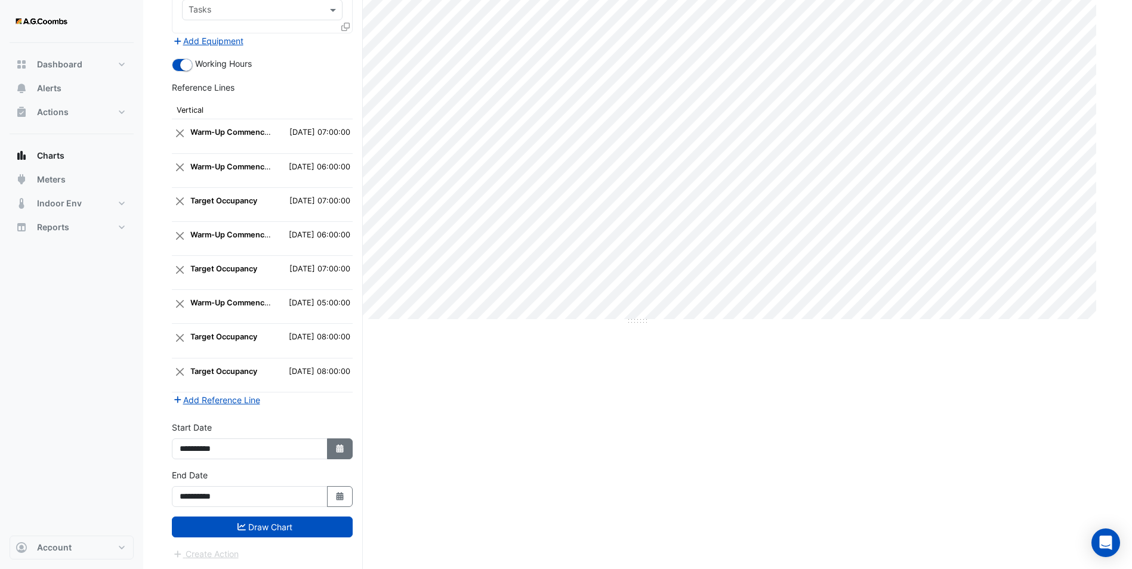
click at [339, 440] on fa-icon "Select Date" at bounding box center [340, 449] width 11 height 10
select select "*"
select select "****"
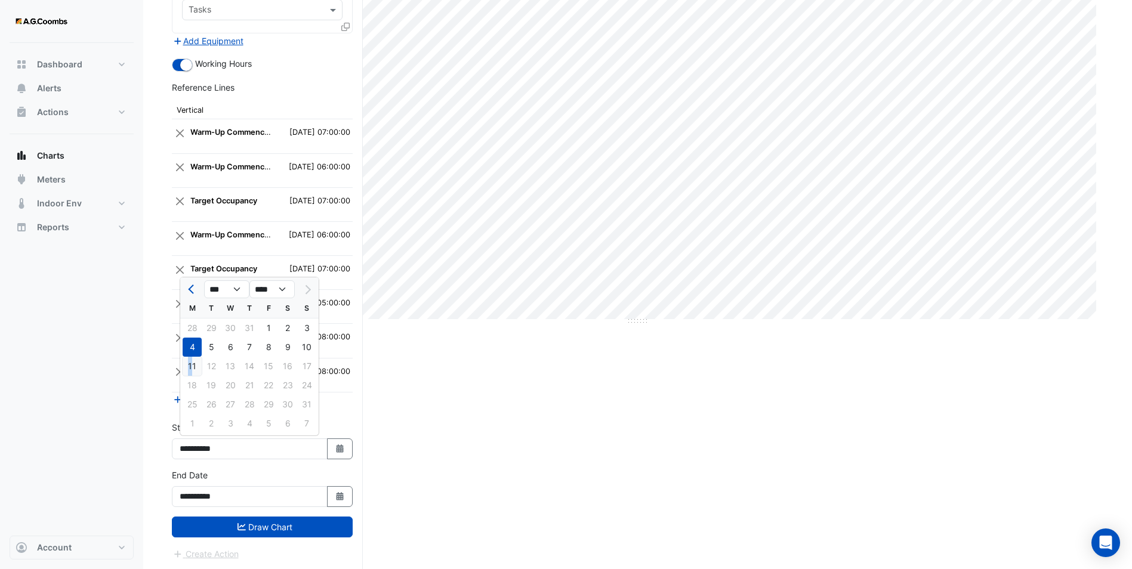
click at [190, 366] on div "11" at bounding box center [192, 366] width 19 height 19
type input "**********"
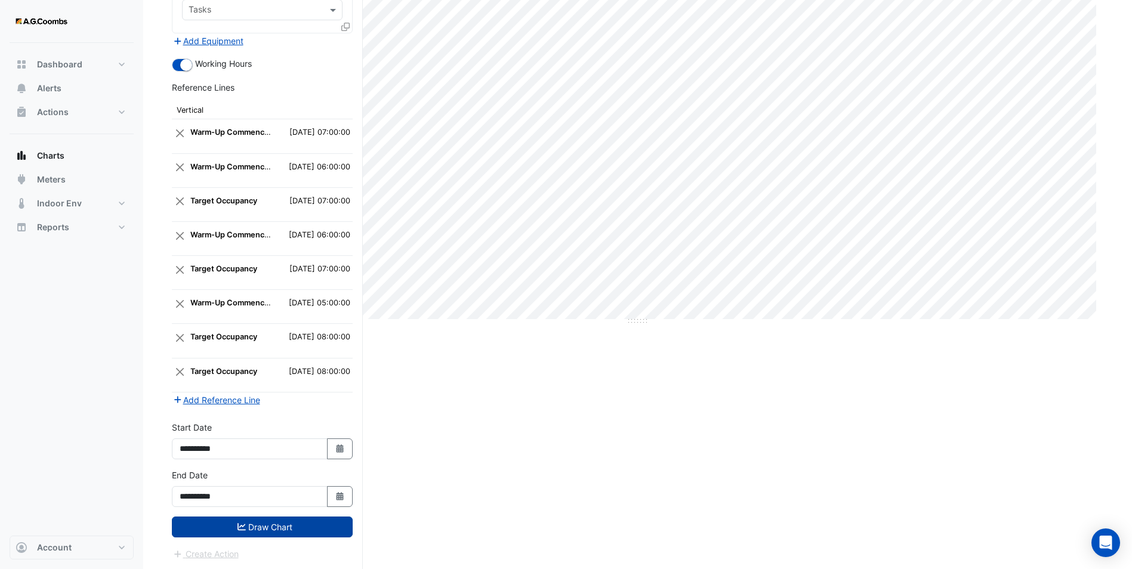
click at [248, 440] on button "Draw Chart" at bounding box center [262, 527] width 181 height 21
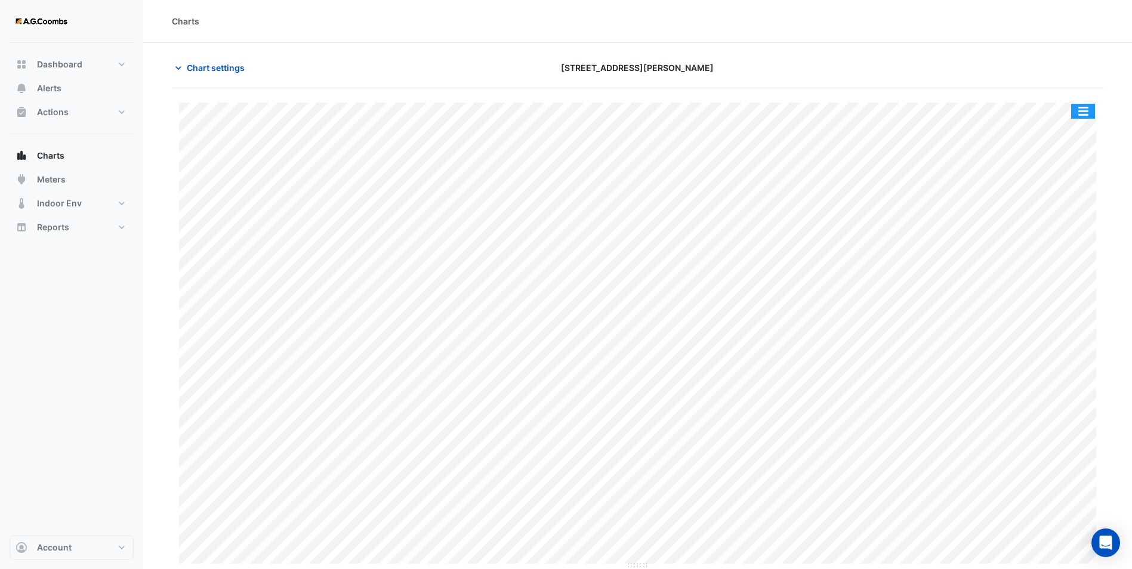
drag, startPoint x: 1075, startPoint y: 110, endPoint x: 1066, endPoint y: 140, distance: 31.2
click at [911, 109] on button "button" at bounding box center [1083, 111] width 24 height 15
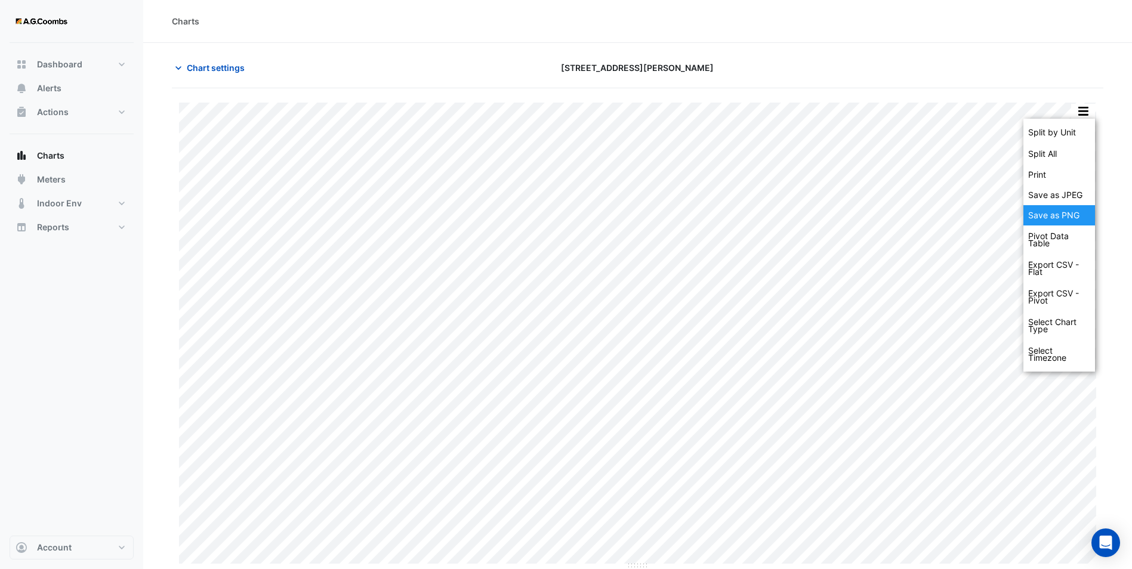
click at [911, 204] on div "Save as JPEG" at bounding box center [1060, 195] width 72 height 20
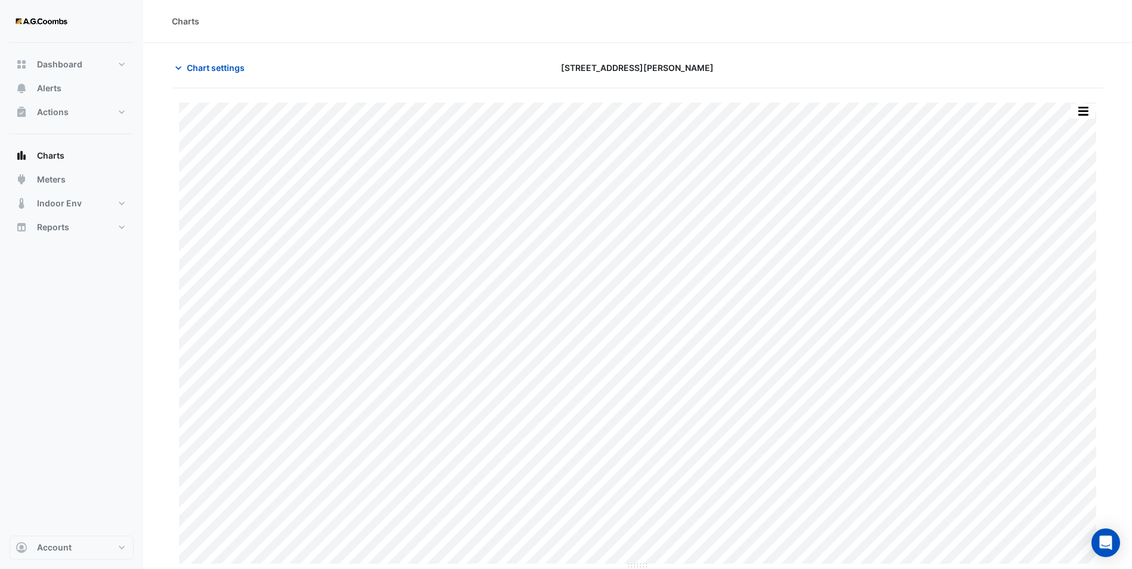
drag, startPoint x: 620, startPoint y: 31, endPoint x: 226, endPoint y: 65, distance: 396.0
click at [620, 31] on div "Charts" at bounding box center [637, 21] width 989 height 43
click at [227, 67] on span "Chart settings" at bounding box center [216, 67] width 58 height 13
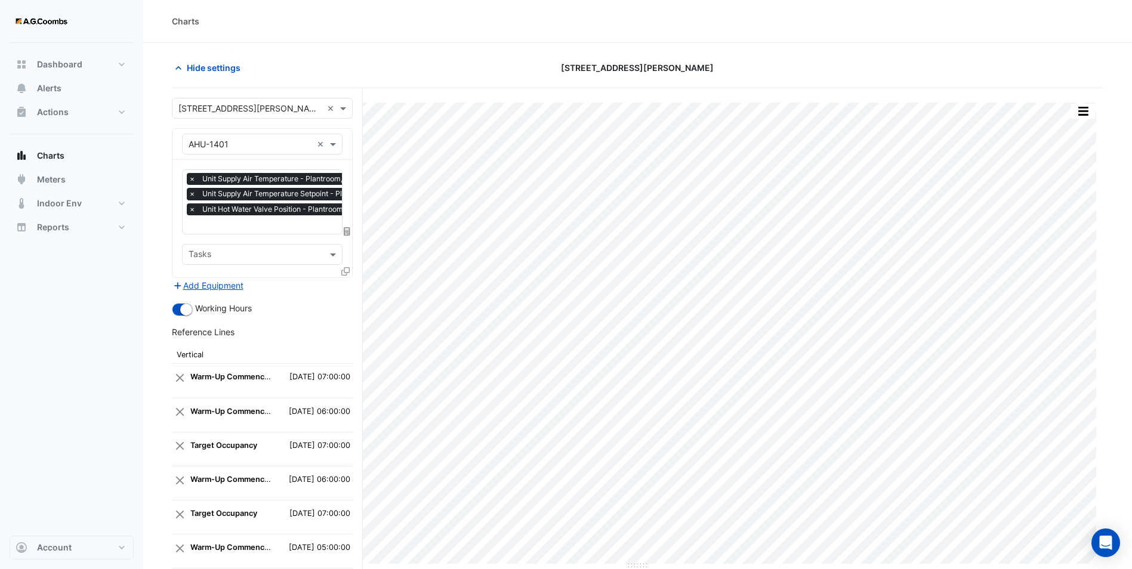
click at [348, 271] on icon at bounding box center [345, 271] width 8 height 8
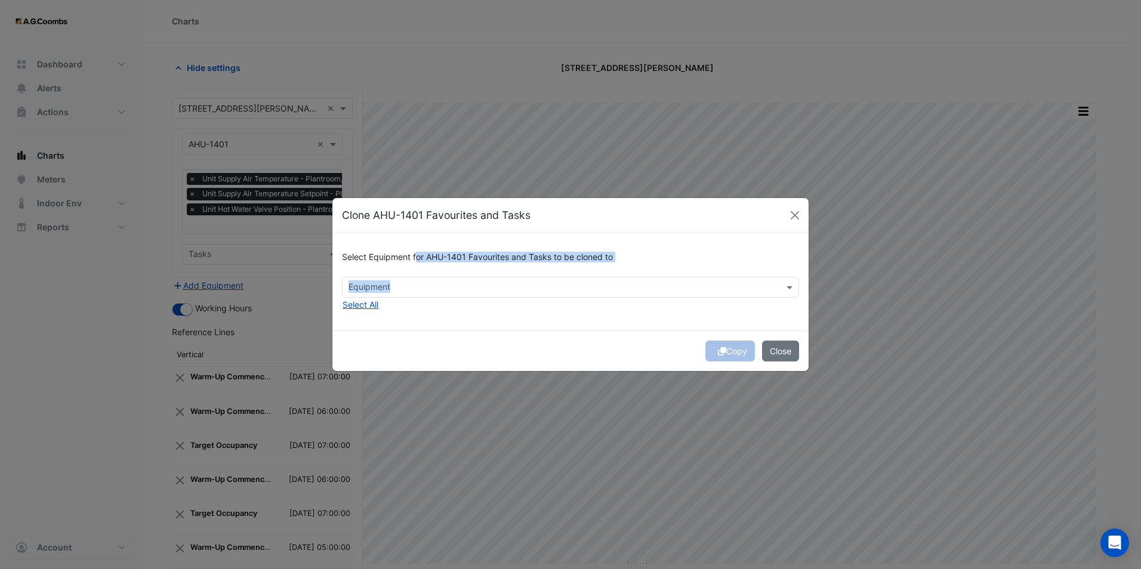
click at [417, 278] on div "Select Equipment for AHU-1401 Favourites and Tasks to be cloned to Equipment Se…" at bounding box center [570, 281] width 476 height 97
drag, startPoint x: 417, startPoint y: 278, endPoint x: 394, endPoint y: 283, distance: 23.3
click at [394, 283] on input "text" at bounding box center [564, 288] width 430 height 13
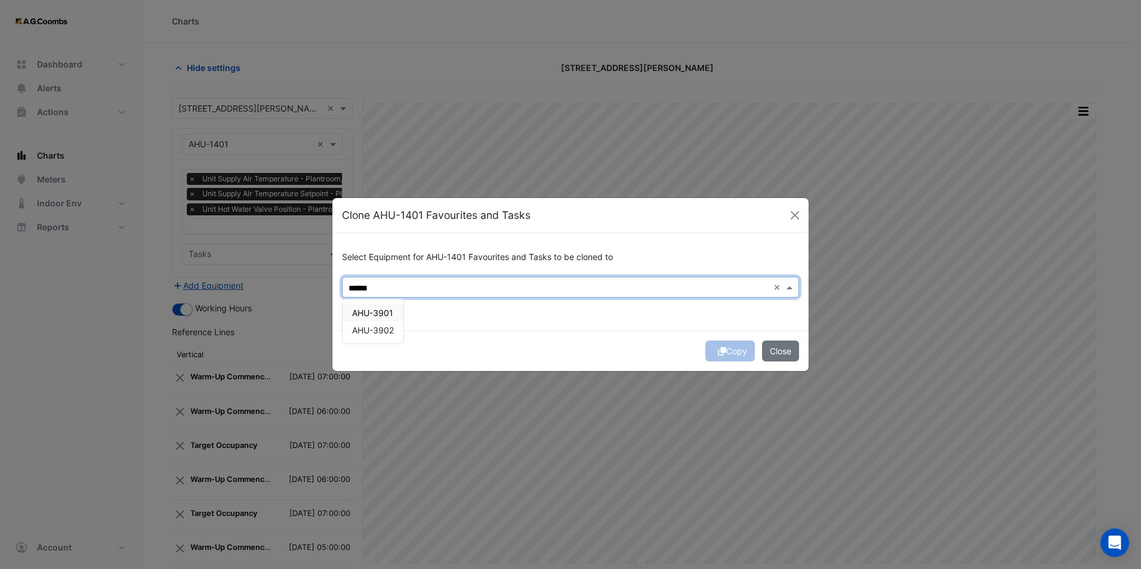
click at [388, 305] on div "AHU-3901" at bounding box center [373, 312] width 61 height 17
type input "******"
click at [665, 335] on div "Copy Close" at bounding box center [570, 351] width 476 height 41
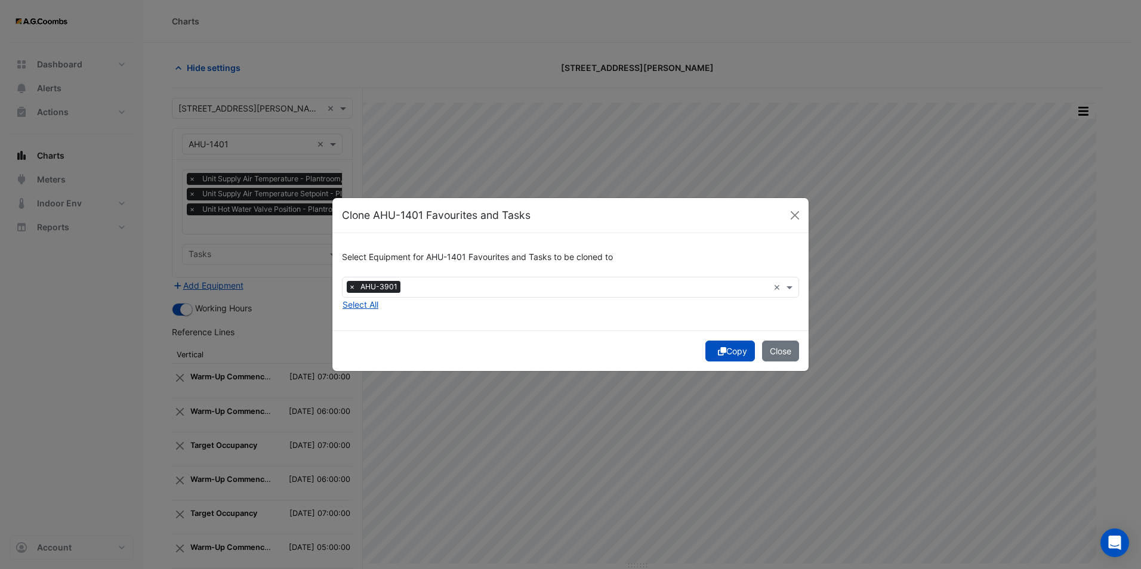
click at [729, 351] on button "Copy" at bounding box center [730, 351] width 50 height 21
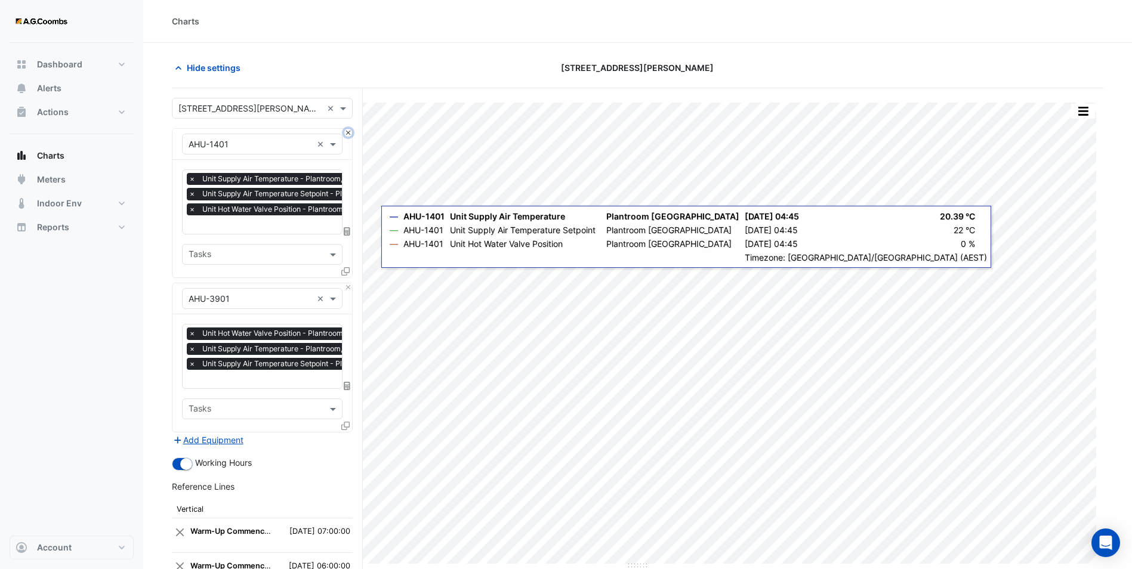
click at [350, 134] on button "Close" at bounding box center [348, 133] width 8 height 8
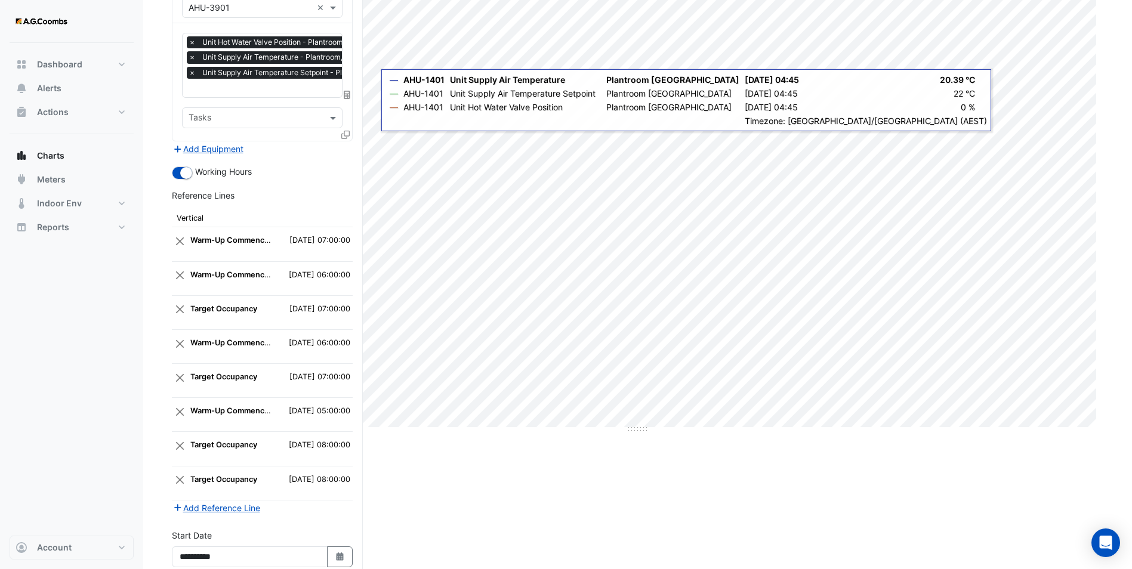
scroll to position [245, 0]
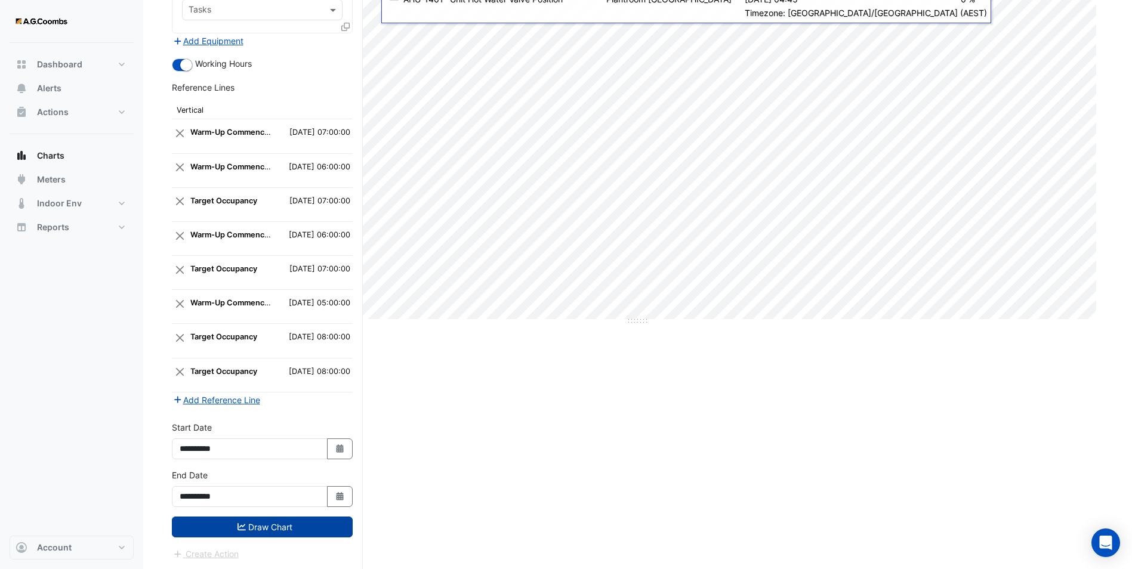
click at [292, 440] on button "Draw Chart" at bounding box center [262, 527] width 181 height 21
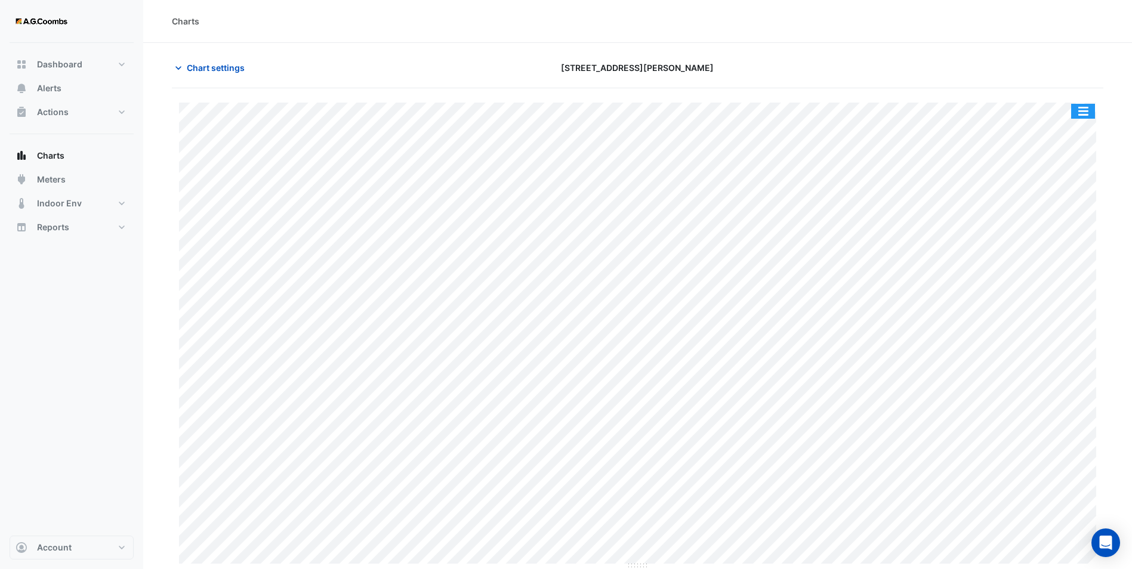
click at [911, 107] on button "button" at bounding box center [1083, 111] width 24 height 15
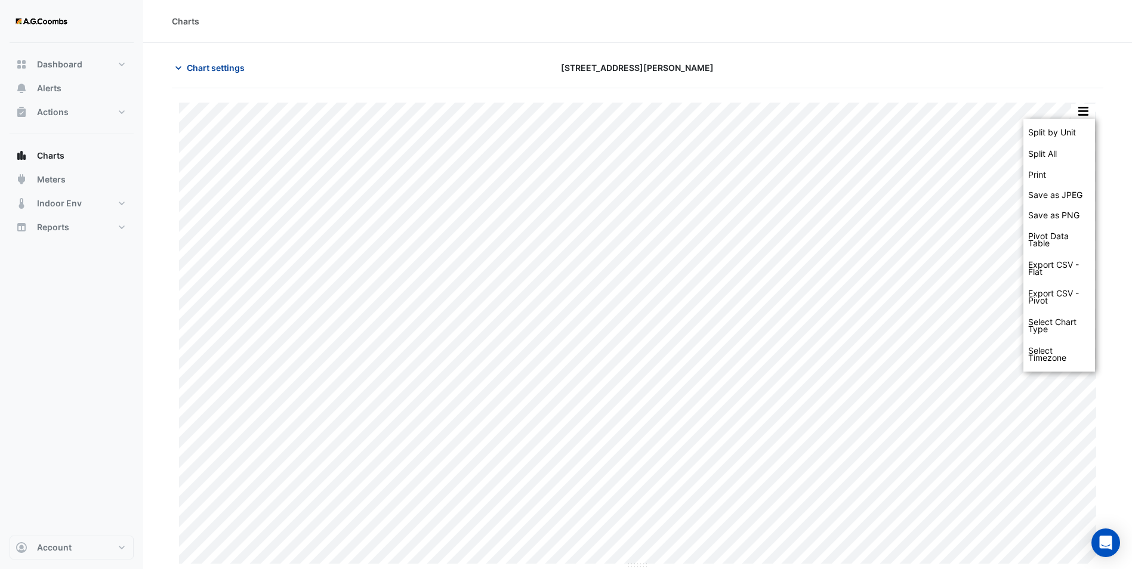
click at [186, 64] on button "Chart settings" at bounding box center [212, 67] width 81 height 21
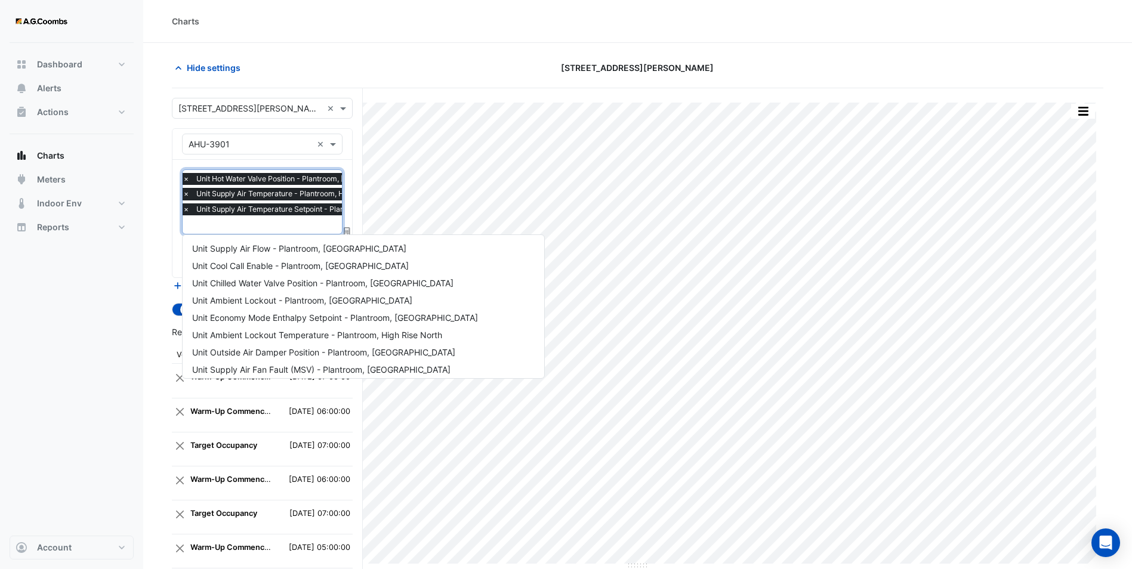
scroll to position [559, 0]
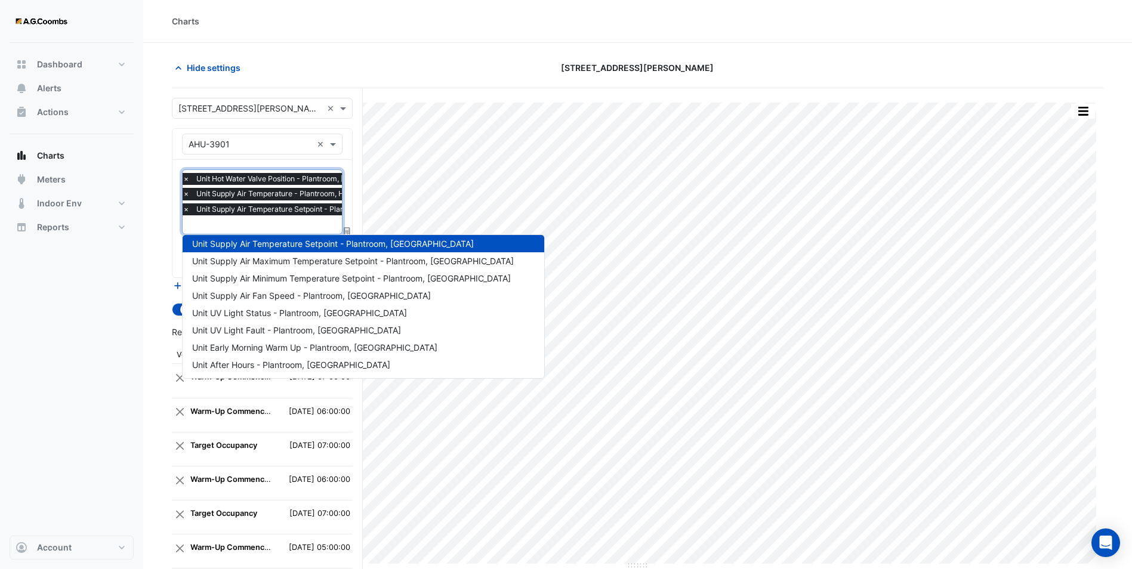
drag, startPoint x: 238, startPoint y: 209, endPoint x: 248, endPoint y: 186, distance: 25.2
click at [248, 186] on div "× Unit Hot Water Valve Position - Plantroom, [GEOGRAPHIC_DATA] × Unit Supply Ai…" at bounding box center [314, 195] width 267 height 45
drag, startPoint x: 244, startPoint y: 204, endPoint x: 246, endPoint y: 158, distance: 46.0
click at [246, 154] on div "Equipment × AHU-3901 × Favourites × Unit Hot Water Valve Position - Plantroom, …" at bounding box center [262, 203] width 181 height 150
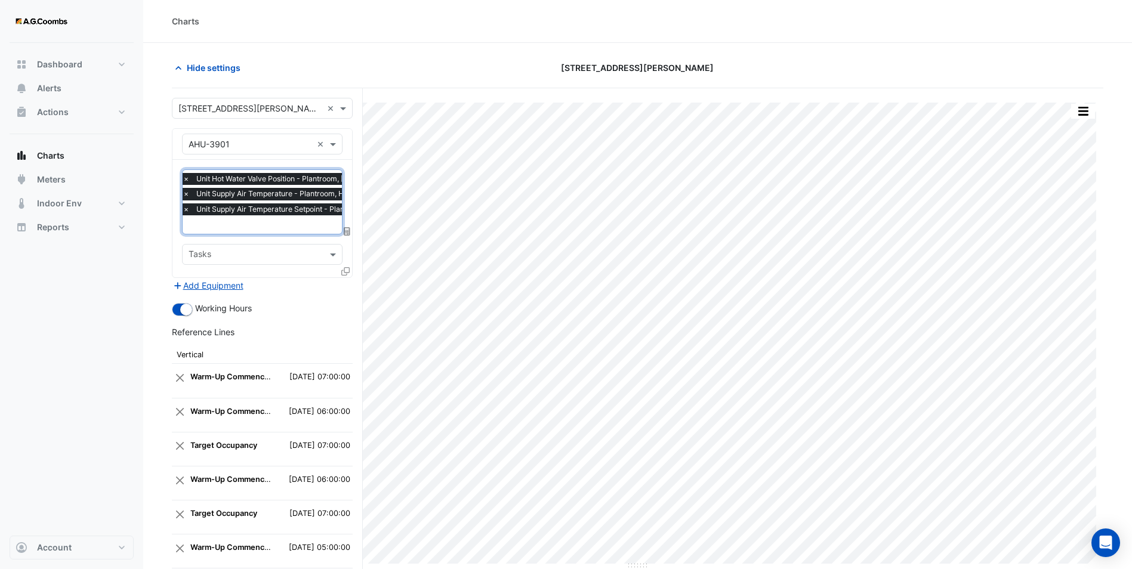
click at [187, 176] on span "×" at bounding box center [186, 179] width 11 height 12
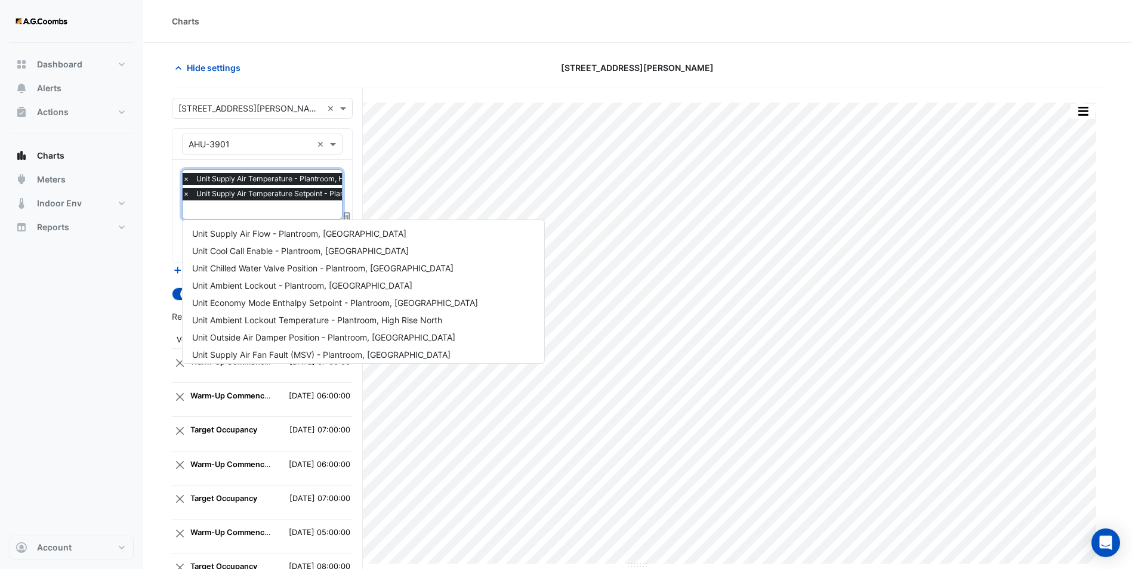
click at [197, 205] on input "text" at bounding box center [316, 211] width 266 height 13
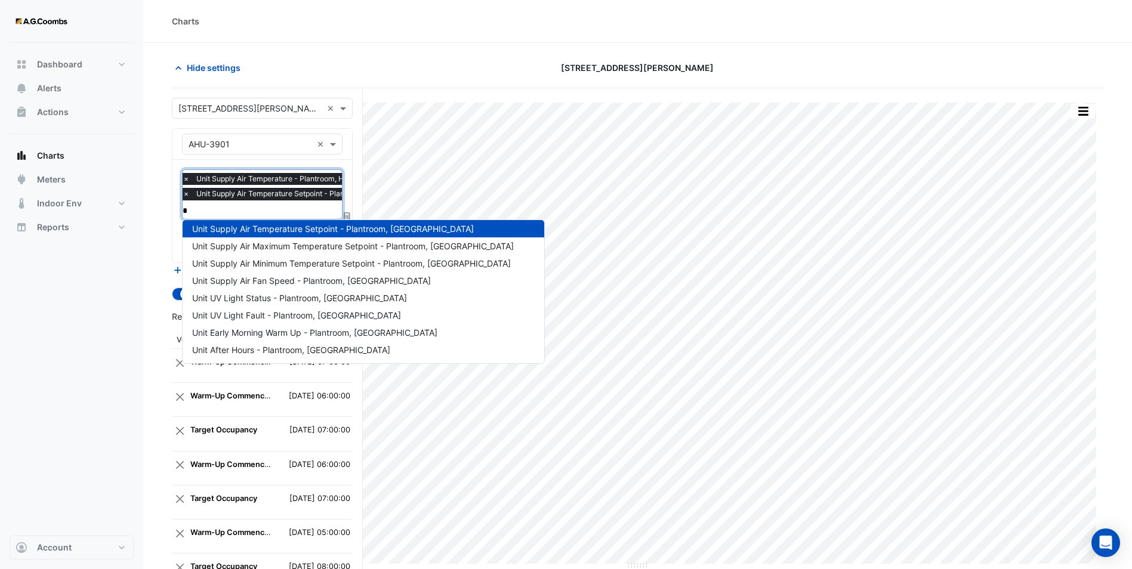
scroll to position [74, 0]
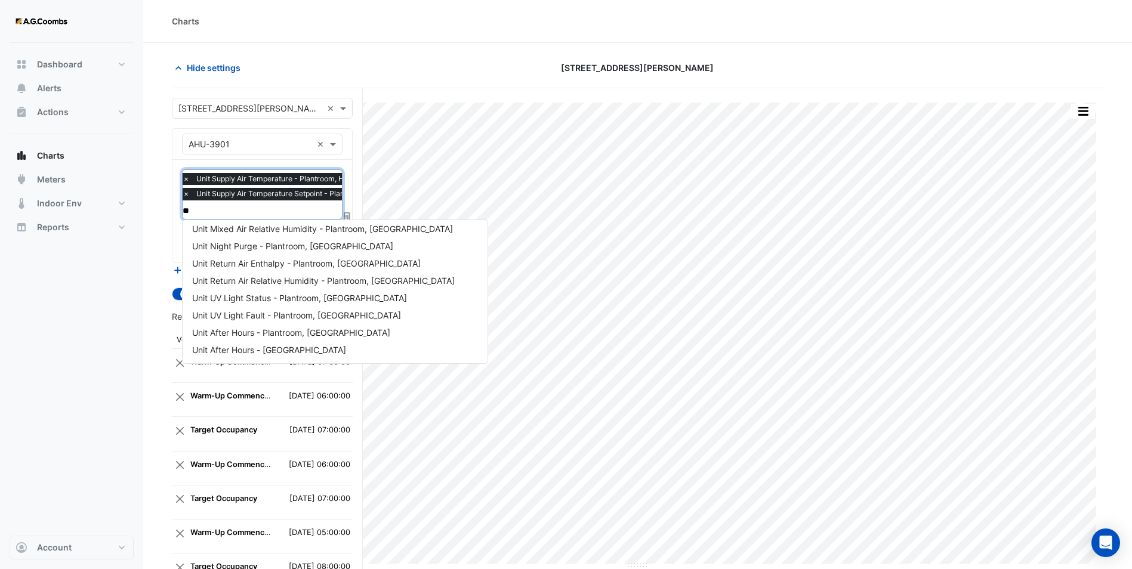
type input "***"
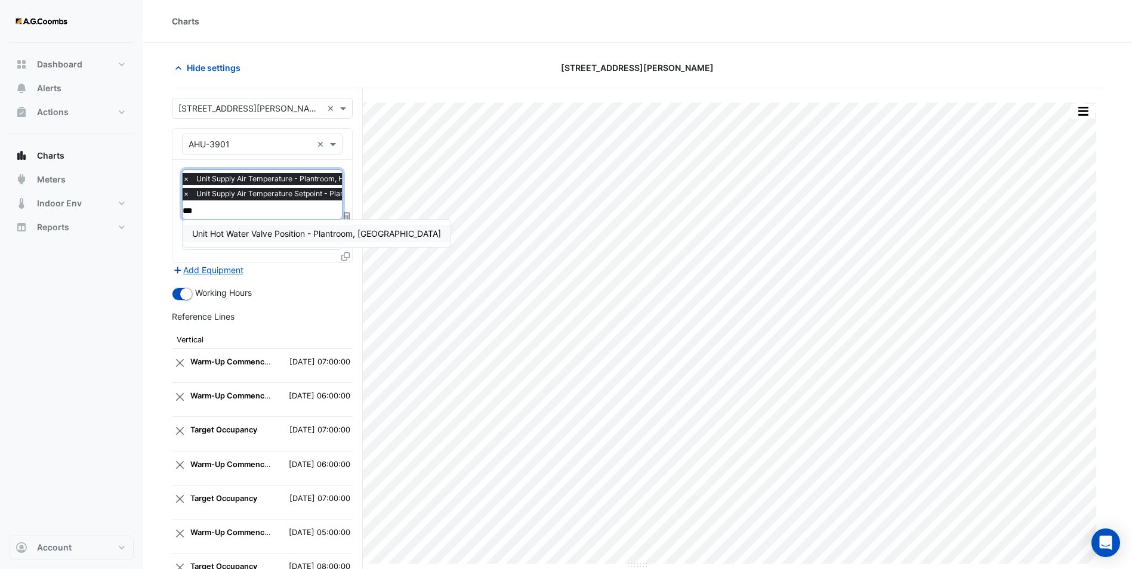
click at [262, 225] on div "Unit Hot Water Valve Position - Plantroom, [GEOGRAPHIC_DATA]" at bounding box center [317, 233] width 268 height 17
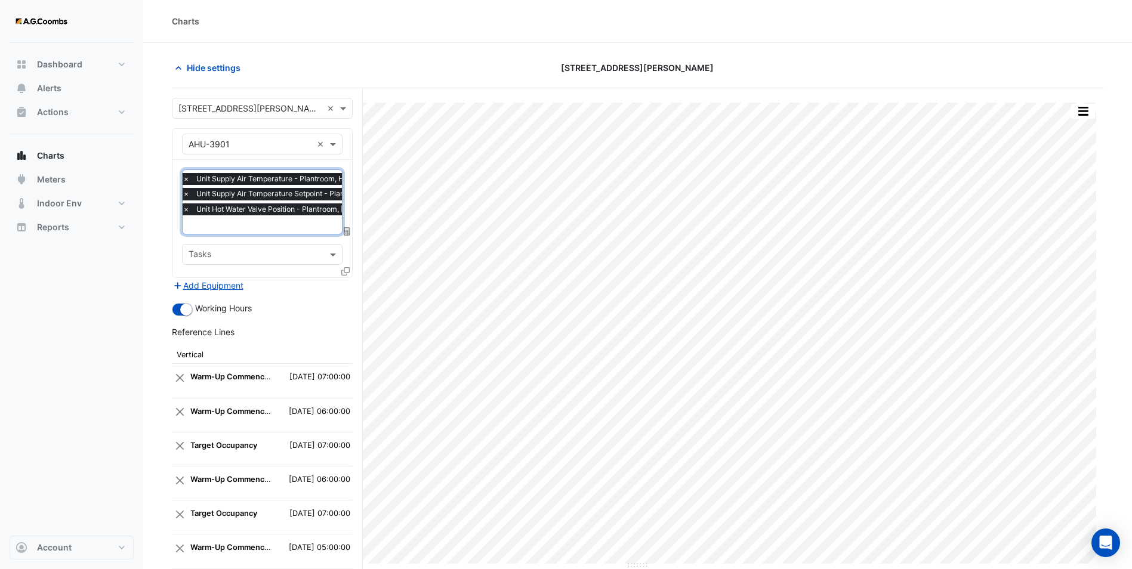
scroll to position [245, 0]
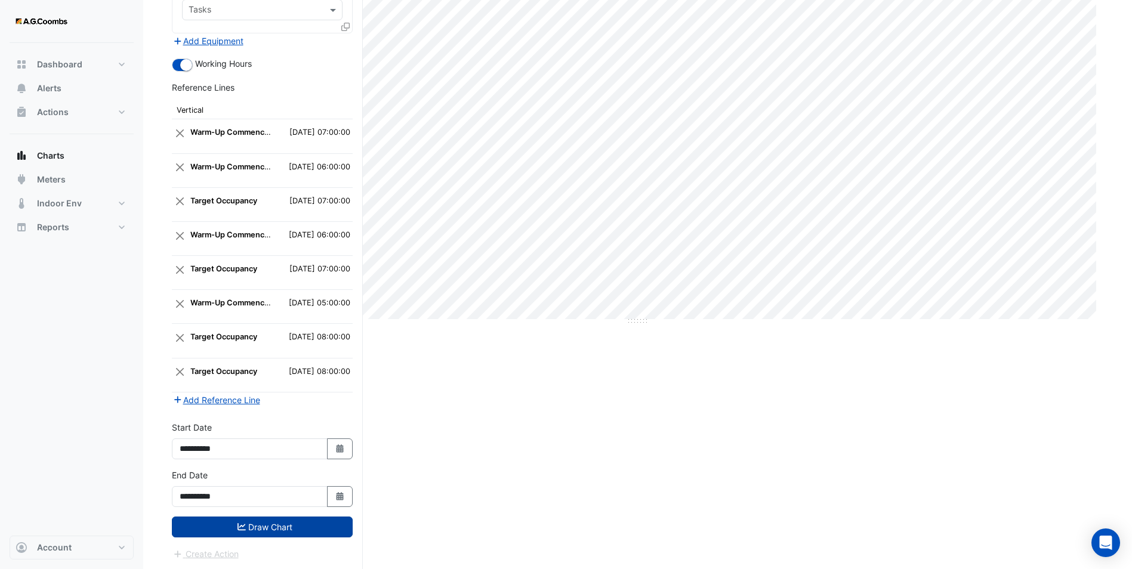
click at [253, 440] on button "Draw Chart" at bounding box center [262, 527] width 181 height 21
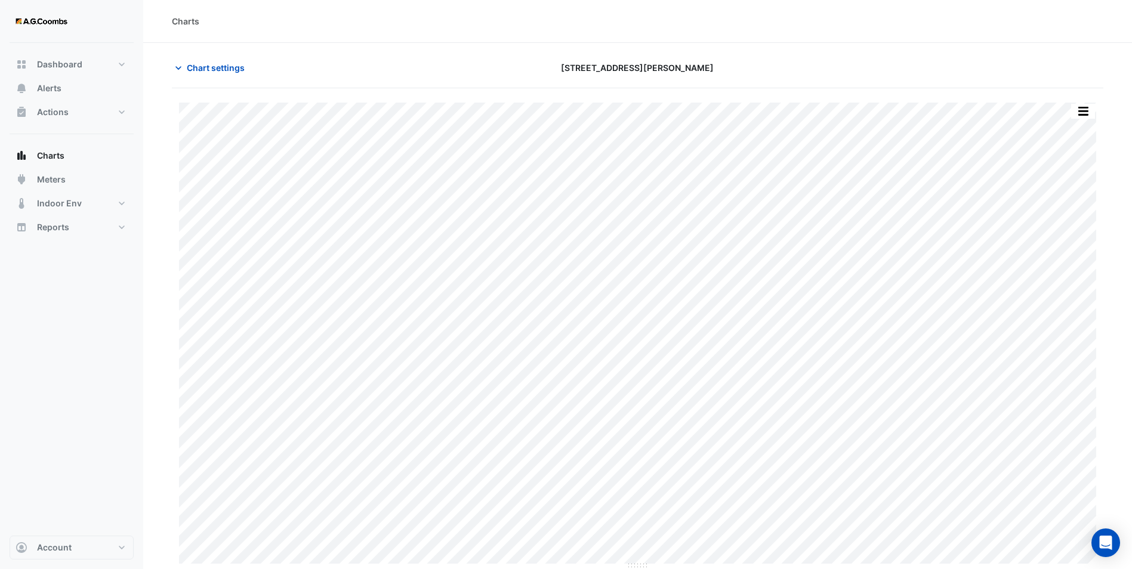
click at [911, 110] on button "button" at bounding box center [1083, 111] width 24 height 15
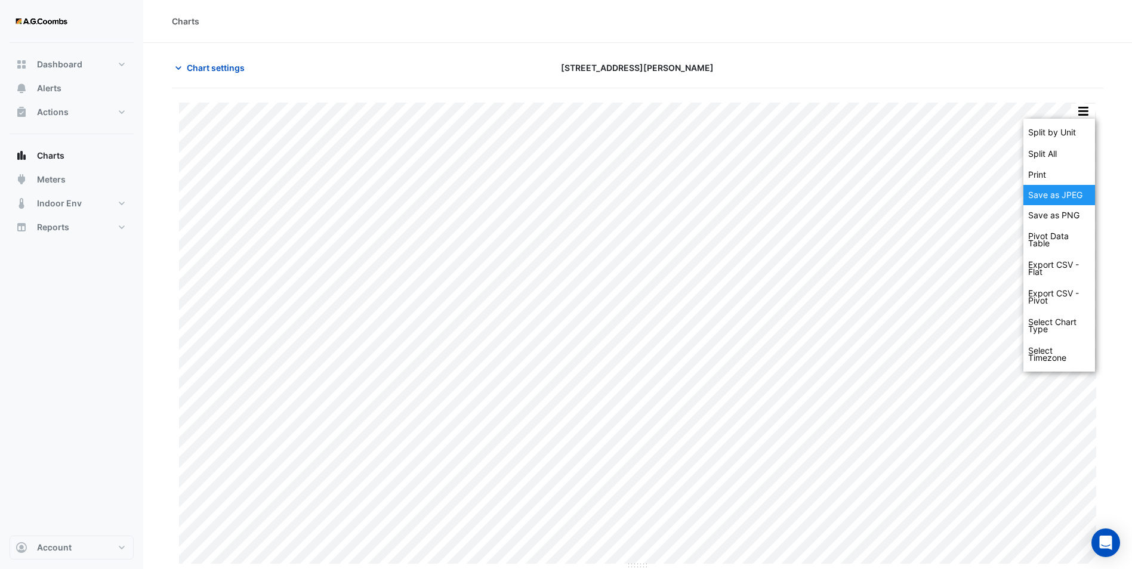
click at [911, 195] on div "Save as JPEG" at bounding box center [1060, 195] width 72 height 20
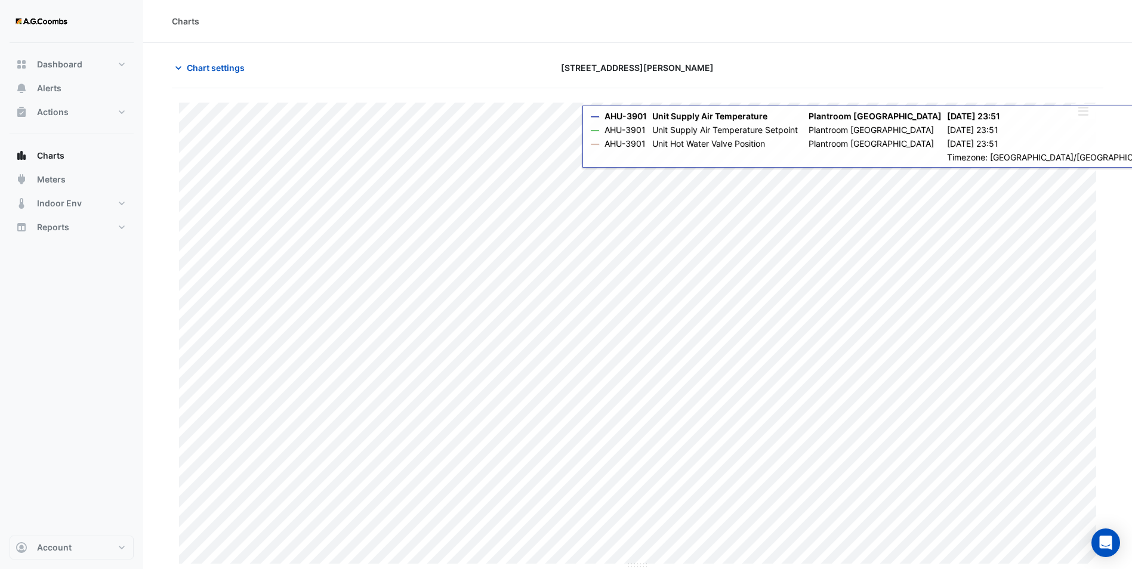
drag, startPoint x: 699, startPoint y: 62, endPoint x: 355, endPoint y: 58, distance: 345.0
click at [699, 62] on div "[STREET_ADDRESS][PERSON_NAME]" at bounding box center [637, 67] width 315 height 21
click at [204, 65] on span "Chart settings" at bounding box center [216, 67] width 58 height 13
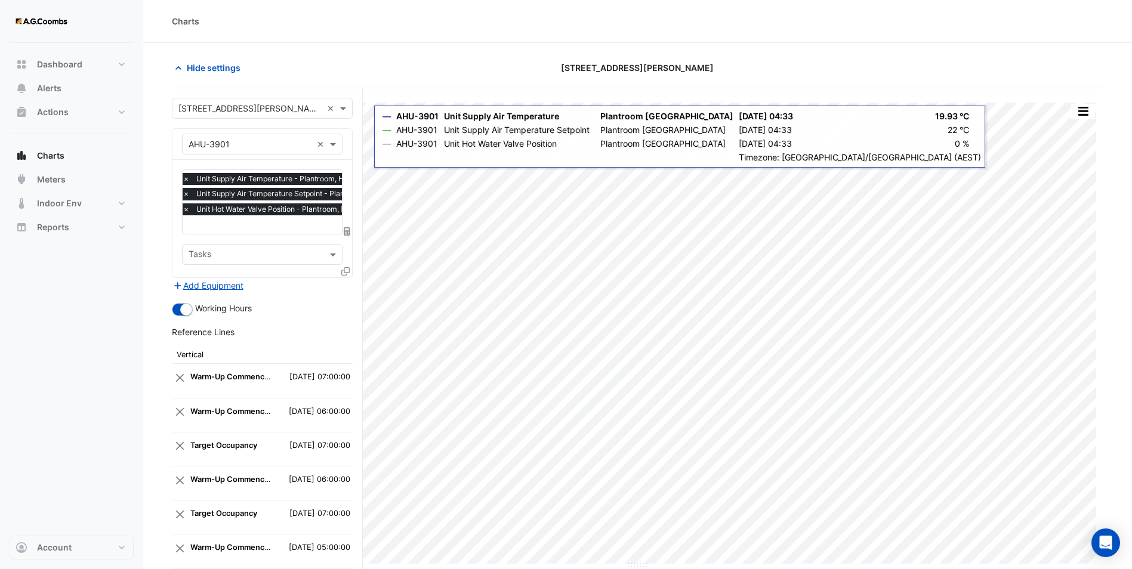
drag, startPoint x: 438, startPoint y: 48, endPoint x: 435, endPoint y: 66, distance: 18.7
click at [438, 48] on section "Hide settings [STREET_ADDRESS][PERSON_NAME] Split by Unit Split All Print Save …" at bounding box center [637, 429] width 989 height 772
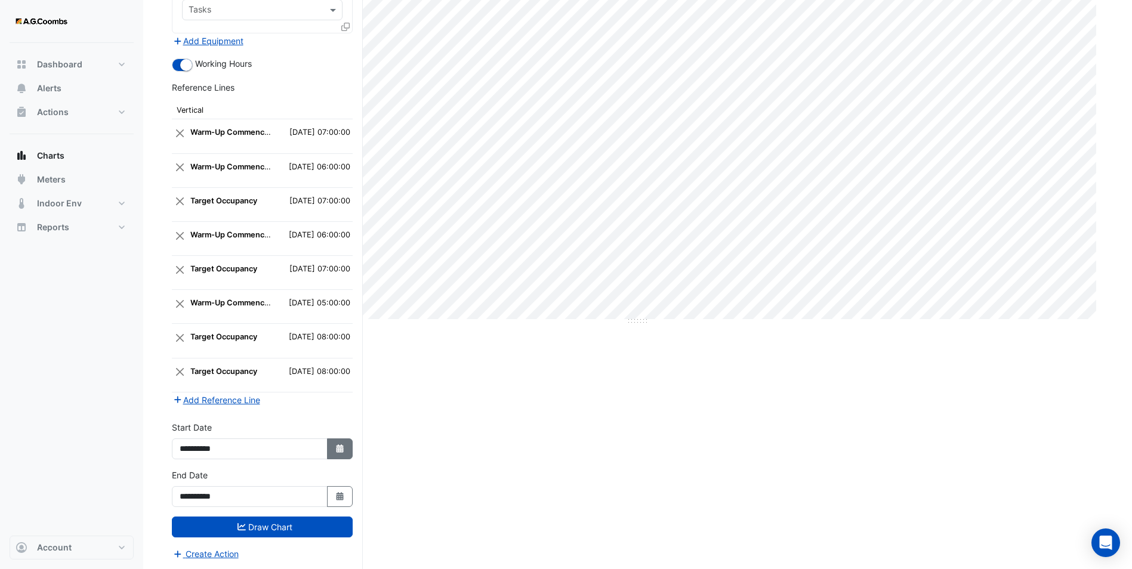
click at [339, 439] on button "Select Date" at bounding box center [340, 449] width 26 height 21
select select "*"
select select "****"
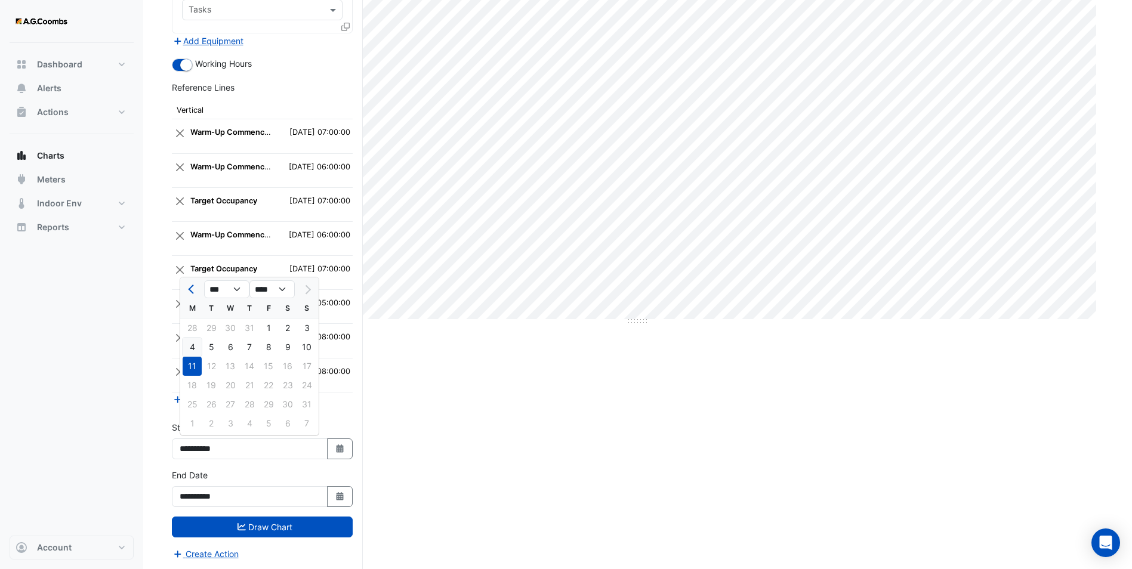
click at [195, 339] on div "4" at bounding box center [192, 347] width 19 height 19
type input "**********"
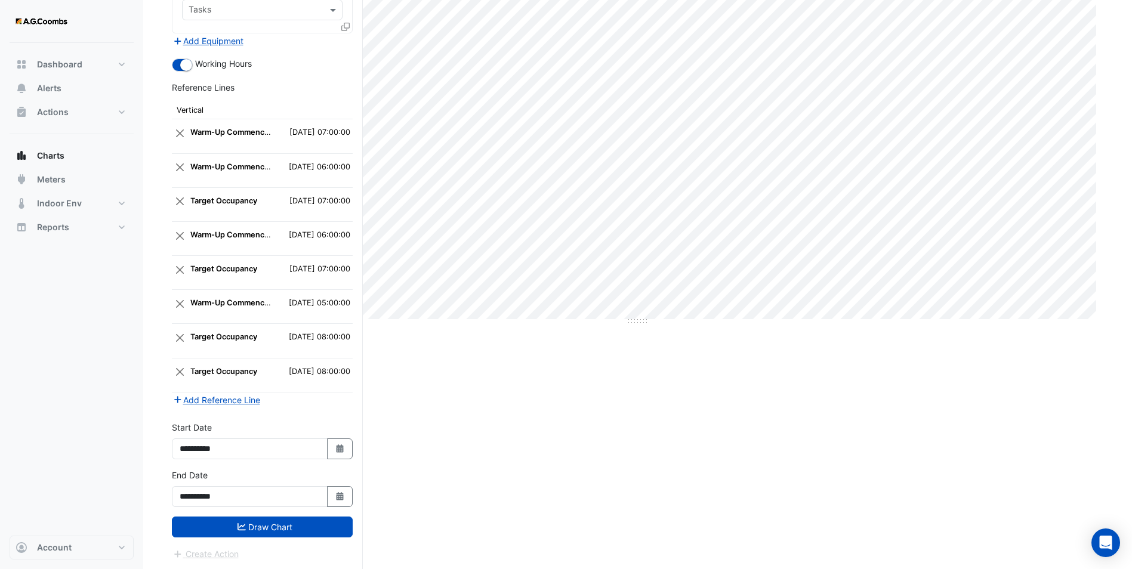
click at [340, 440] on icon "button" at bounding box center [339, 496] width 7 height 8
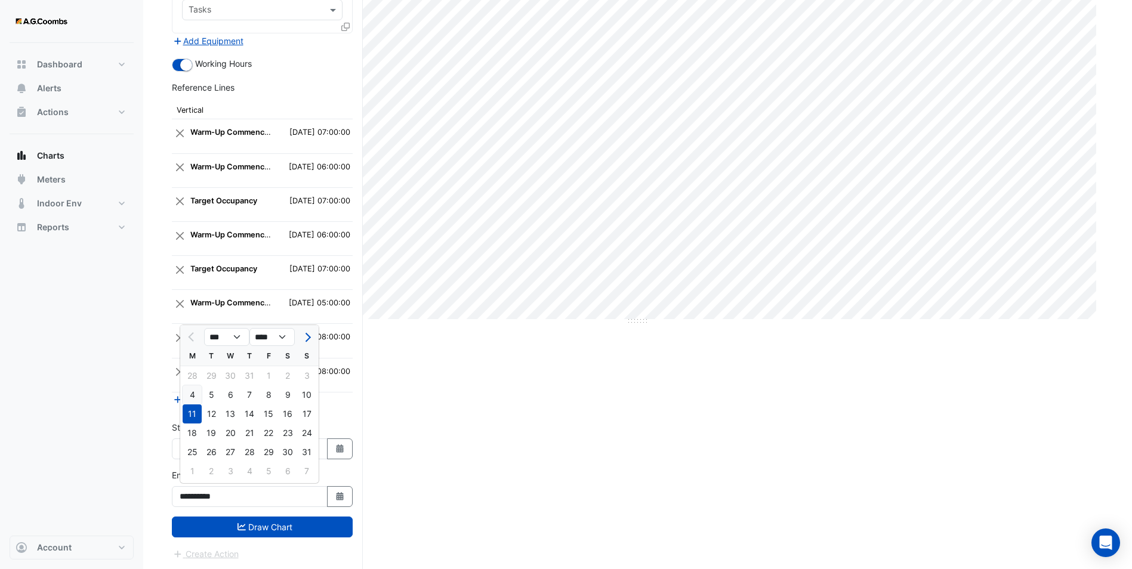
click at [195, 394] on div "4" at bounding box center [192, 395] width 19 height 19
type input "**********"
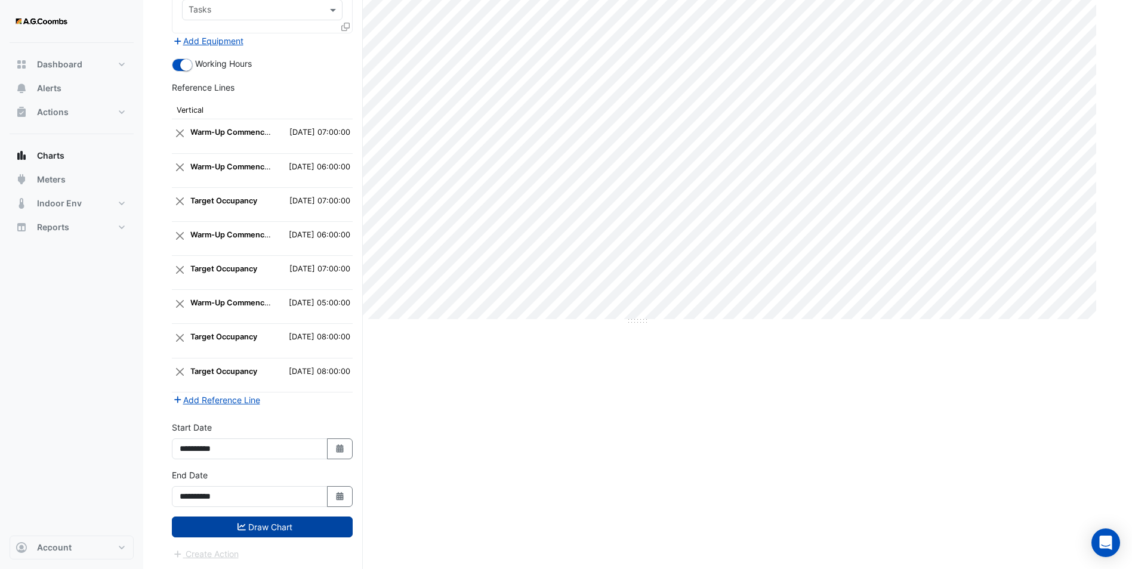
click at [321, 440] on button "Draw Chart" at bounding box center [262, 527] width 181 height 21
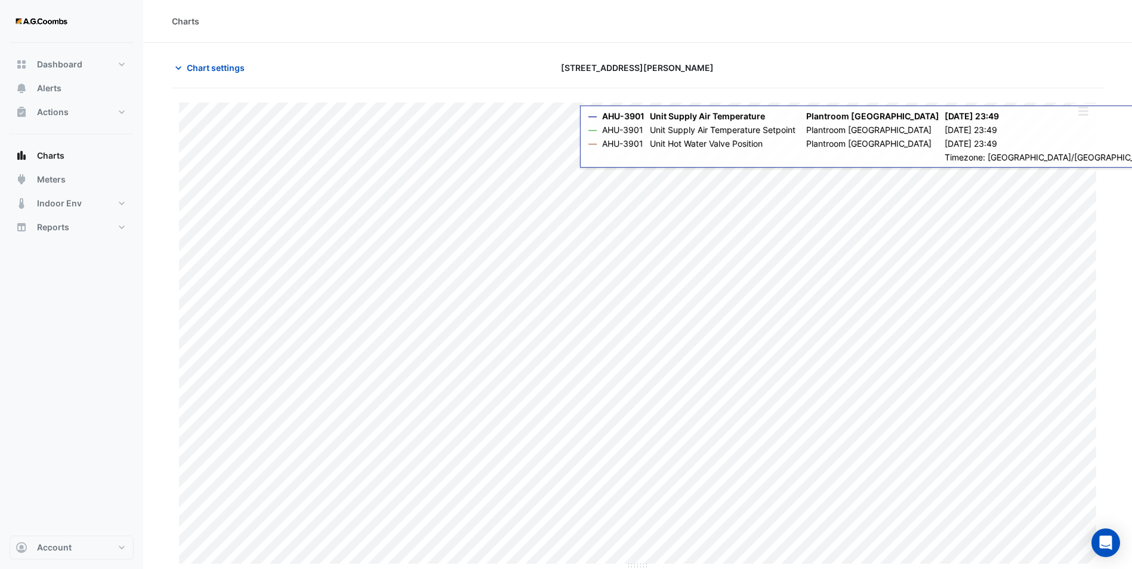
click at [911, 111] on button "button" at bounding box center [1083, 111] width 24 height 15
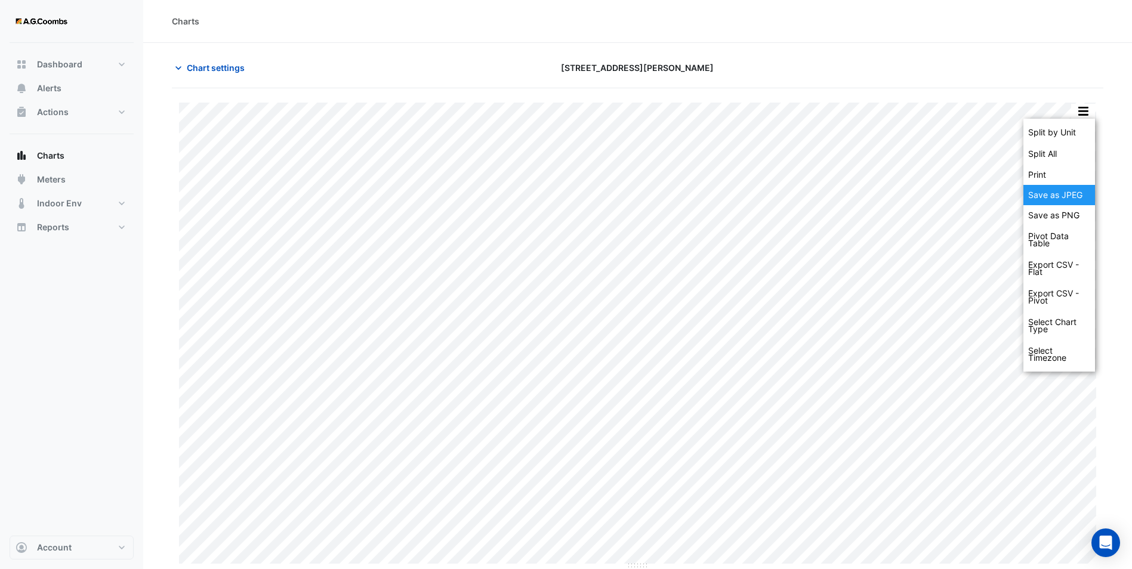
click at [911, 193] on div "Save as JPEG" at bounding box center [1060, 195] width 72 height 20
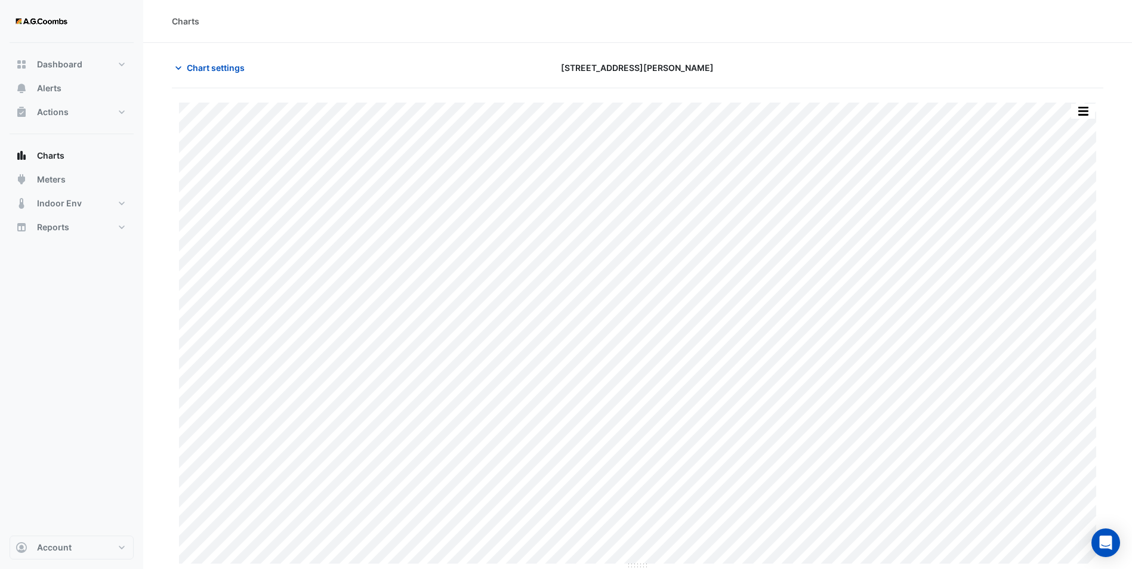
drag, startPoint x: 449, startPoint y: 31, endPoint x: 300, endPoint y: 77, distance: 156.1
click at [449, 31] on div "Charts" at bounding box center [637, 21] width 989 height 43
click at [207, 77] on button "Chart settings" at bounding box center [212, 67] width 81 height 21
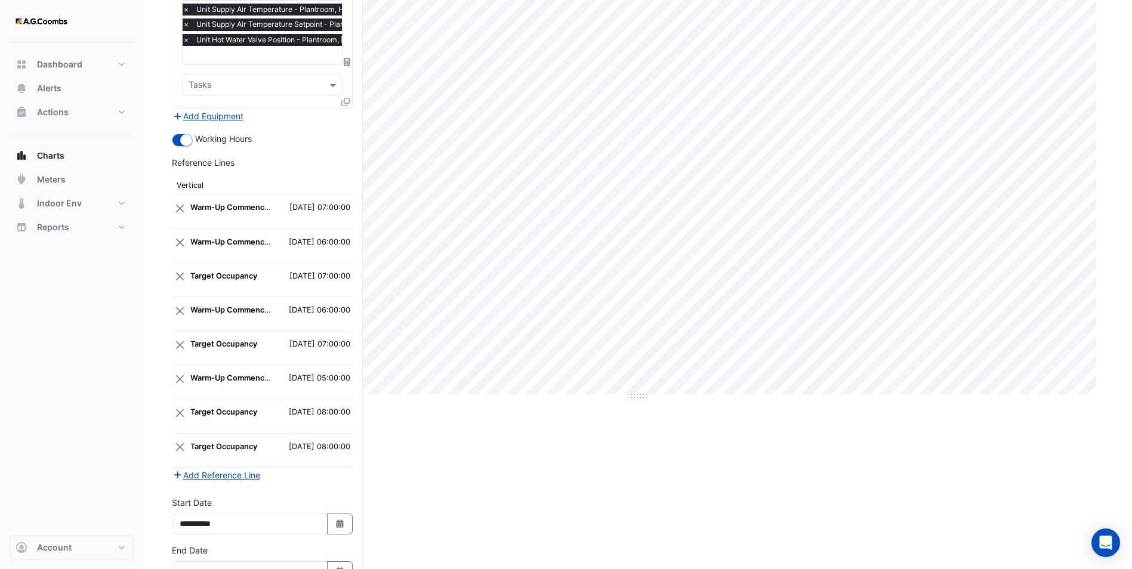
scroll to position [245, 0]
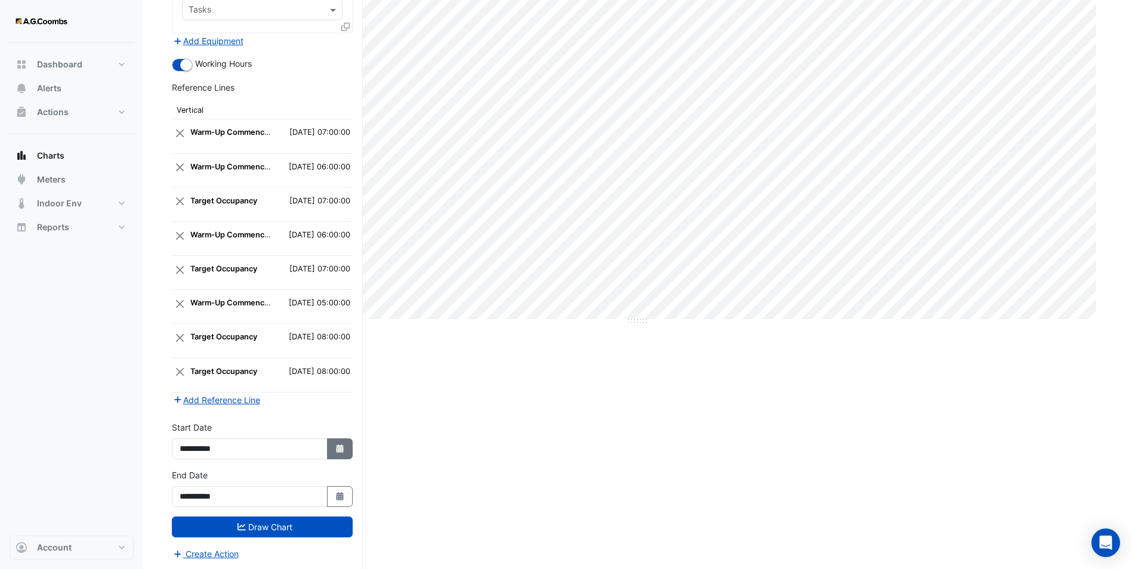
click at [341, 440] on icon "button" at bounding box center [339, 449] width 7 height 8
select select "*"
select select "****"
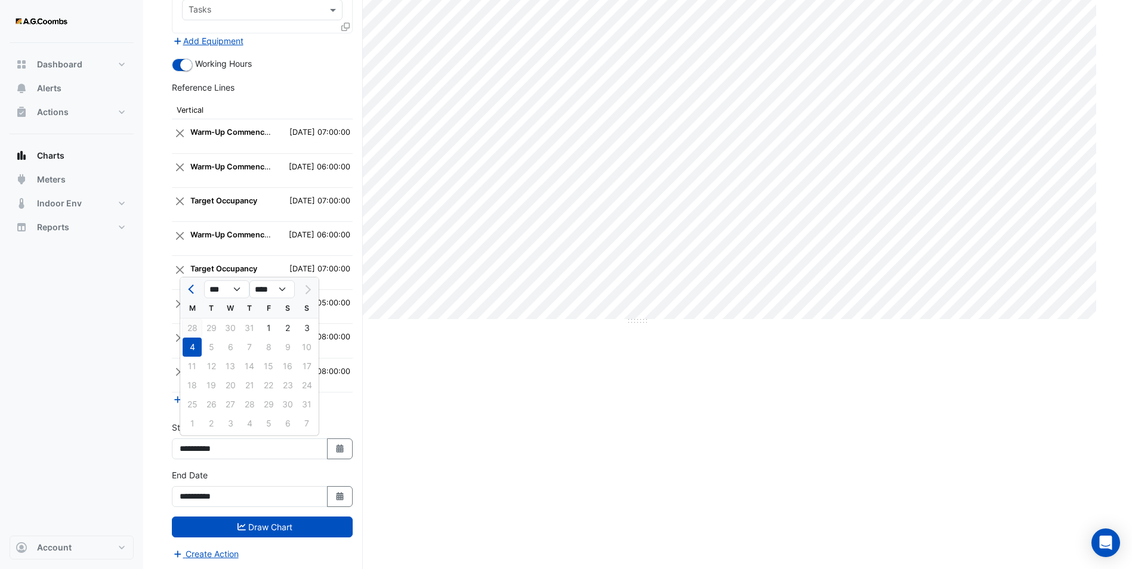
click at [198, 325] on div "28" at bounding box center [192, 328] width 19 height 19
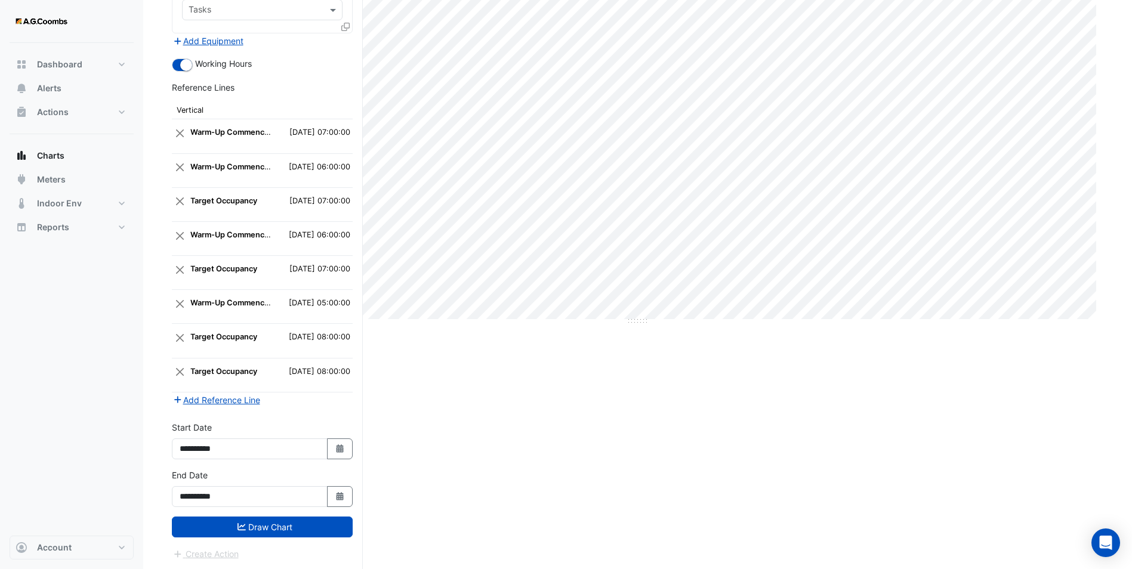
type input "**********"
click at [342, 440] on button "Select Date" at bounding box center [340, 496] width 26 height 21
select select "*"
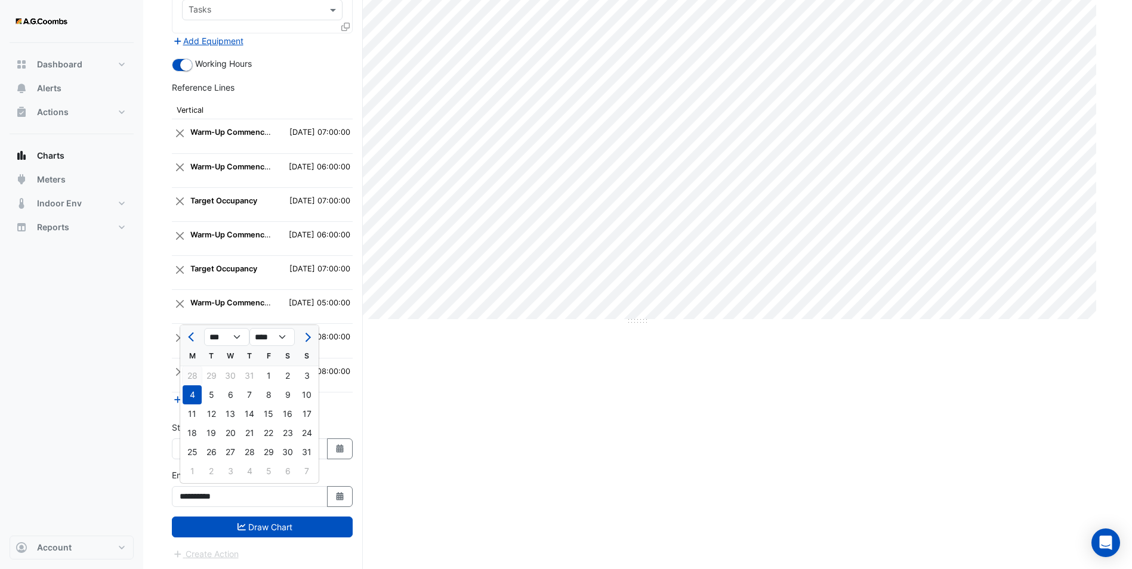
click at [199, 374] on div "28" at bounding box center [192, 375] width 19 height 19
type input "**********"
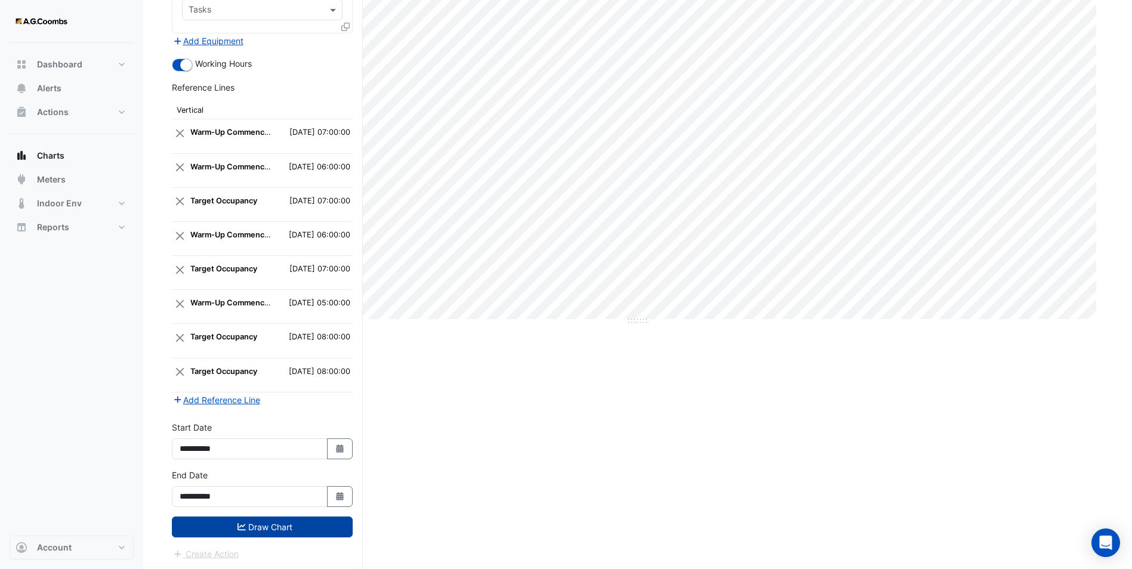
click at [283, 440] on button "Draw Chart" at bounding box center [262, 527] width 181 height 21
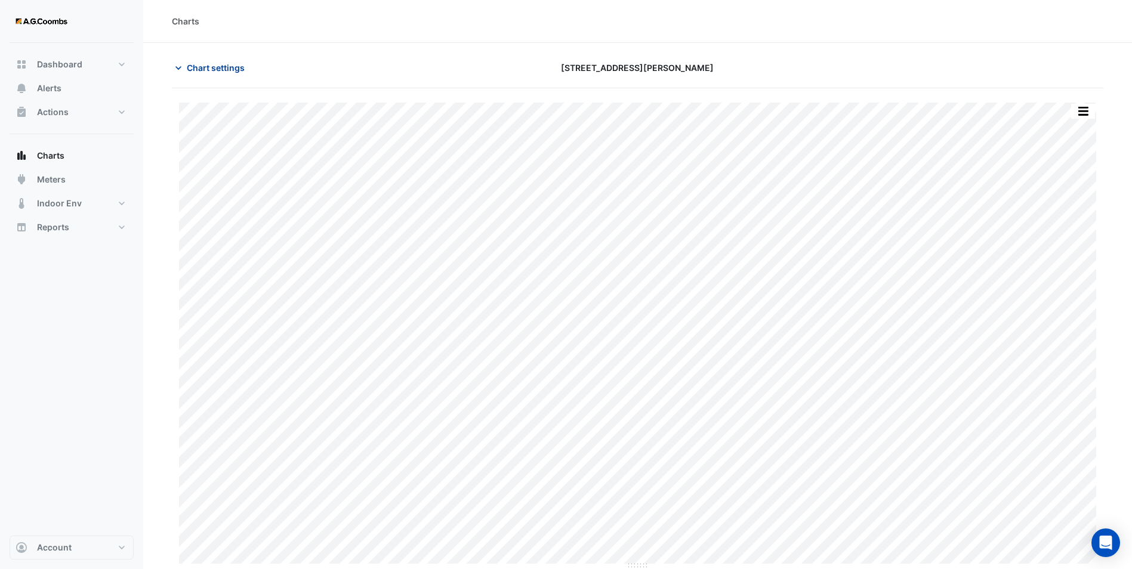
click at [184, 69] on button "Chart settings" at bounding box center [212, 67] width 81 height 21
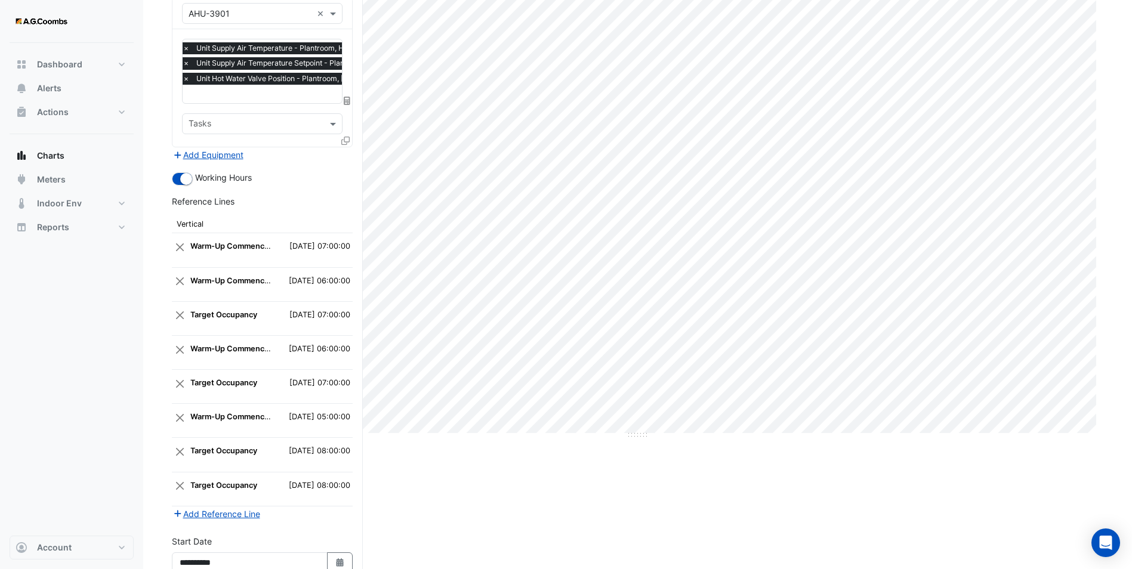
scroll to position [245, 0]
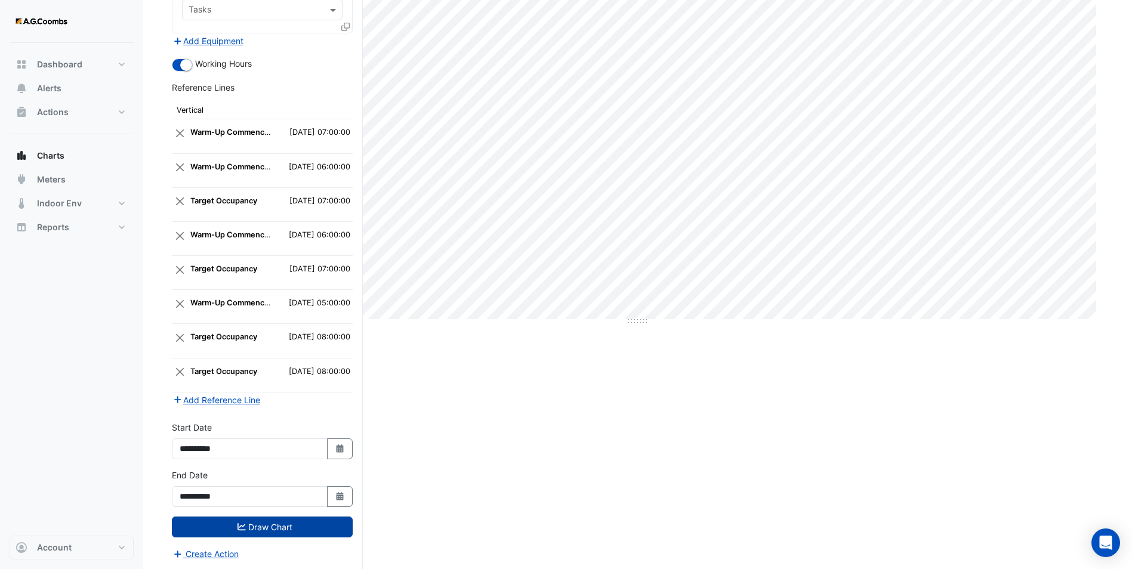
click at [255, 440] on button "Draw Chart" at bounding box center [262, 527] width 181 height 21
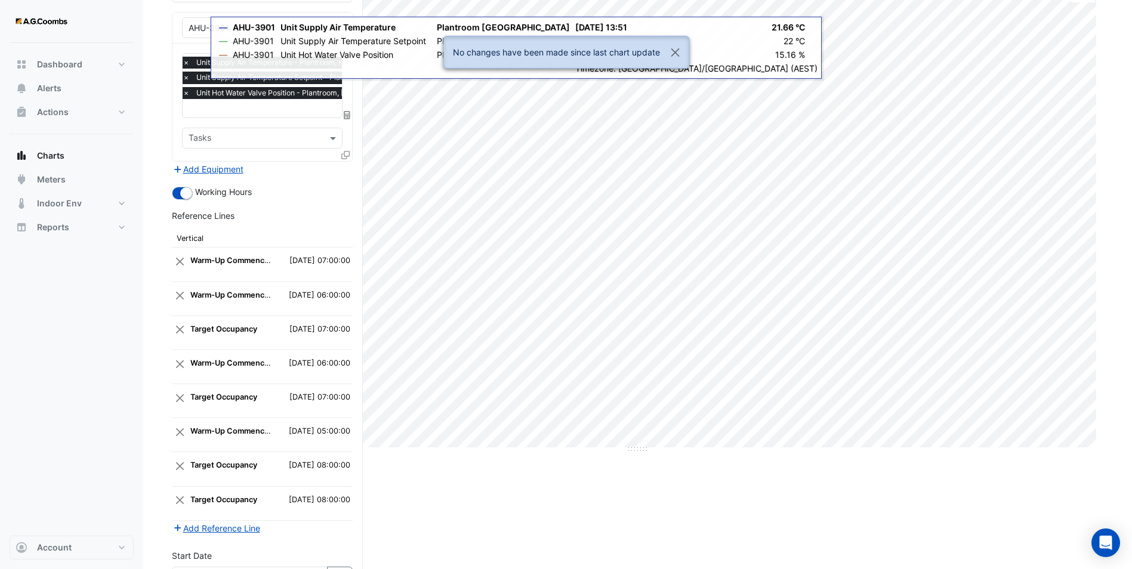
scroll to position [0, 0]
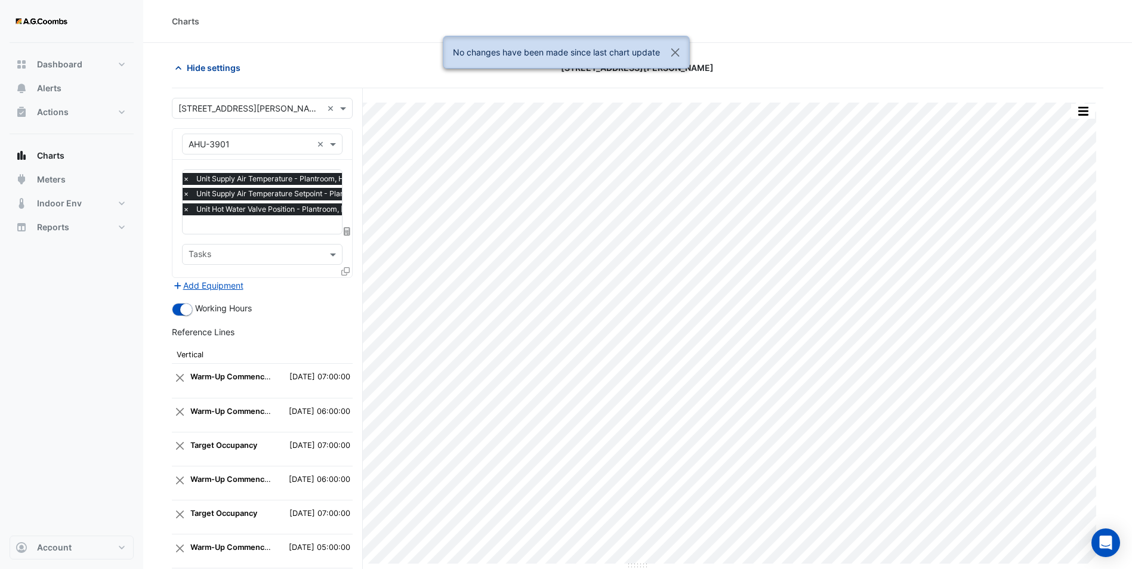
click at [186, 70] on button "Hide settings" at bounding box center [210, 67] width 76 height 21
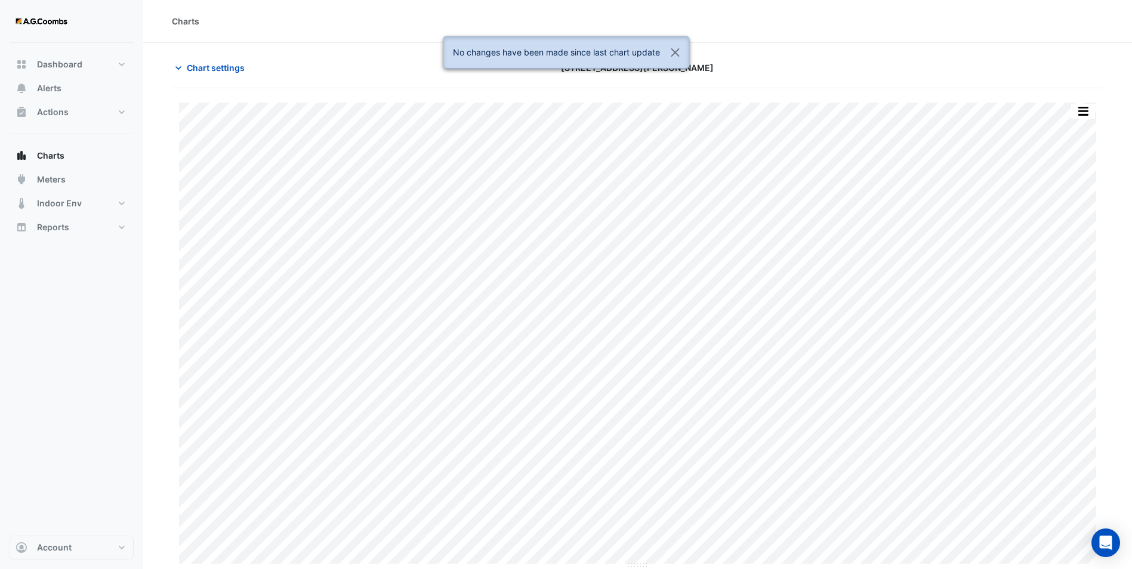
click at [911, 104] on button "button" at bounding box center [1083, 111] width 24 height 15
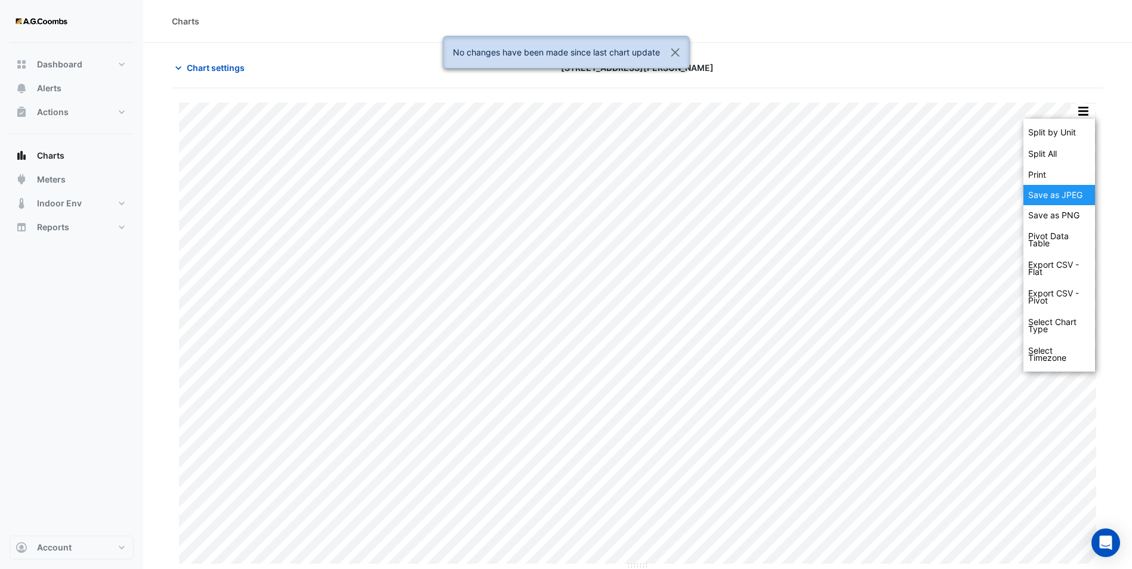
click at [911, 193] on div "Save as JPEG" at bounding box center [1060, 195] width 72 height 20
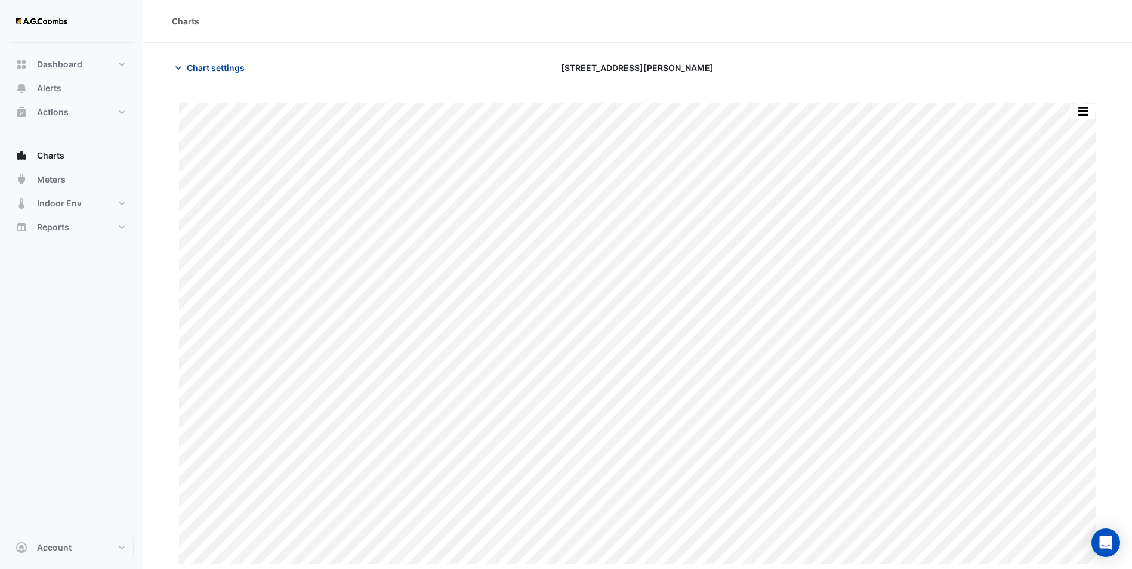
click at [208, 68] on span "Chart settings" at bounding box center [216, 67] width 58 height 13
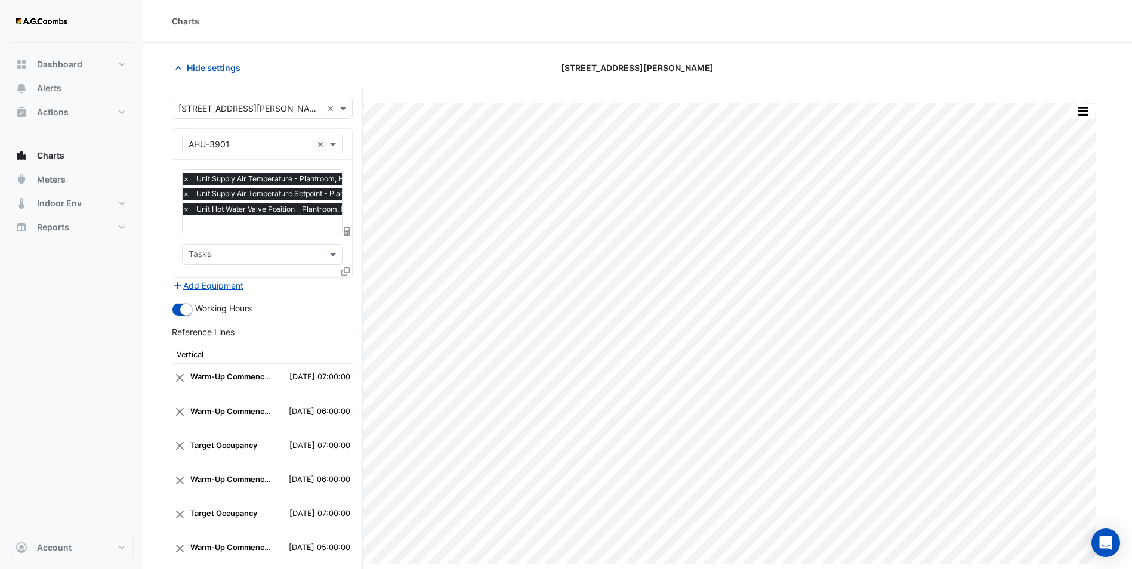
scroll to position [245, 0]
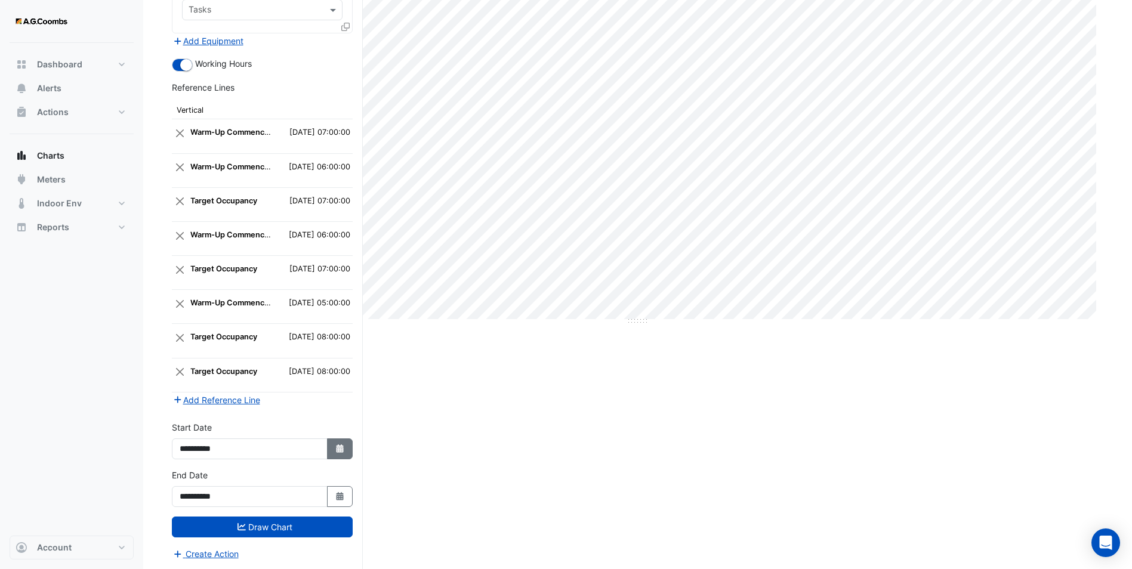
click at [340, 440] on icon "button" at bounding box center [339, 449] width 7 height 8
select select "*"
select select "****"
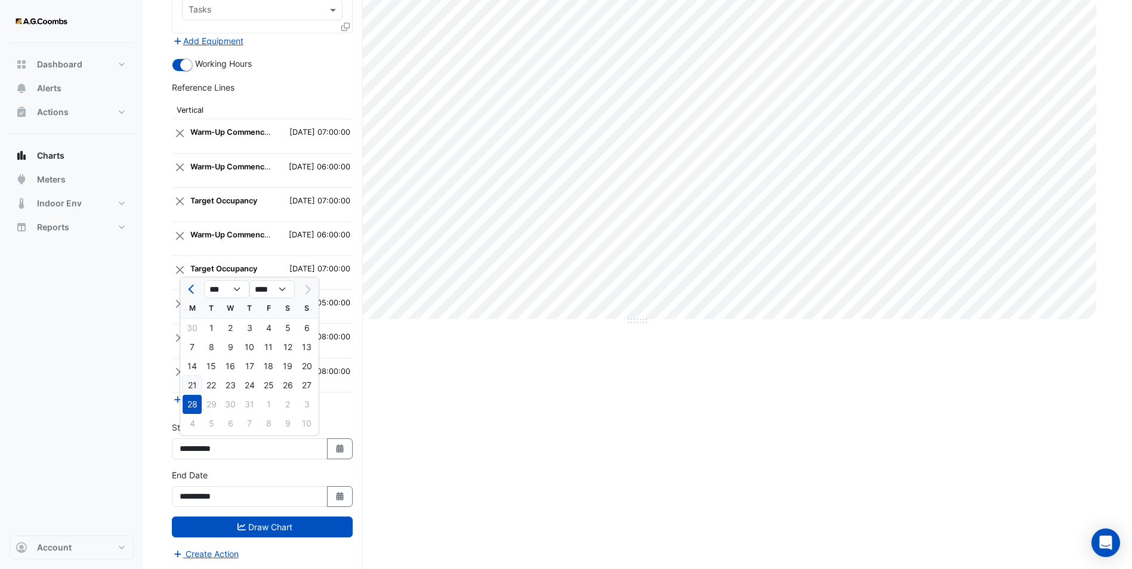
click at [196, 380] on div "21" at bounding box center [192, 385] width 19 height 19
type input "**********"
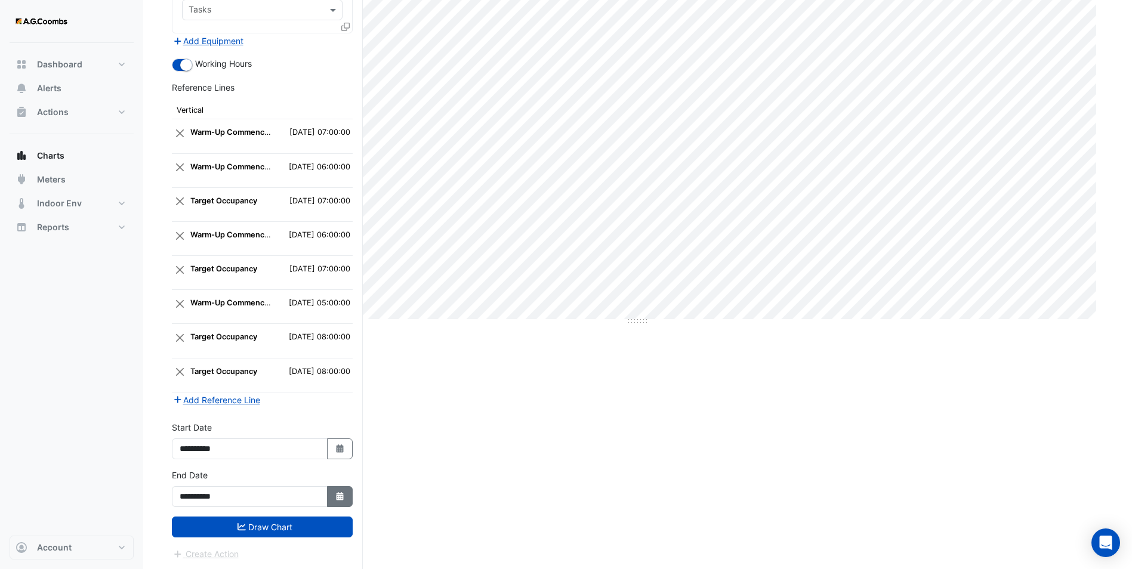
click at [346, 440] on button "Select Date" at bounding box center [340, 496] width 26 height 21
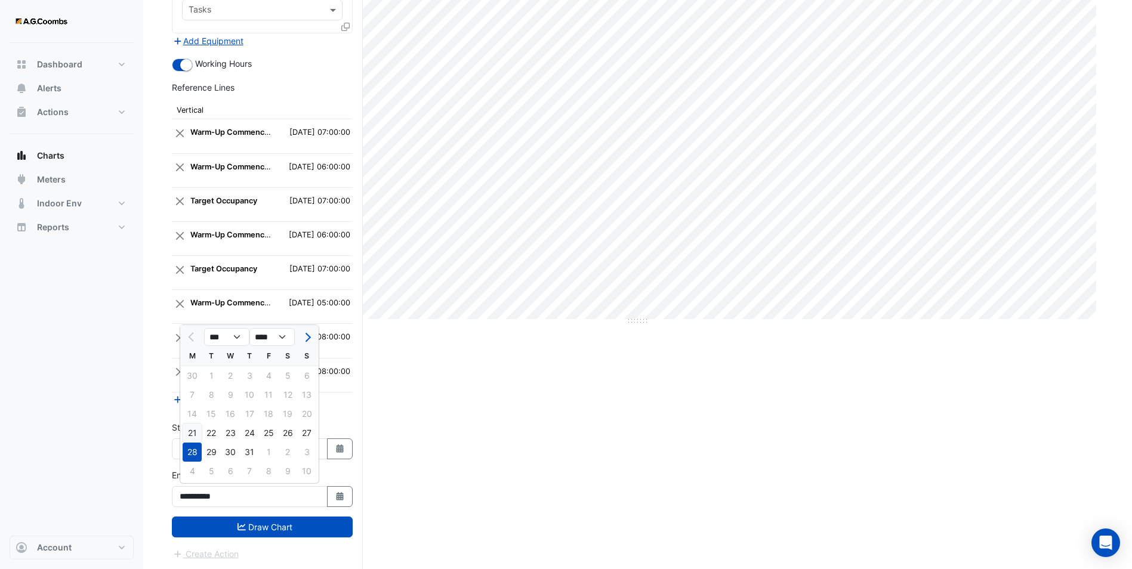
click at [196, 432] on div "21" at bounding box center [192, 433] width 19 height 19
type input "**********"
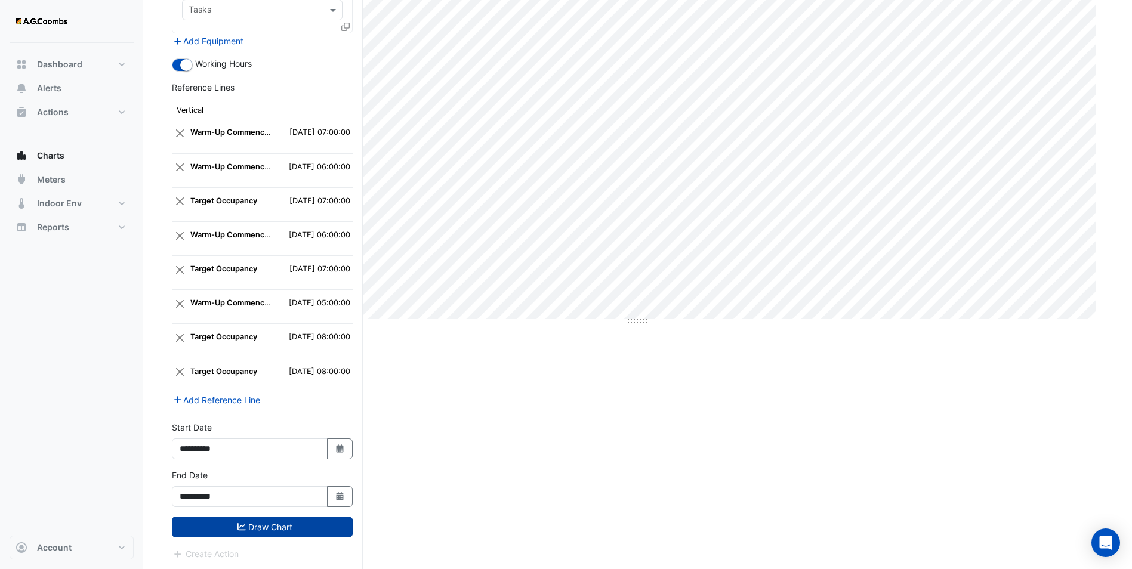
click at [284, 440] on button "Draw Chart" at bounding box center [262, 527] width 181 height 21
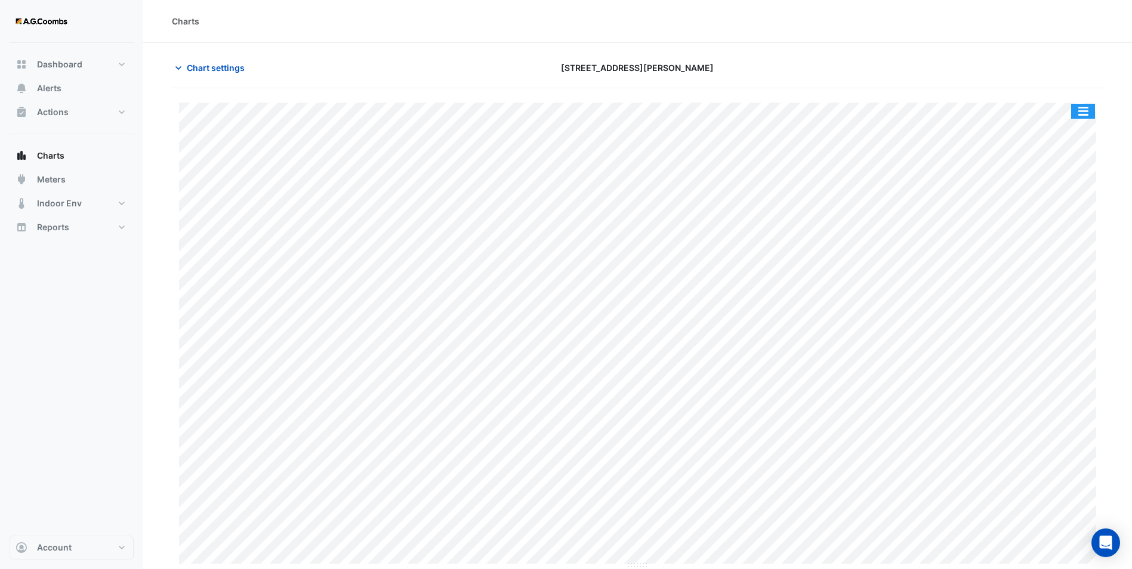
click at [911, 111] on button "button" at bounding box center [1083, 111] width 24 height 15
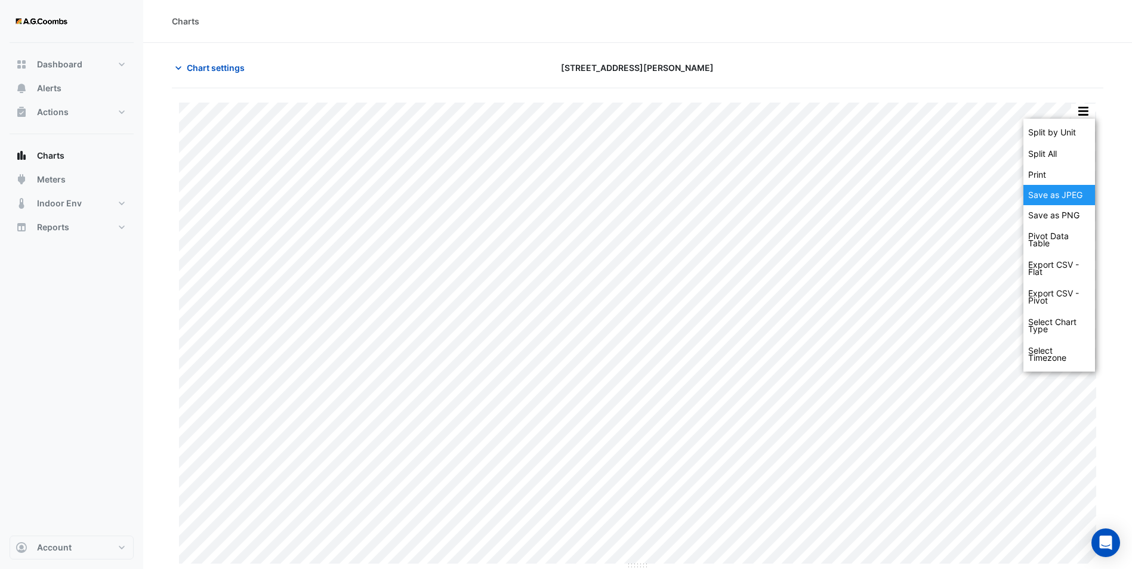
click at [911, 197] on div "Save as JPEG" at bounding box center [1060, 195] width 72 height 20
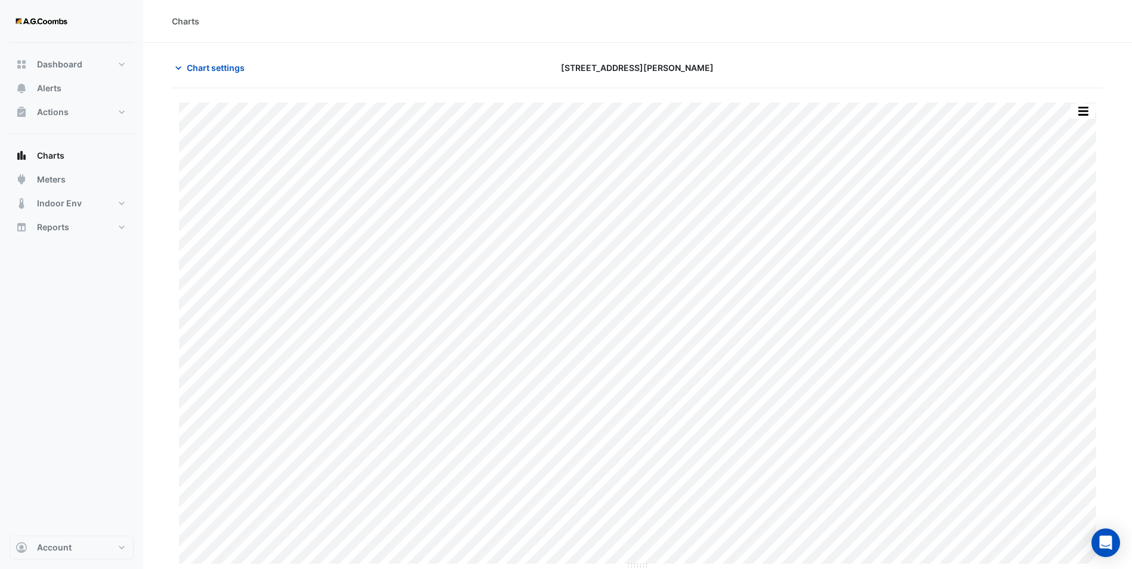
click at [320, 67] on div "Chart settings" at bounding box center [322, 67] width 315 height 21
click at [193, 67] on span "Chart settings" at bounding box center [216, 67] width 58 height 13
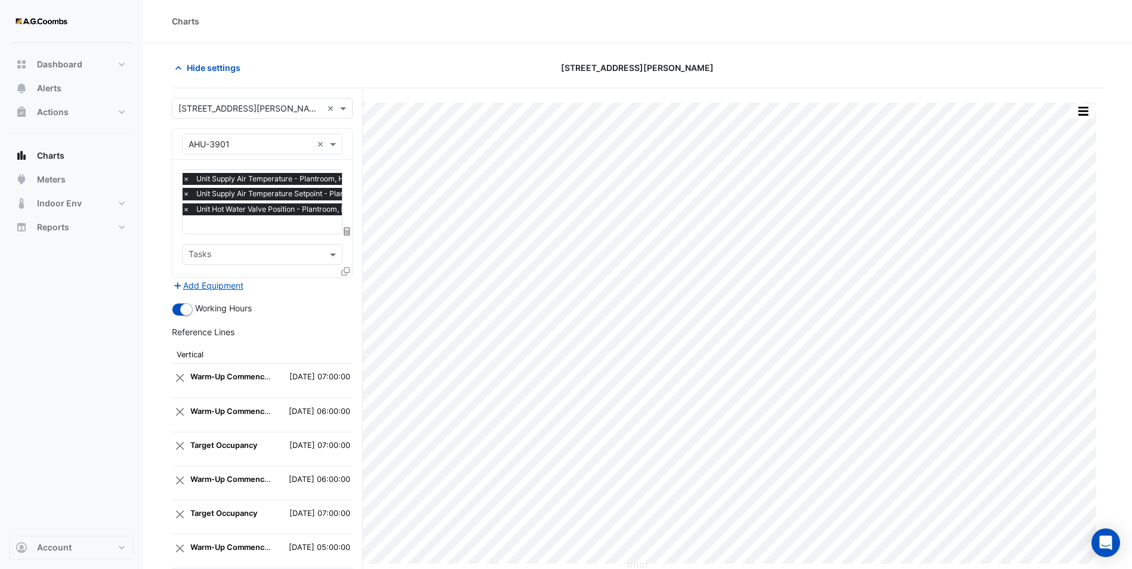
click at [442, 69] on div "Hide settings" at bounding box center [322, 67] width 315 height 21
click at [453, 46] on section "Hide settings [STREET_ADDRESS][PERSON_NAME] Split by Unit Split All Print Save …" at bounding box center [637, 429] width 989 height 772
